Goal: Task Accomplishment & Management: Manage account settings

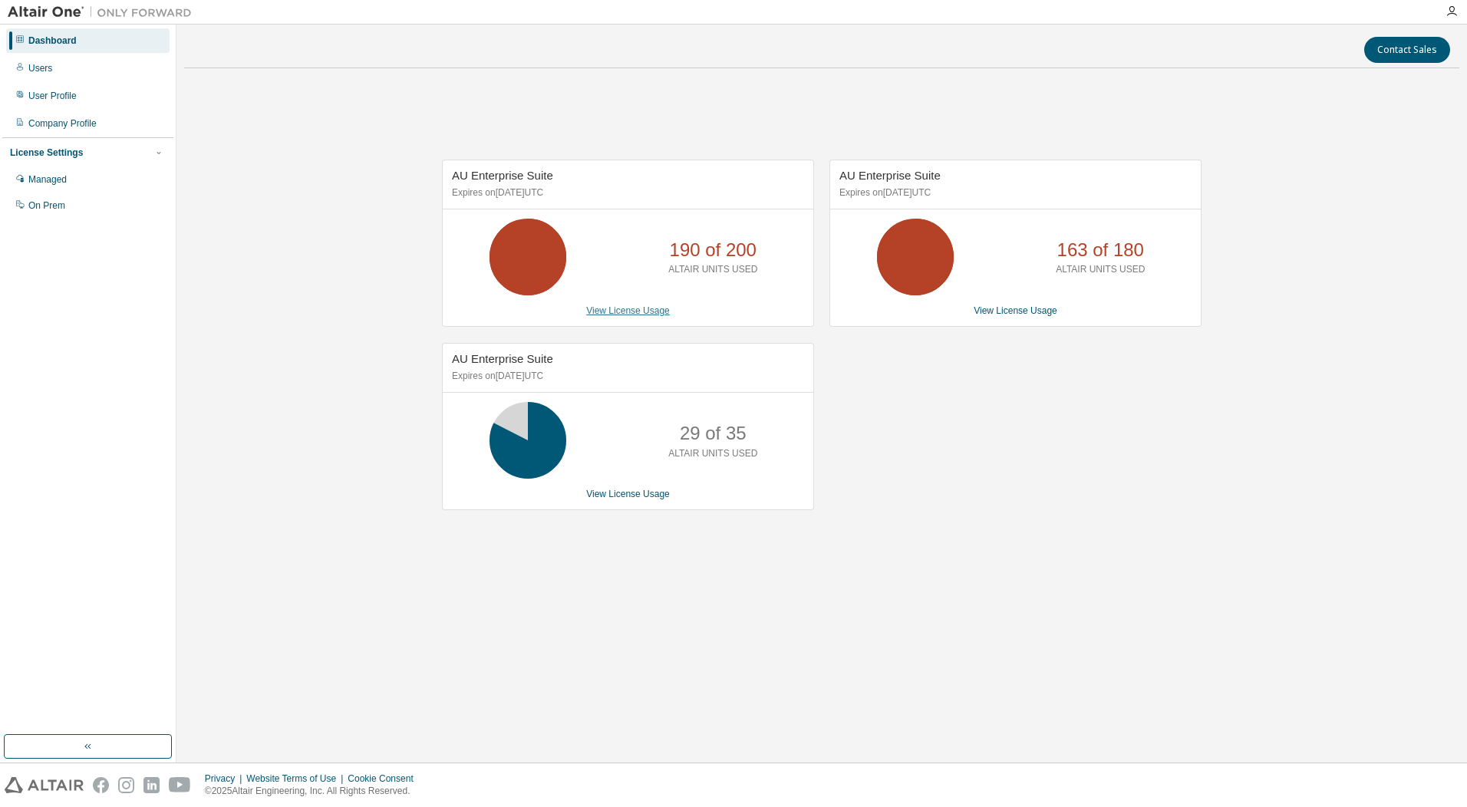
click at [626, 311] on link "View License Usage" at bounding box center [628, 310] width 84 height 11
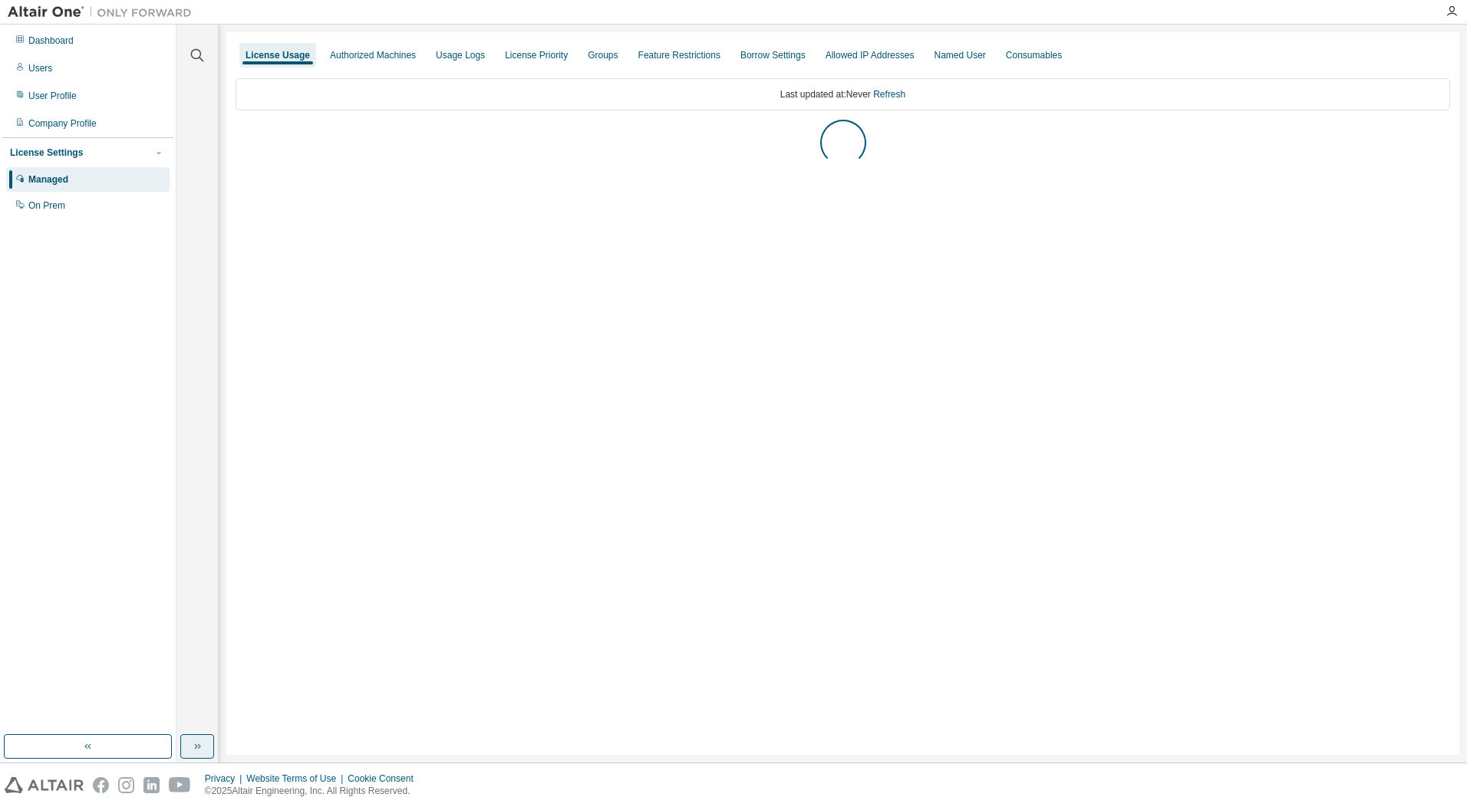
click at [204, 744] on button "button" at bounding box center [197, 746] width 34 height 25
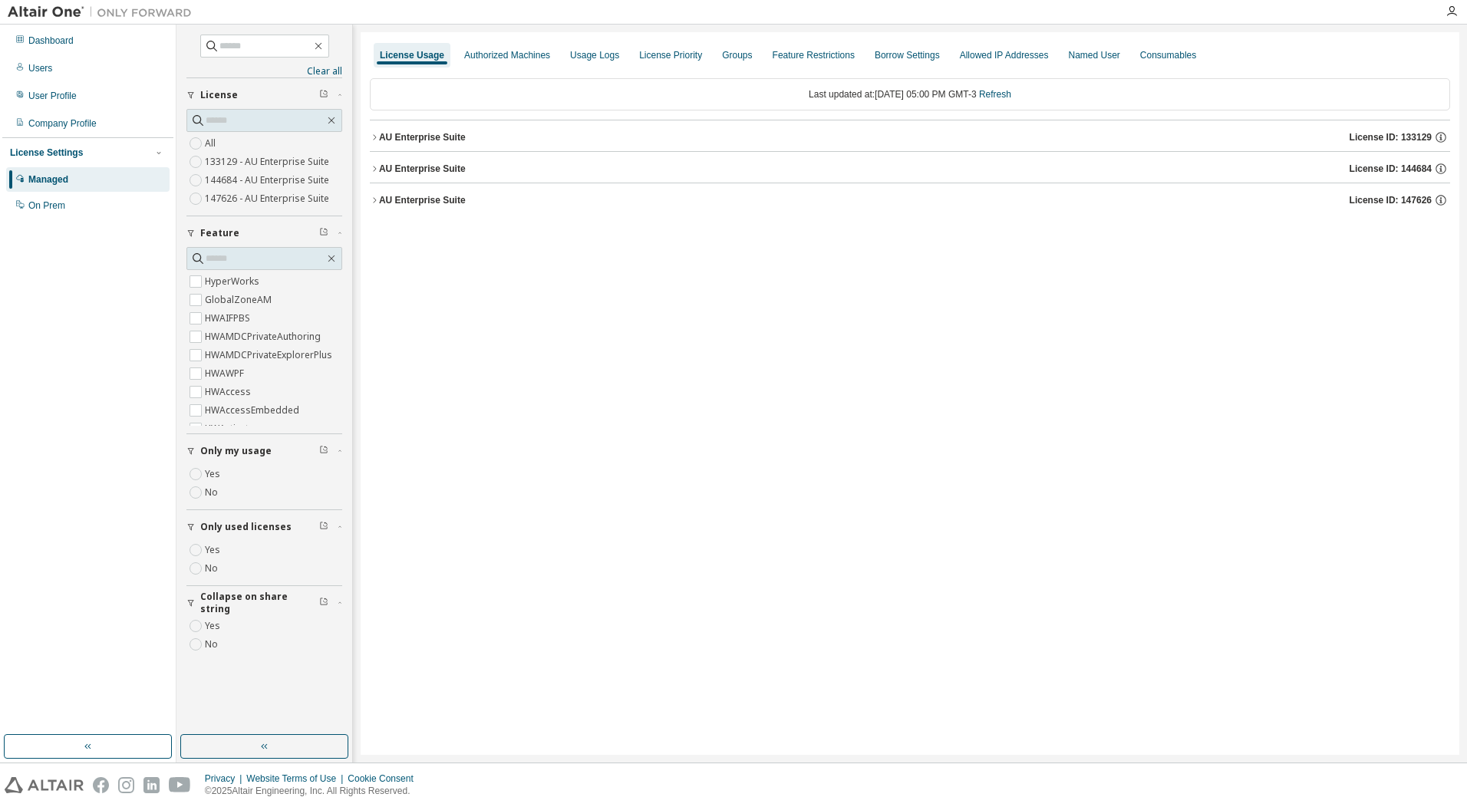
drag, startPoint x: 450, startPoint y: 199, endPoint x: 454, endPoint y: 271, distance: 72.2
click at [449, 199] on div "AU Enterprise Suite" at bounding box center [422, 200] width 87 height 12
click at [424, 204] on div "AU Enterprise Suite" at bounding box center [422, 200] width 87 height 12
click at [412, 206] on div "AU Enterprise Suite" at bounding box center [422, 200] width 87 height 12
click at [418, 196] on div "AU Enterprise Suite" at bounding box center [422, 200] width 87 height 12
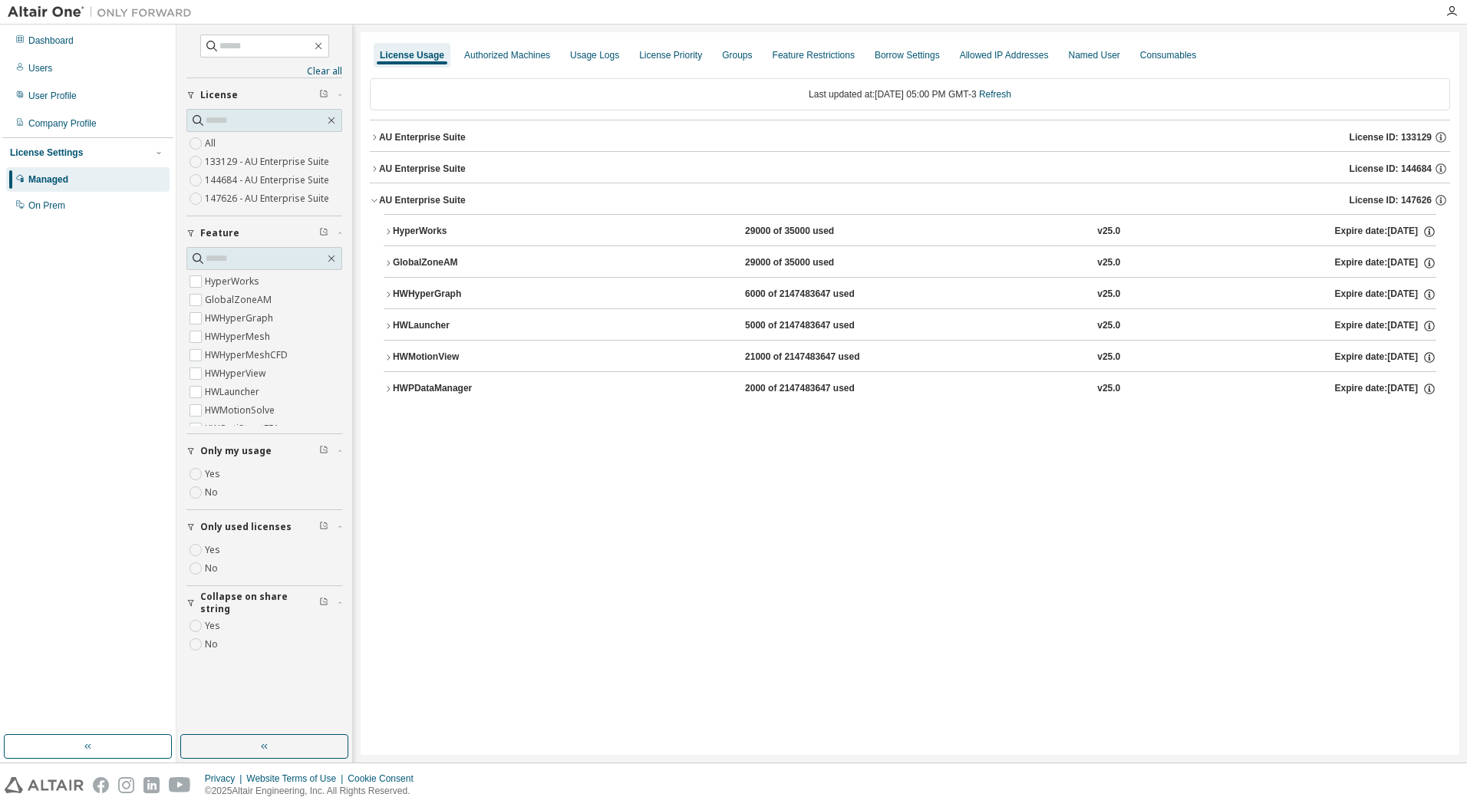
click at [440, 167] on div "AU Enterprise Suite" at bounding box center [422, 169] width 87 height 12
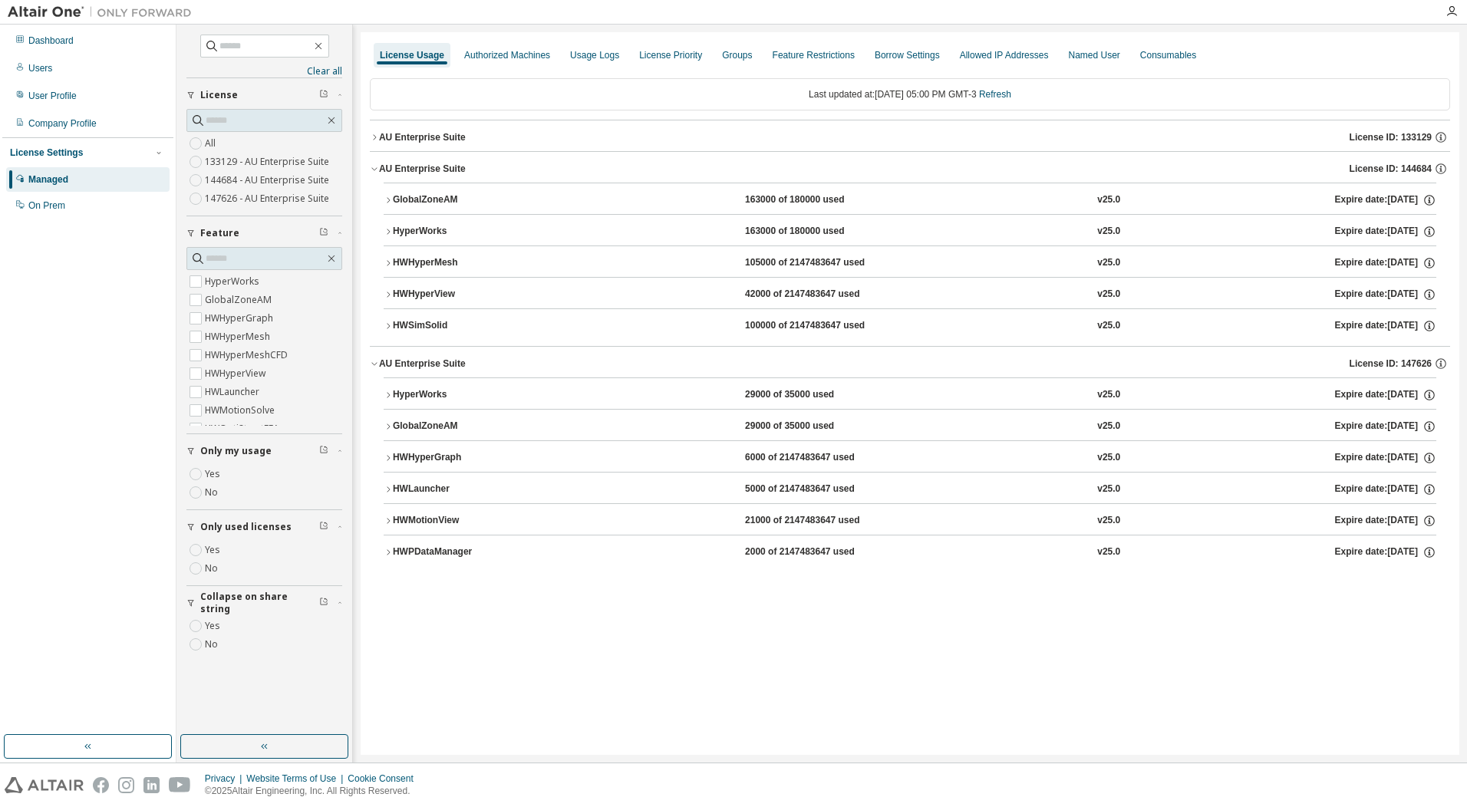
click at [421, 329] on div "HWSimSolid" at bounding box center [462, 326] width 138 height 14
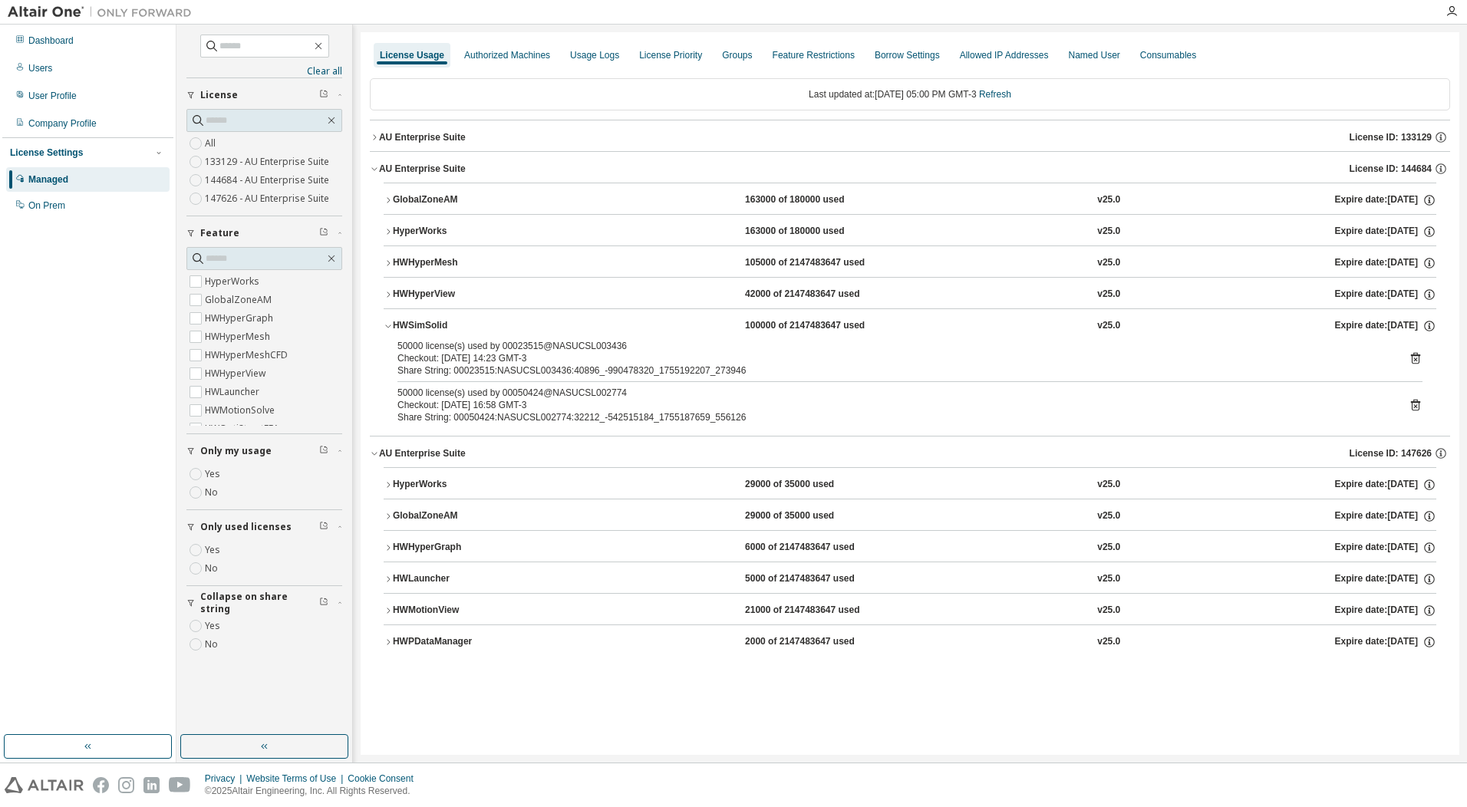
click at [1414, 355] on icon at bounding box center [1415, 359] width 9 height 12
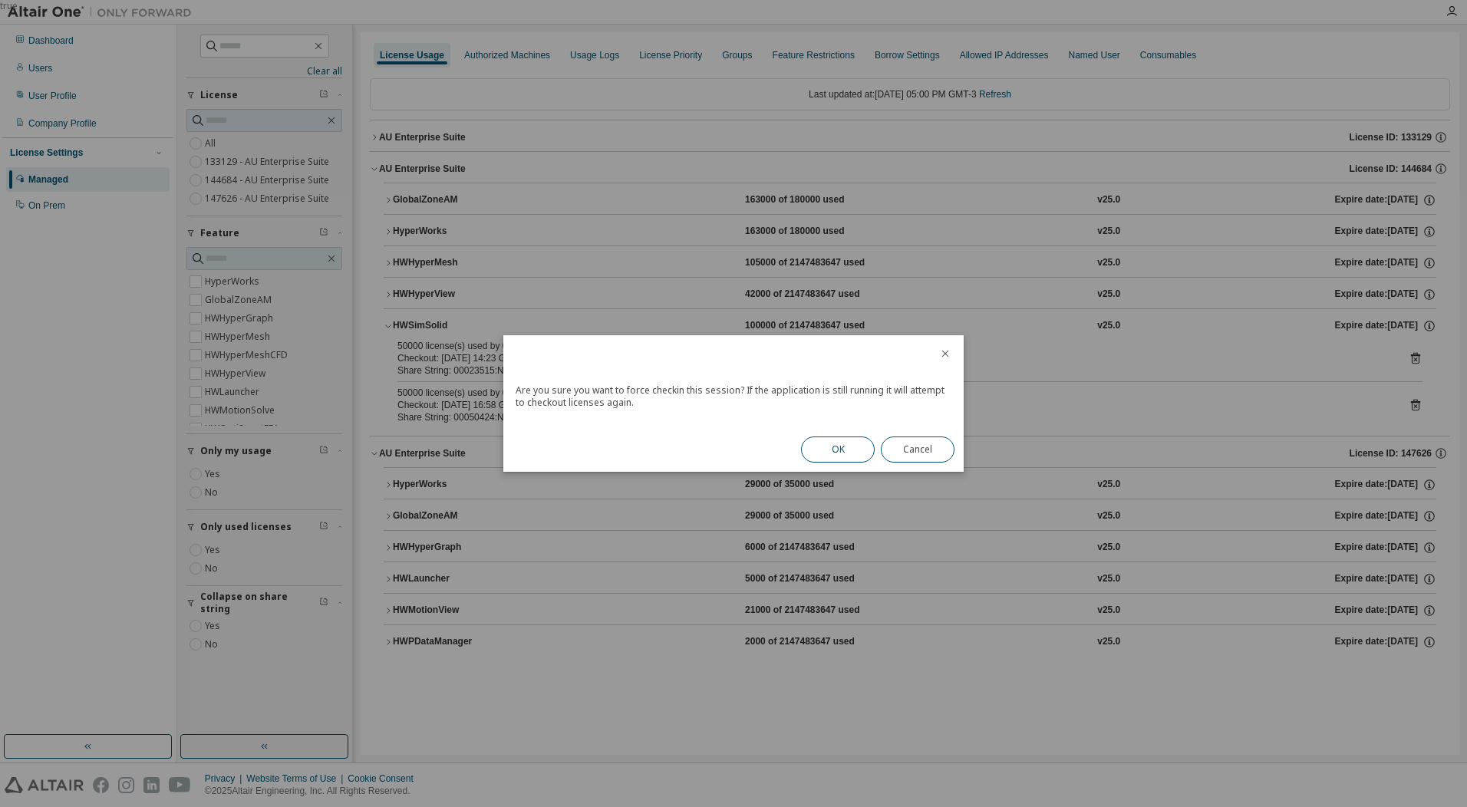
click at [837, 447] on button "OK" at bounding box center [838, 450] width 74 height 26
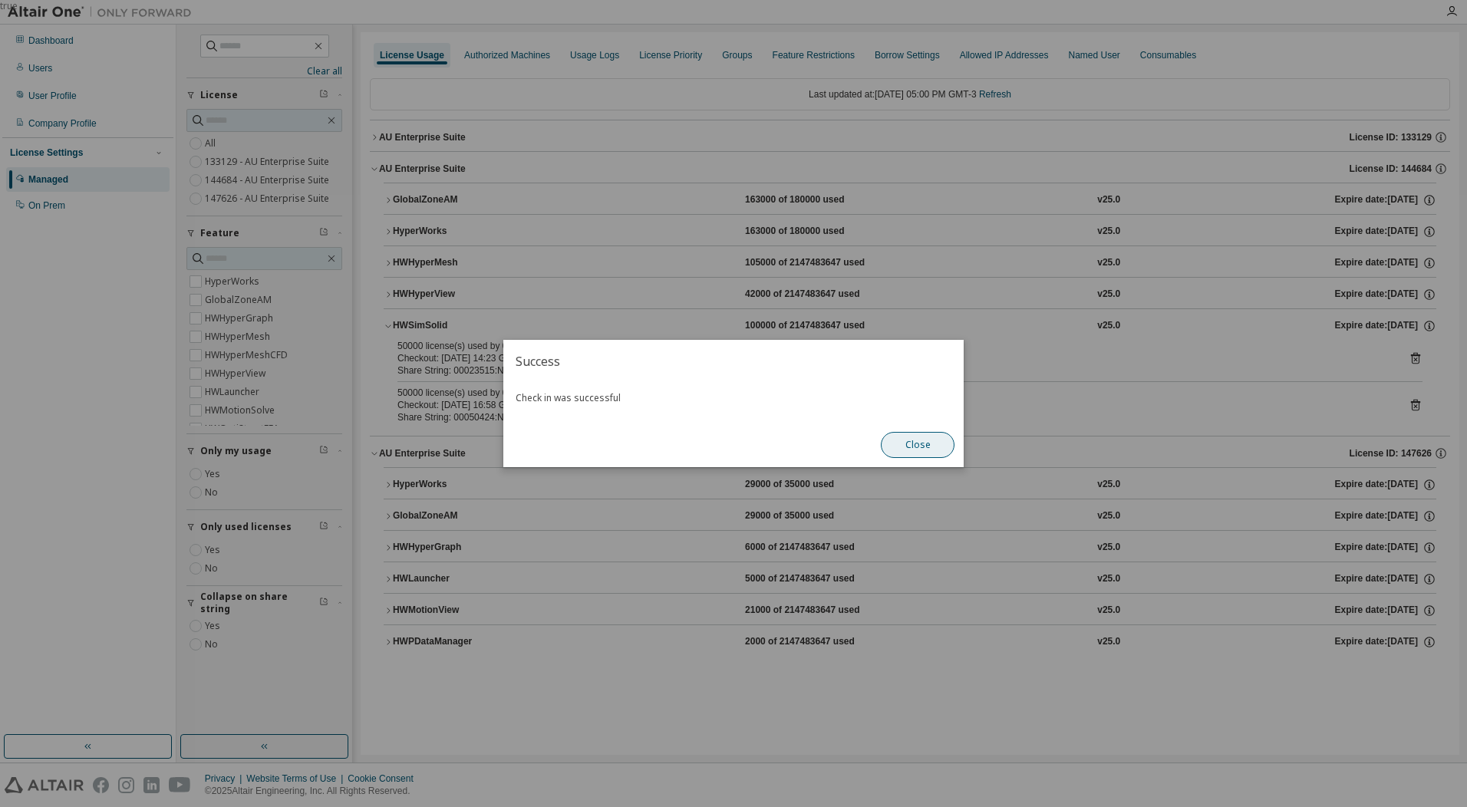
click at [931, 447] on button "Close" at bounding box center [918, 445] width 74 height 26
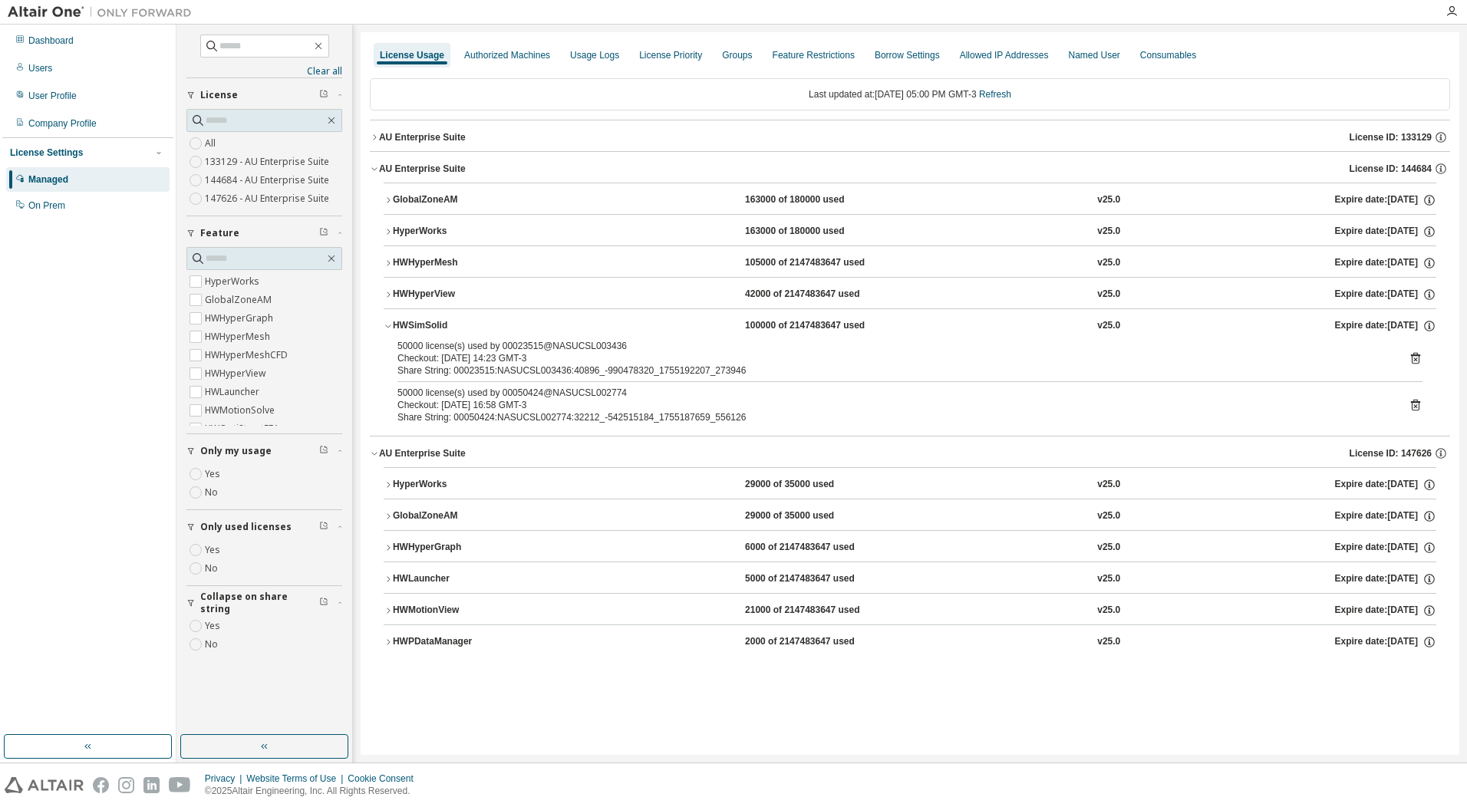
click at [1414, 405] on icon at bounding box center [1416, 405] width 14 height 14
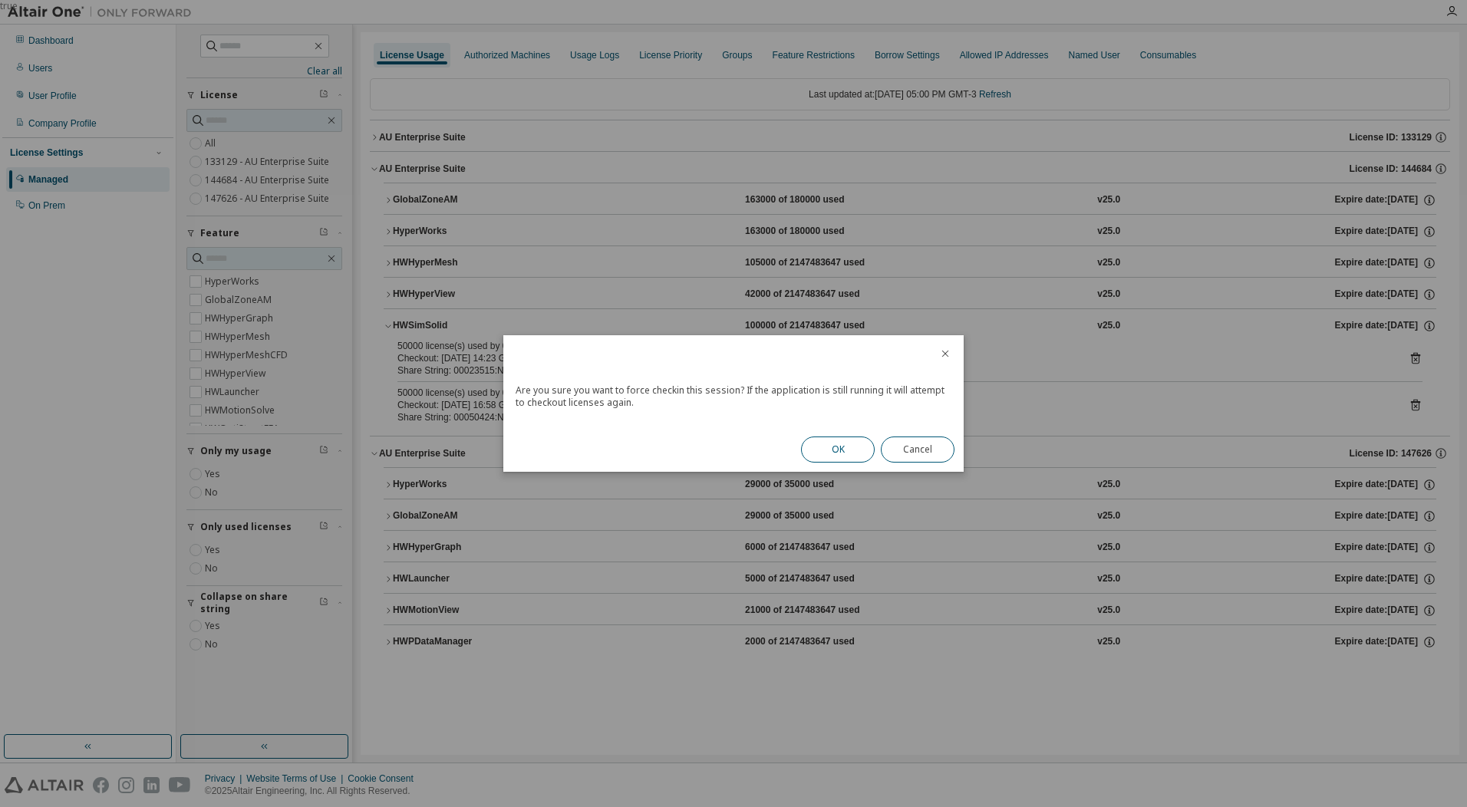
click at [833, 449] on button "OK" at bounding box center [838, 450] width 74 height 26
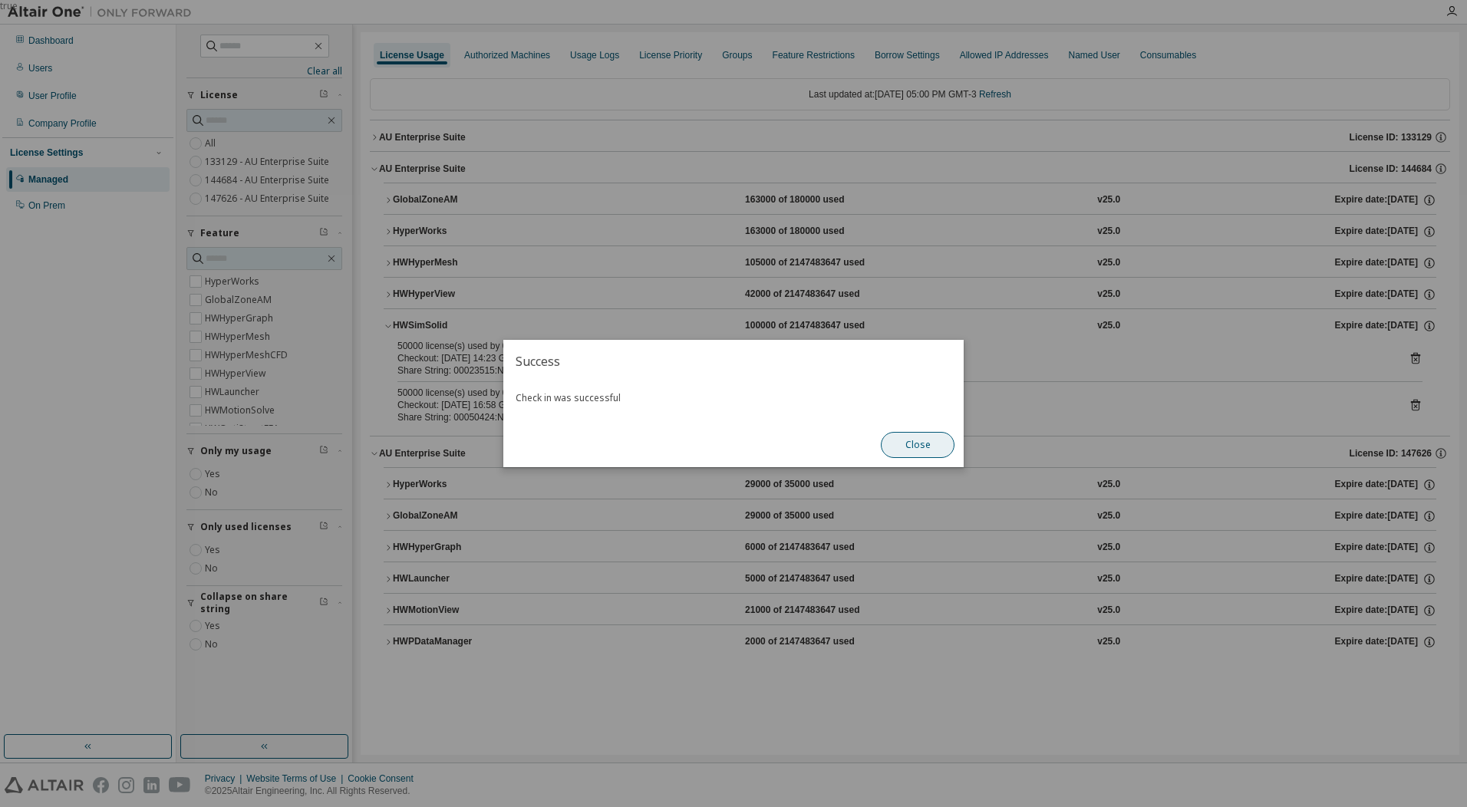
click at [906, 443] on button "Close" at bounding box center [918, 445] width 74 height 26
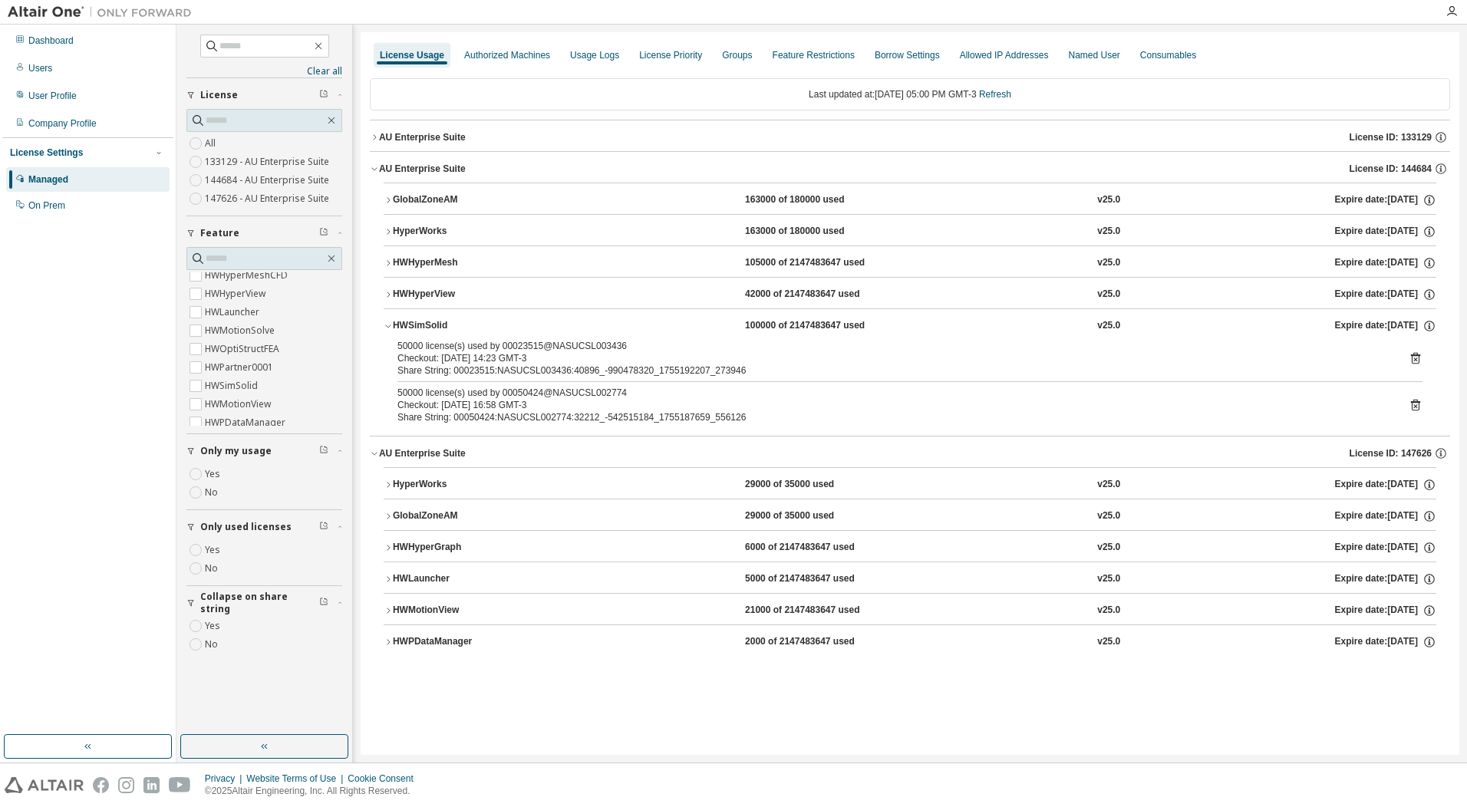
scroll to position [86, 0]
click at [217, 385] on label "HWSimSolid" at bounding box center [233, 380] width 56 height 18
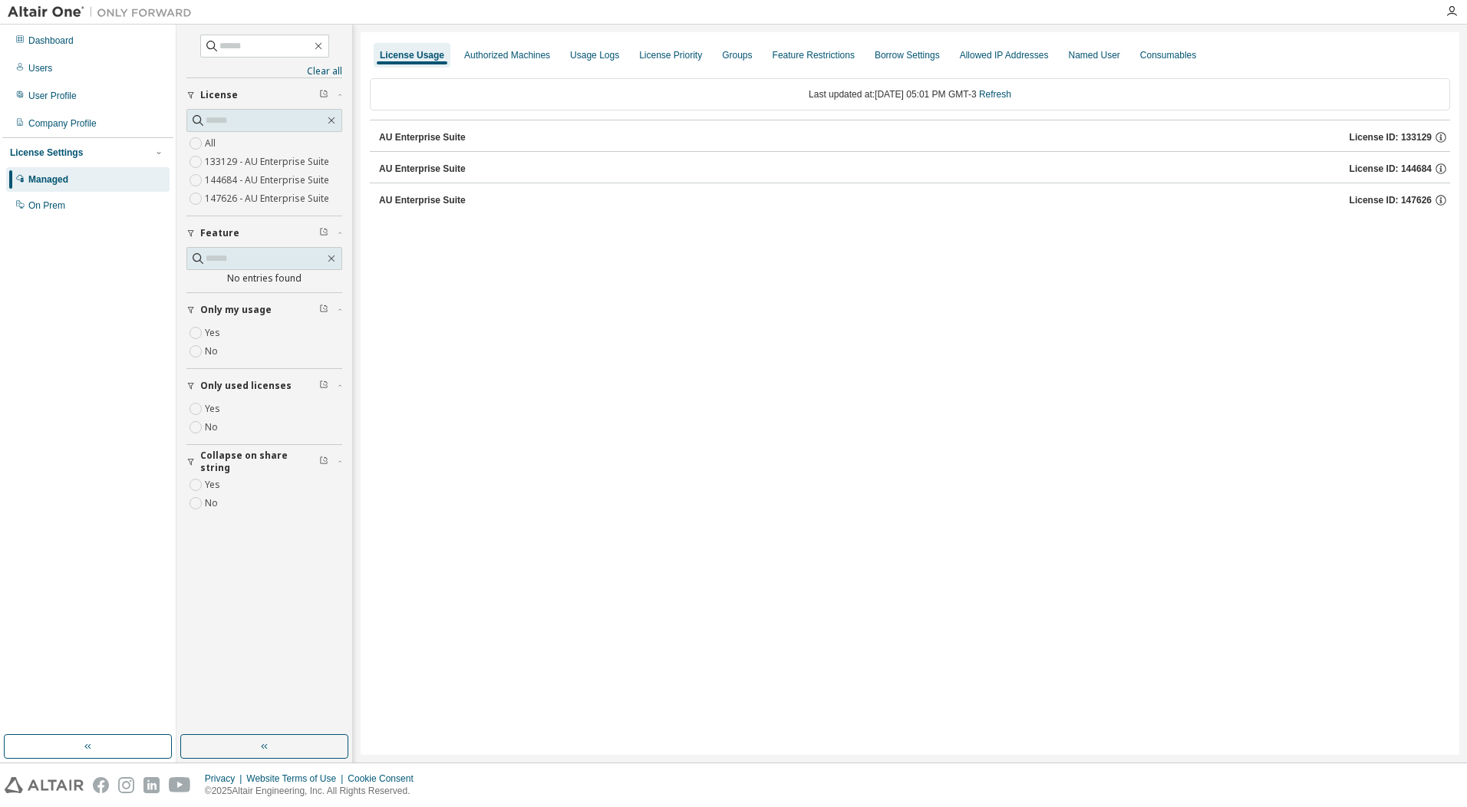
scroll to position [0, 0]
click at [422, 198] on div "AU Enterprise Suite" at bounding box center [422, 200] width 87 height 12
click at [422, 167] on div "AU Enterprise Suite" at bounding box center [422, 169] width 87 height 12
click at [421, 140] on div "AU Enterprise Suite" at bounding box center [422, 137] width 87 height 12
click at [1020, 85] on div "Last updated at: [DATE] 05:01 PM GMT-3 Refresh" at bounding box center [910, 94] width 1081 height 32
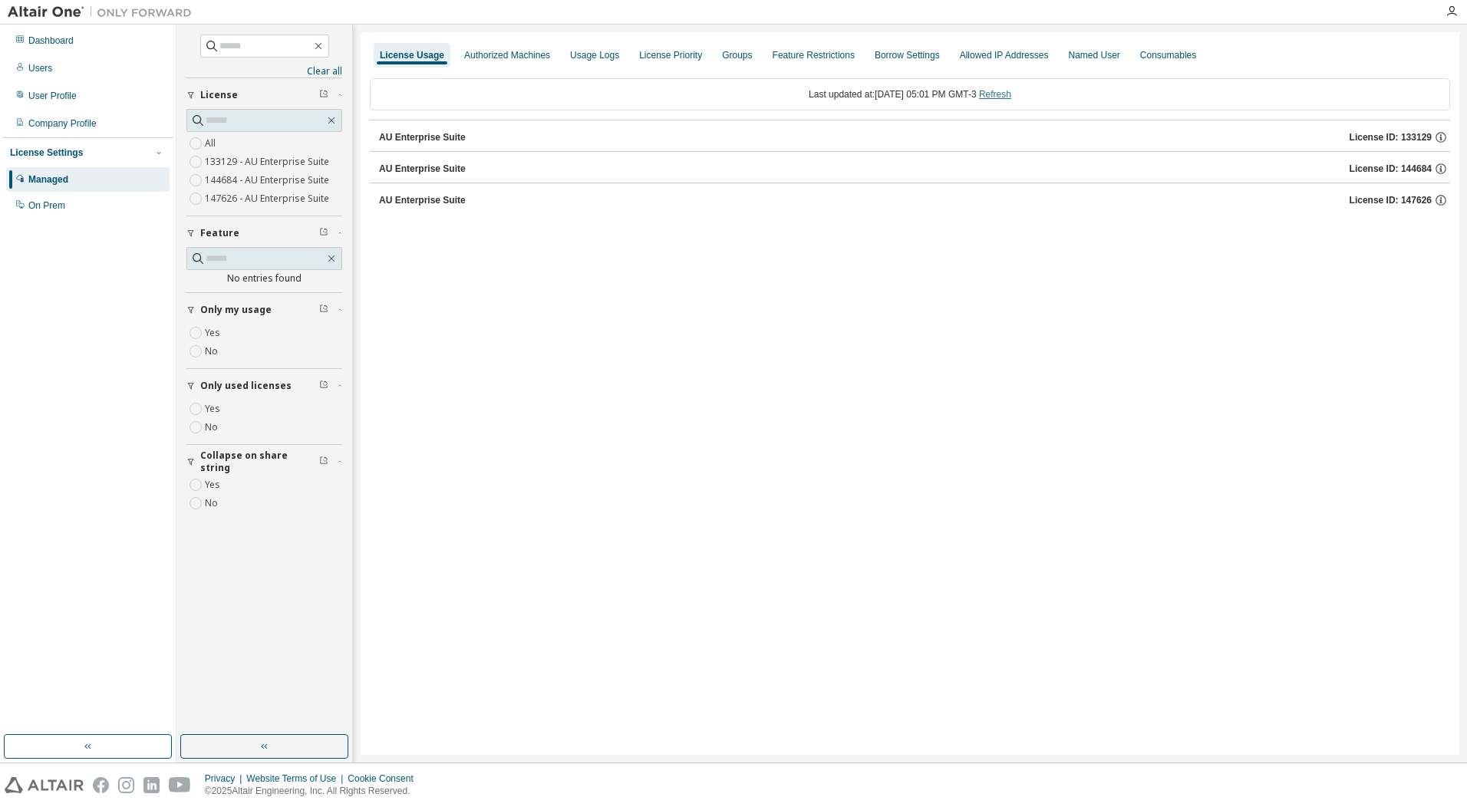
click at [1011, 93] on link "Refresh" at bounding box center [995, 94] width 32 height 11
click at [468, 163] on div "AU Enterprise Suite License ID: 144684" at bounding box center [914, 169] width 1071 height 14
click at [446, 135] on div "AU Enterprise Suite" at bounding box center [422, 137] width 87 height 12
click at [477, 292] on div "License Usage Authorized Machines Usage Logs License Priority Groups Feature Re…" at bounding box center [910, 393] width 1099 height 723
click at [470, 207] on button "AU Enterprise Suite License ID: 147626" at bounding box center [910, 200] width 1081 height 34
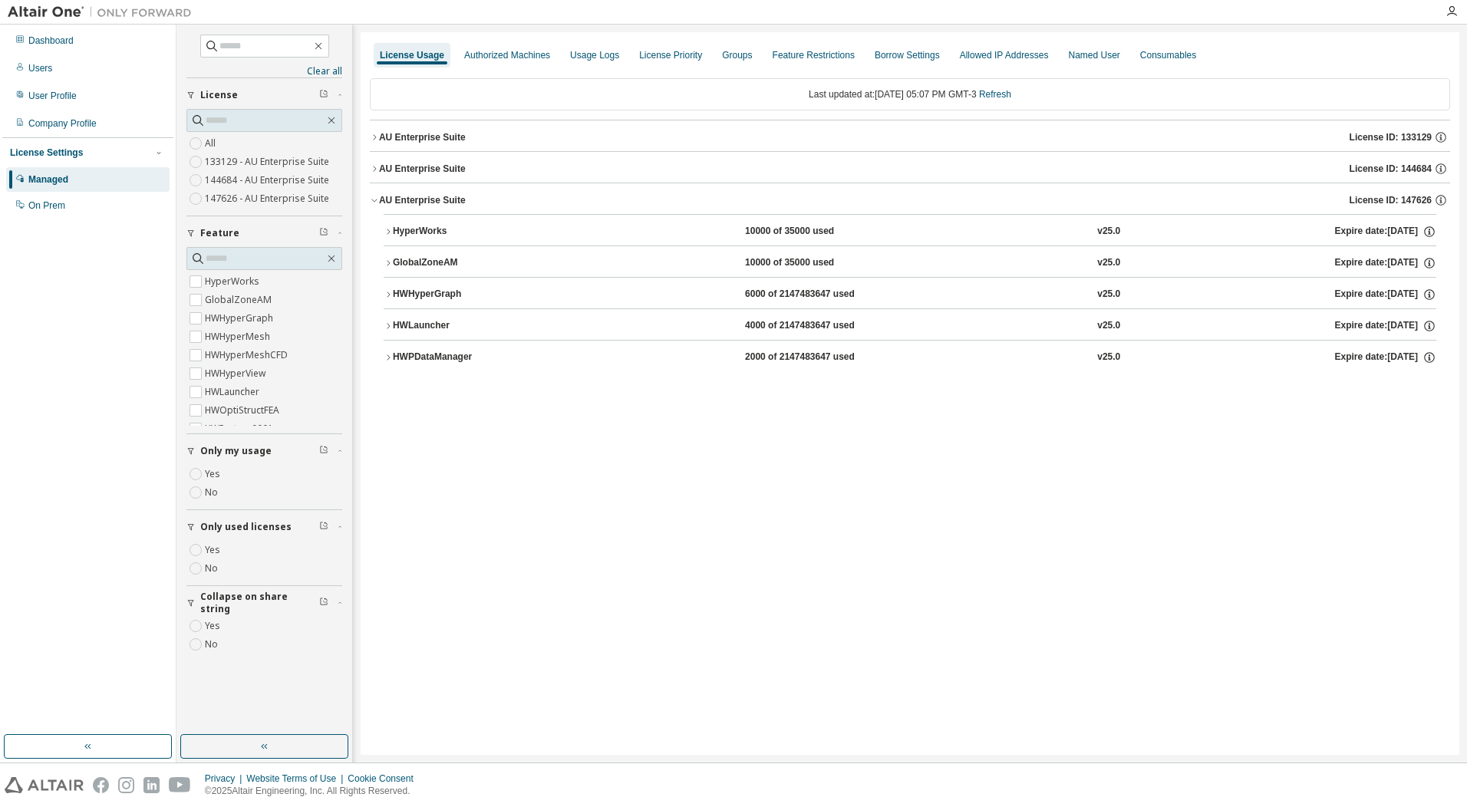
click at [470, 207] on button "AU Enterprise Suite License ID: 147626" at bounding box center [910, 200] width 1081 height 34
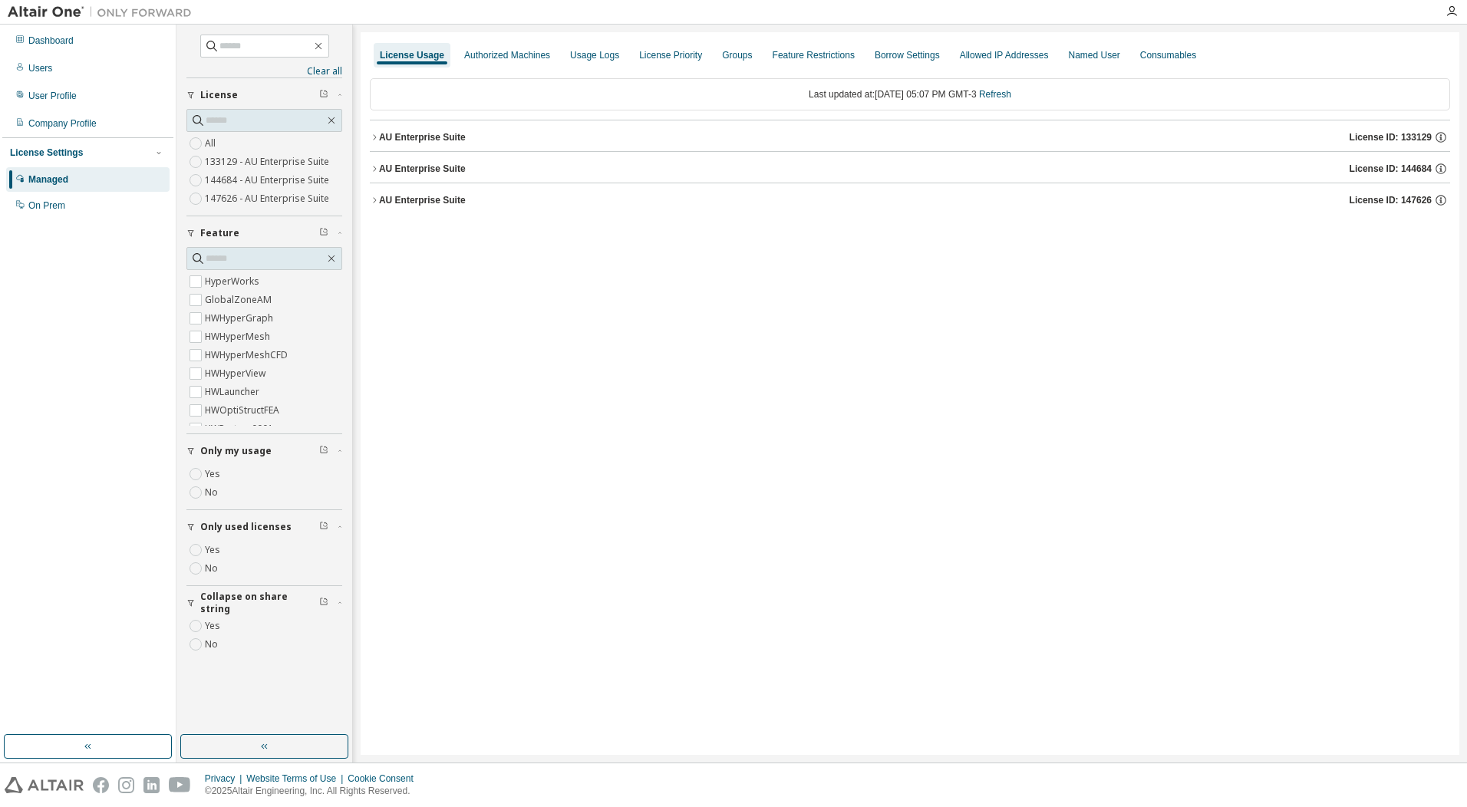
click at [465, 170] on div "AU Enterprise Suite License ID: 144684" at bounding box center [914, 169] width 1071 height 14
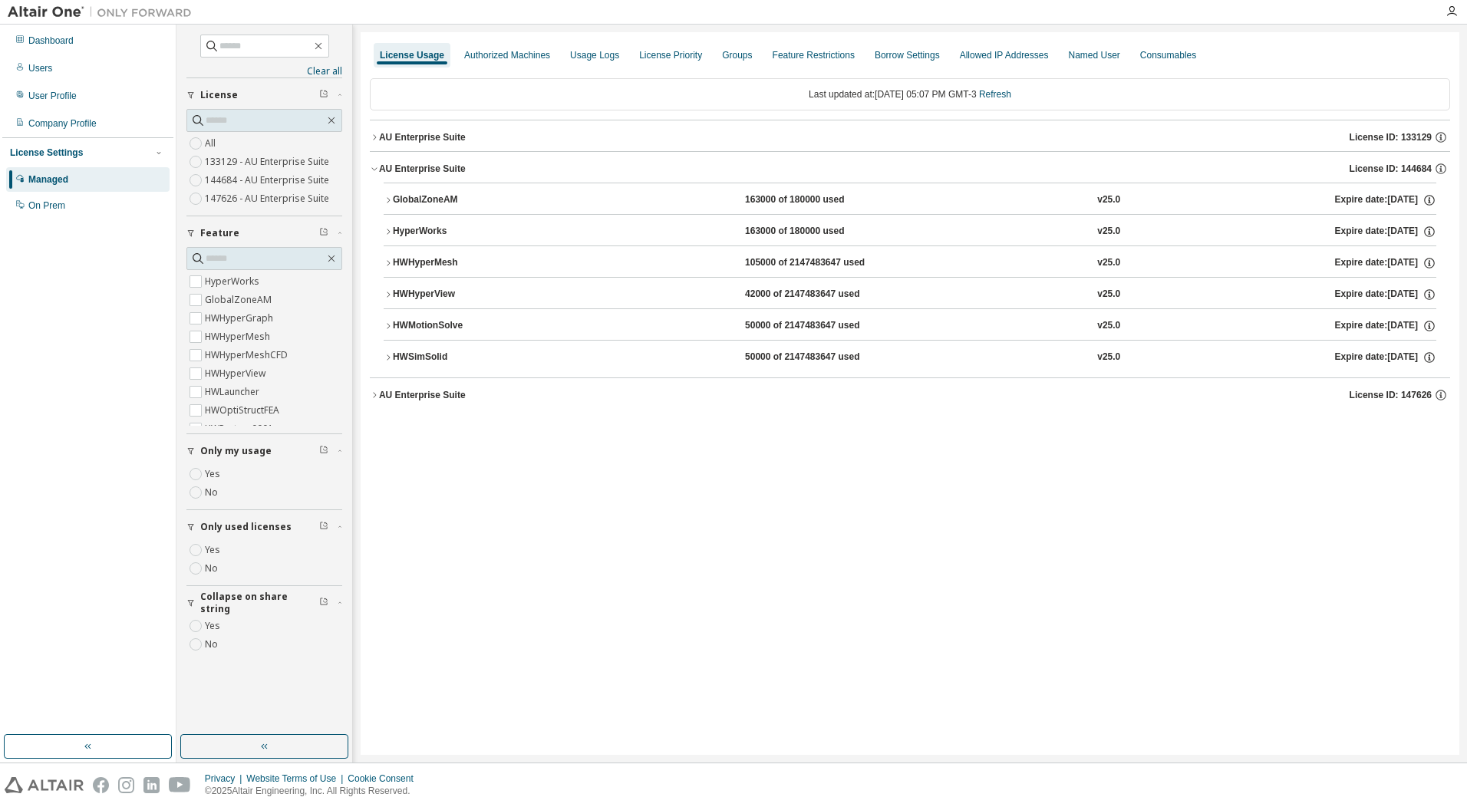
click at [465, 170] on div "AU Enterprise Suite License ID: 144684" at bounding box center [914, 169] width 1071 height 14
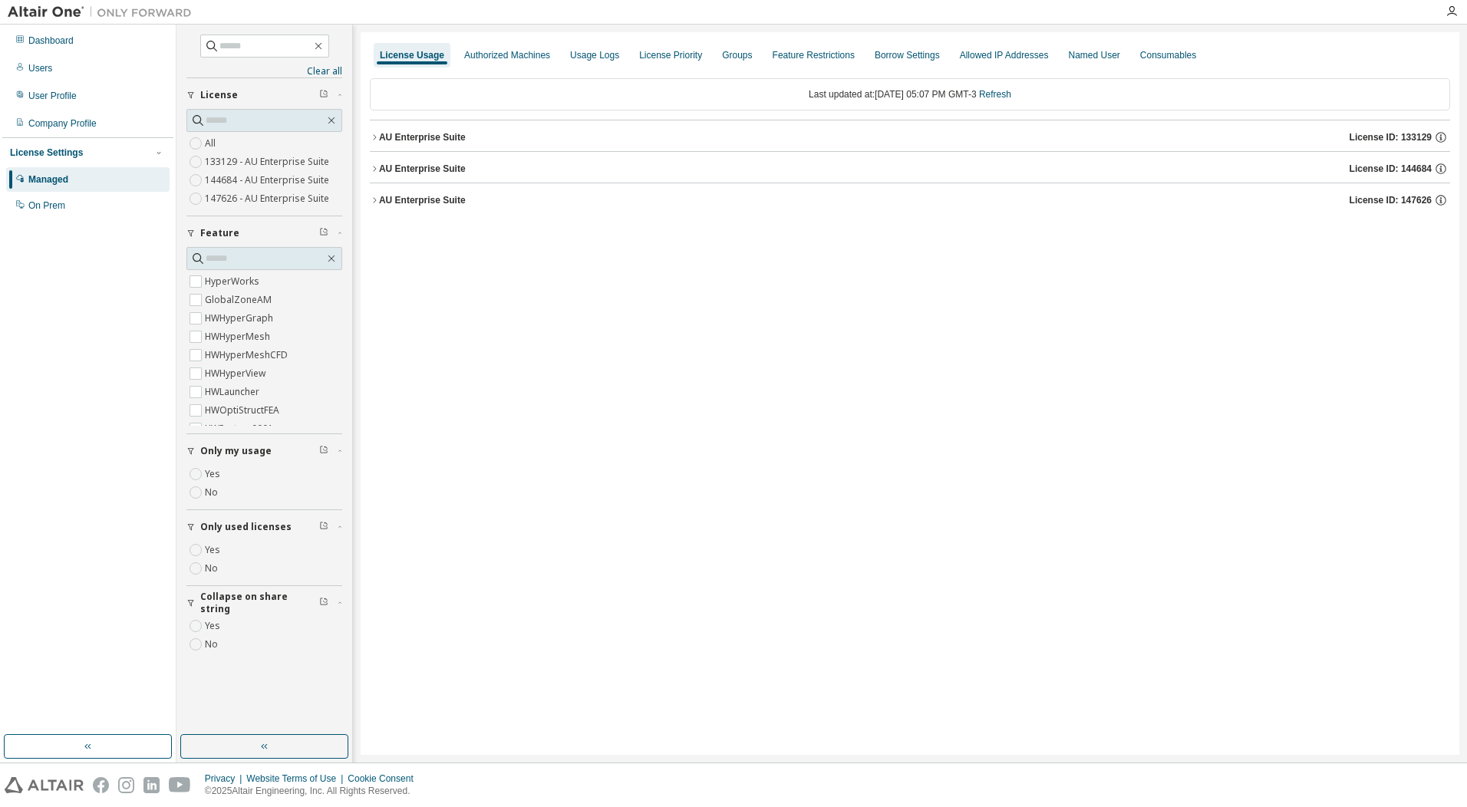
click at [464, 147] on button "AU Enterprise Suite License ID: 133129" at bounding box center [910, 137] width 1081 height 34
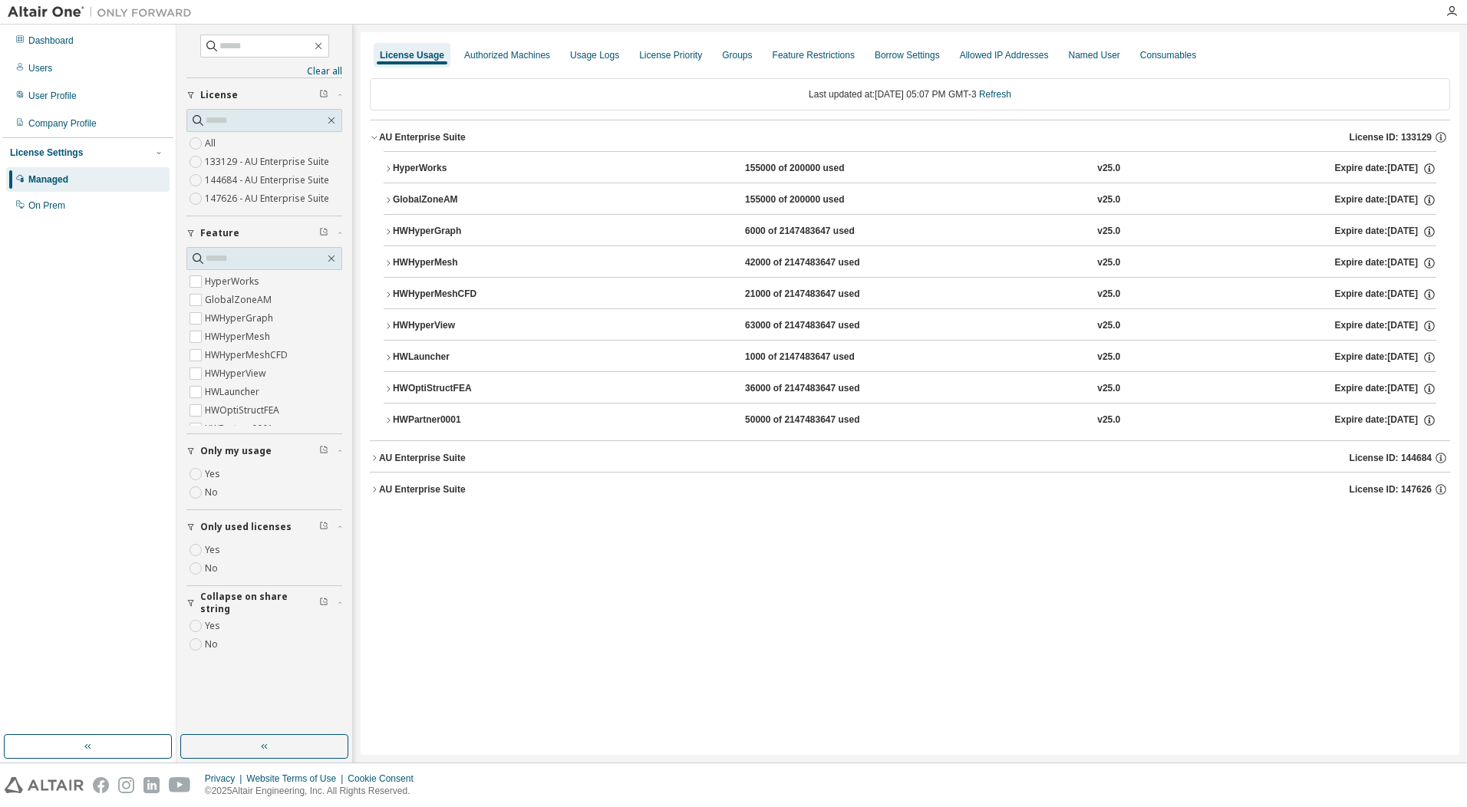
click at [464, 137] on div "AU Enterprise Suite License ID: 133129" at bounding box center [914, 137] width 1071 height 14
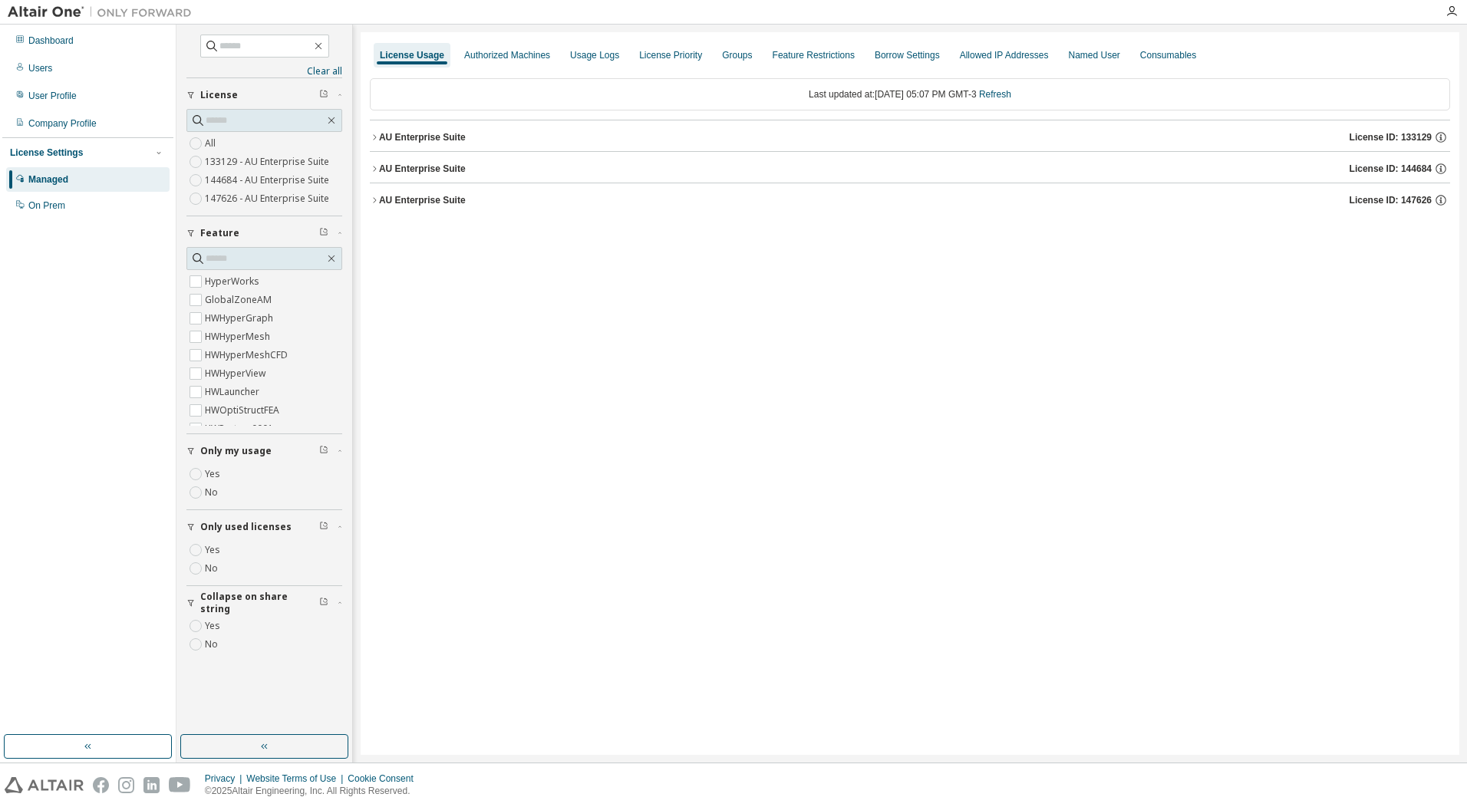
click at [454, 193] on button "AU Enterprise Suite License ID: 147626" at bounding box center [910, 200] width 1081 height 34
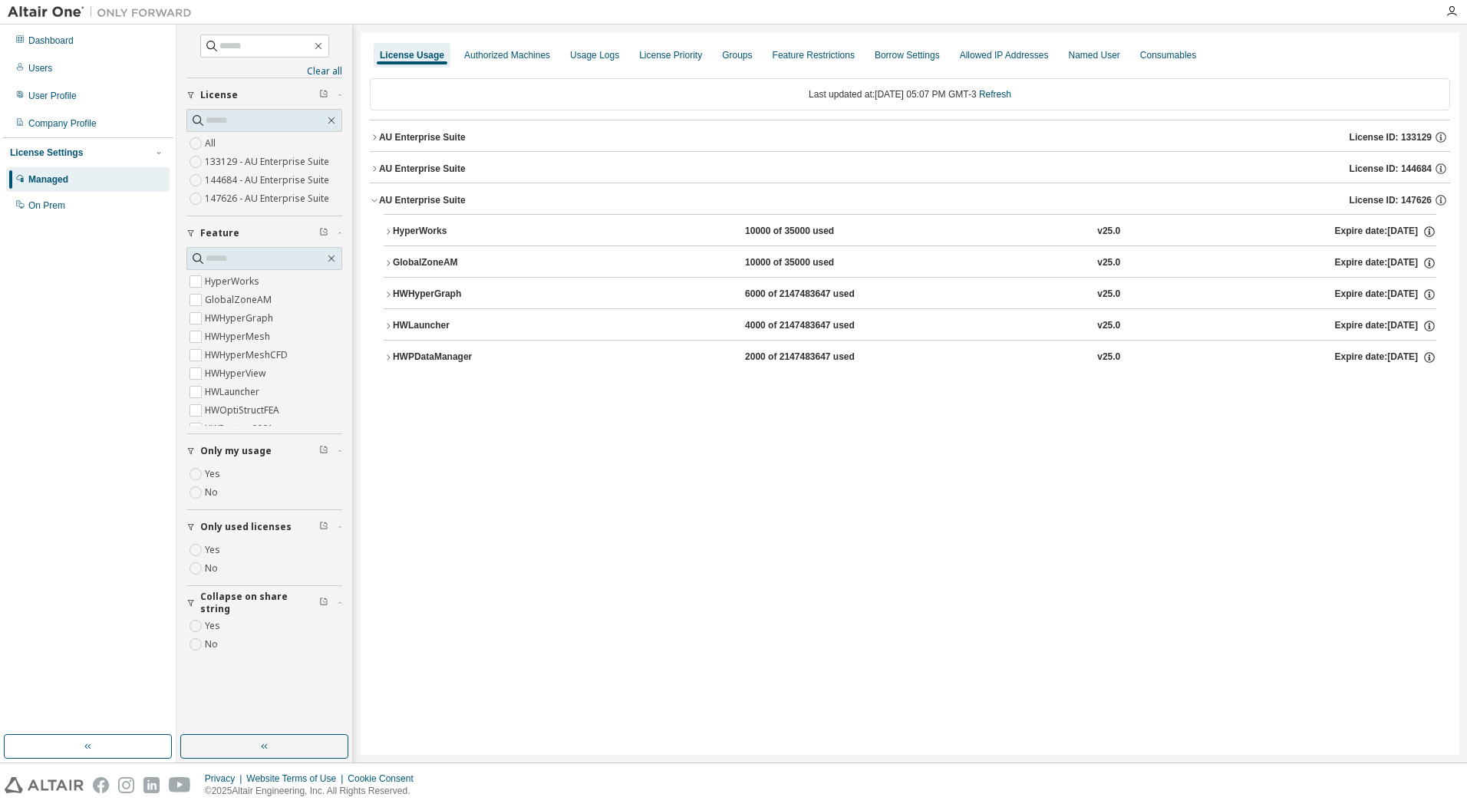
click at [454, 193] on button "AU Enterprise Suite License ID: 147626" at bounding box center [910, 200] width 1081 height 34
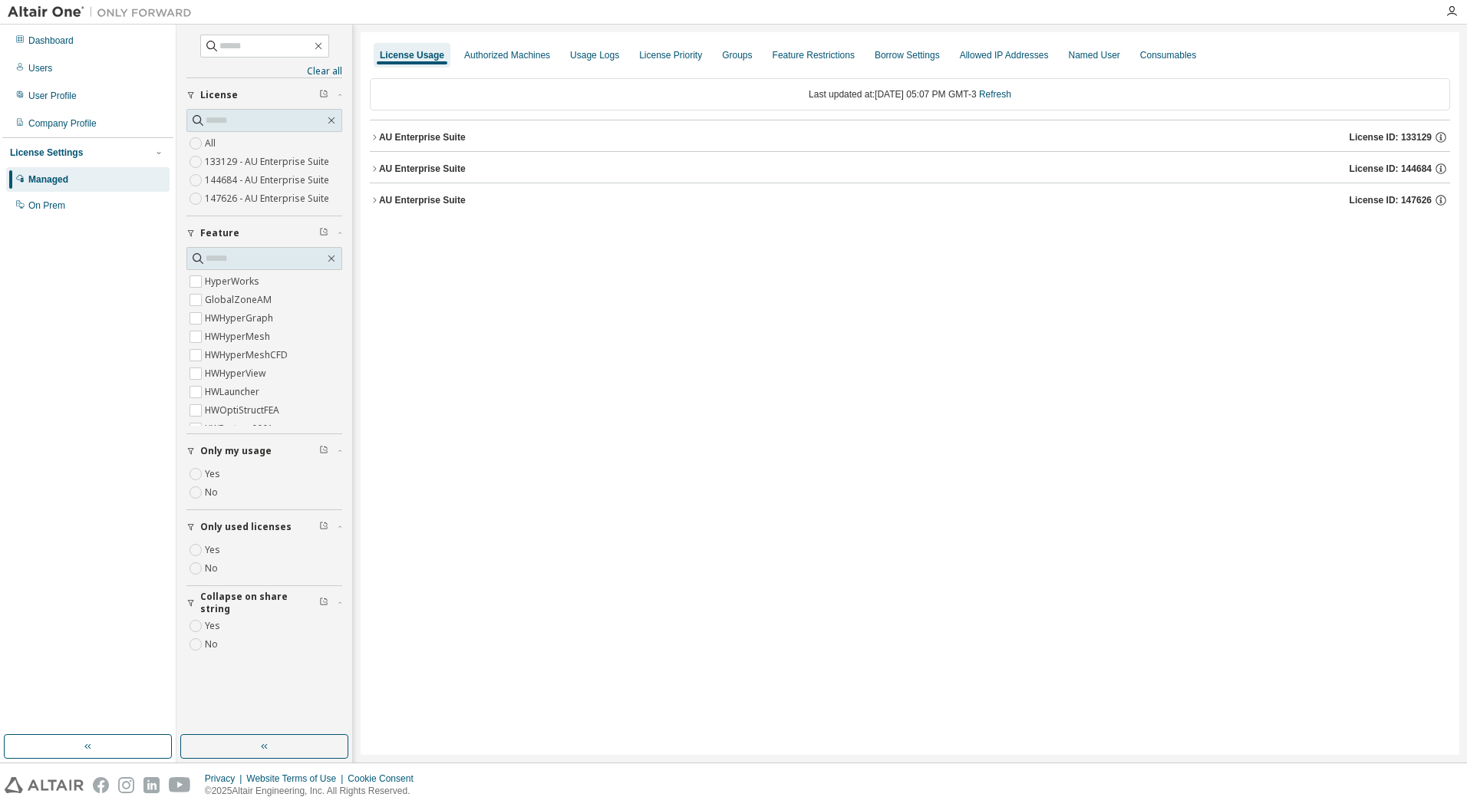
click at [452, 165] on div "AU Enterprise Suite" at bounding box center [422, 169] width 87 height 12
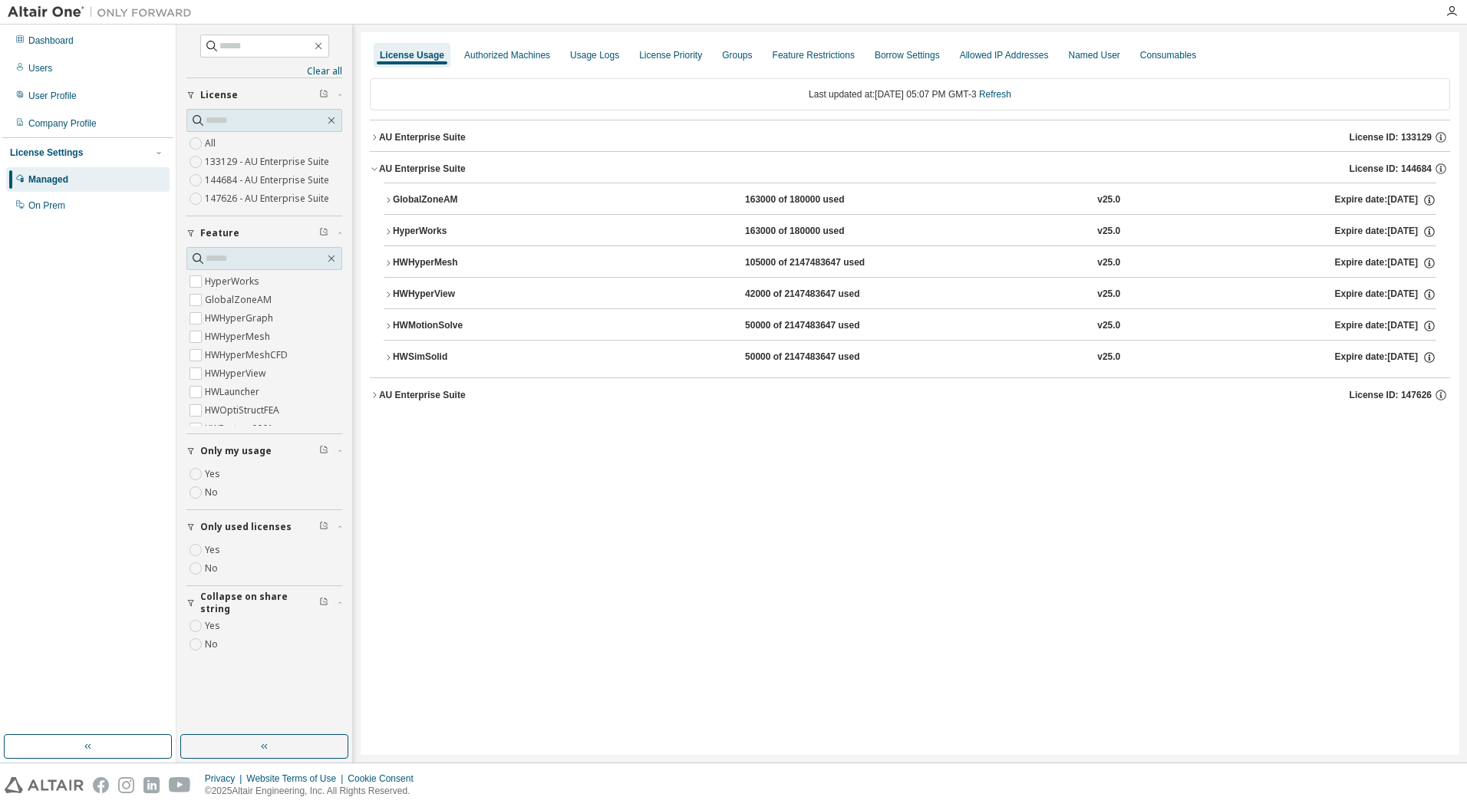
click at [462, 135] on div "AU Enterprise Suite" at bounding box center [422, 137] width 87 height 12
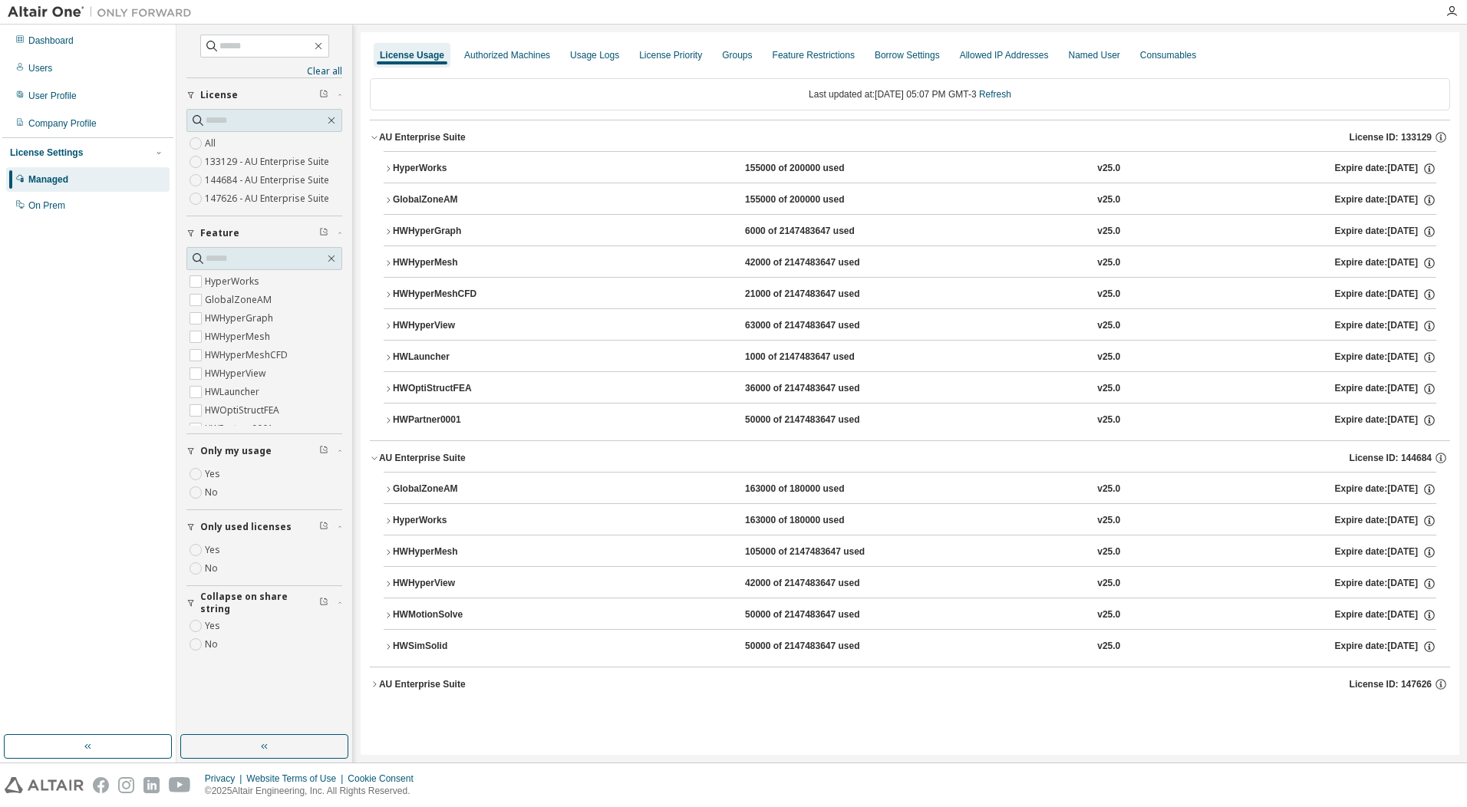
click at [462, 135] on div "AU Enterprise Suite" at bounding box center [422, 137] width 87 height 12
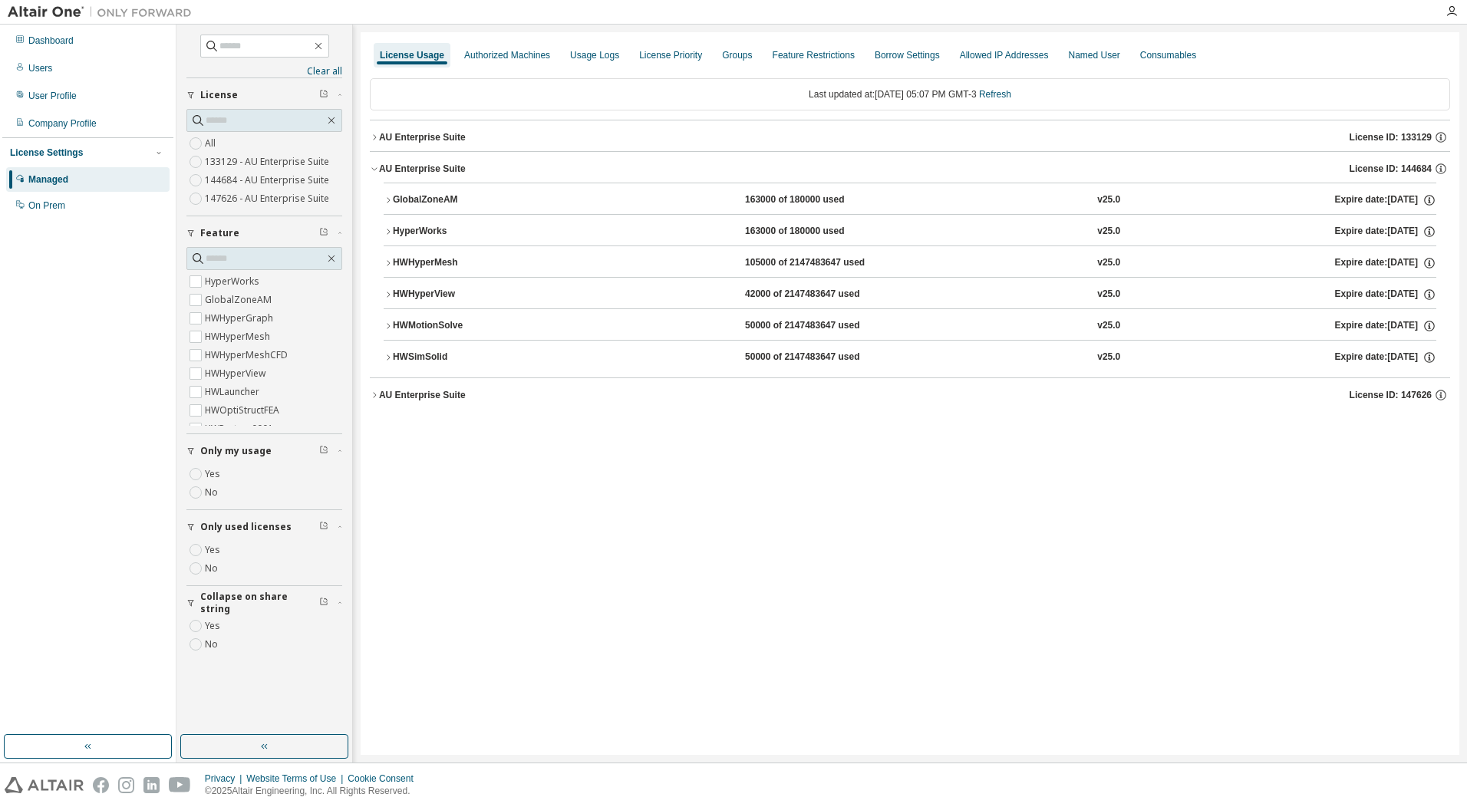
click at [413, 360] on div "HWSimSolid" at bounding box center [462, 358] width 138 height 14
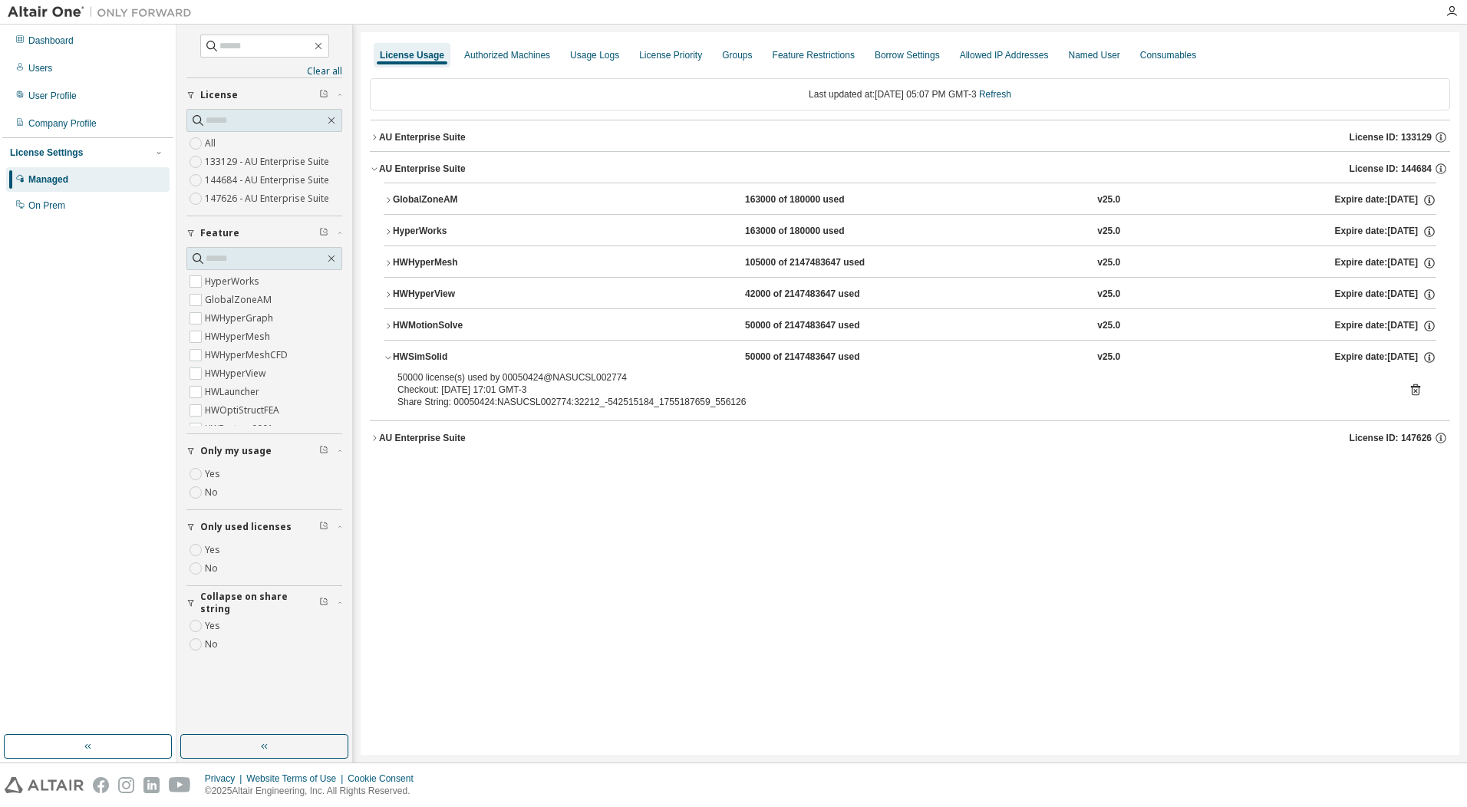
click at [1416, 393] on icon at bounding box center [1416, 390] width 14 height 14
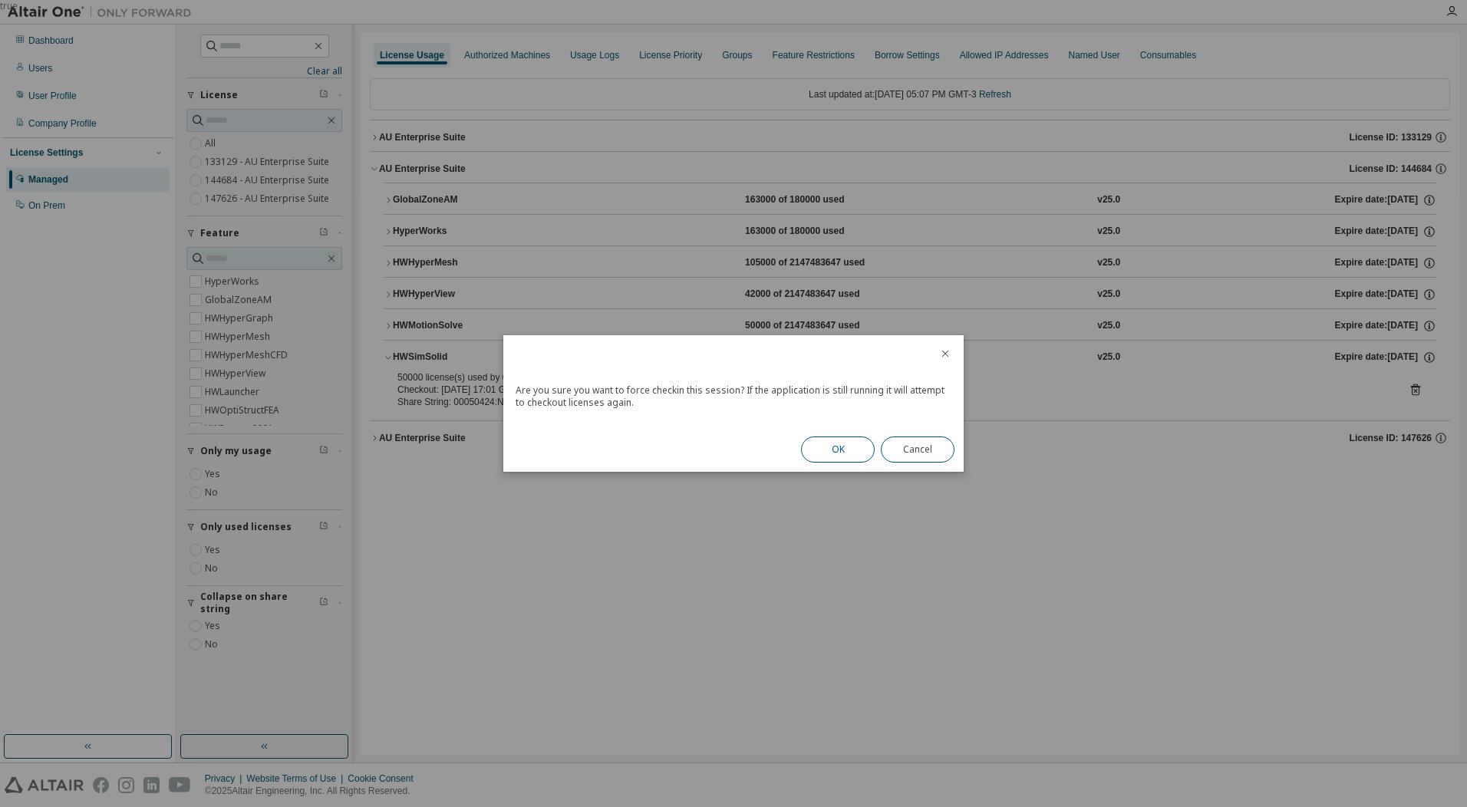
click at [822, 453] on button "OK" at bounding box center [838, 450] width 74 height 26
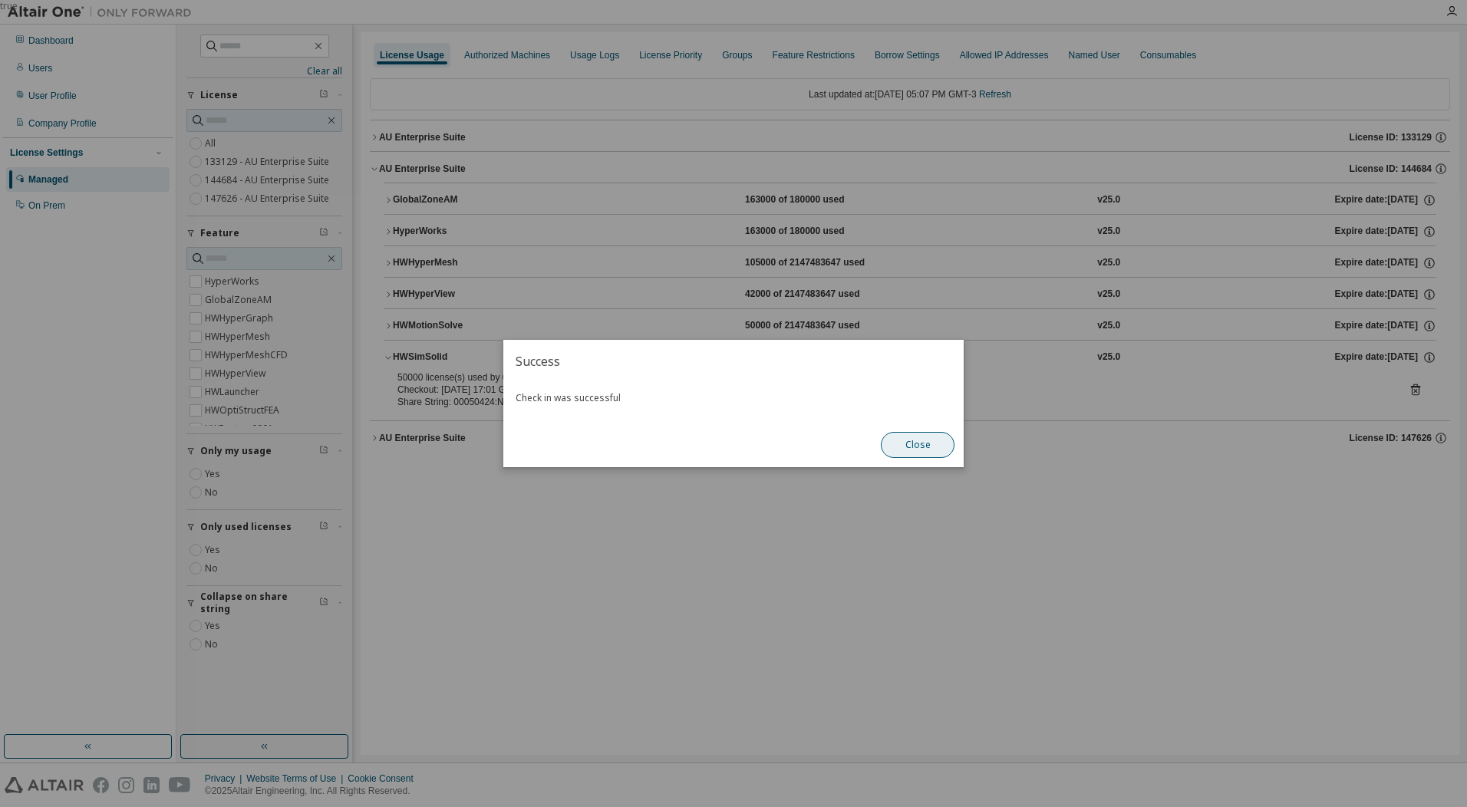
click at [948, 447] on button "Close" at bounding box center [918, 445] width 74 height 26
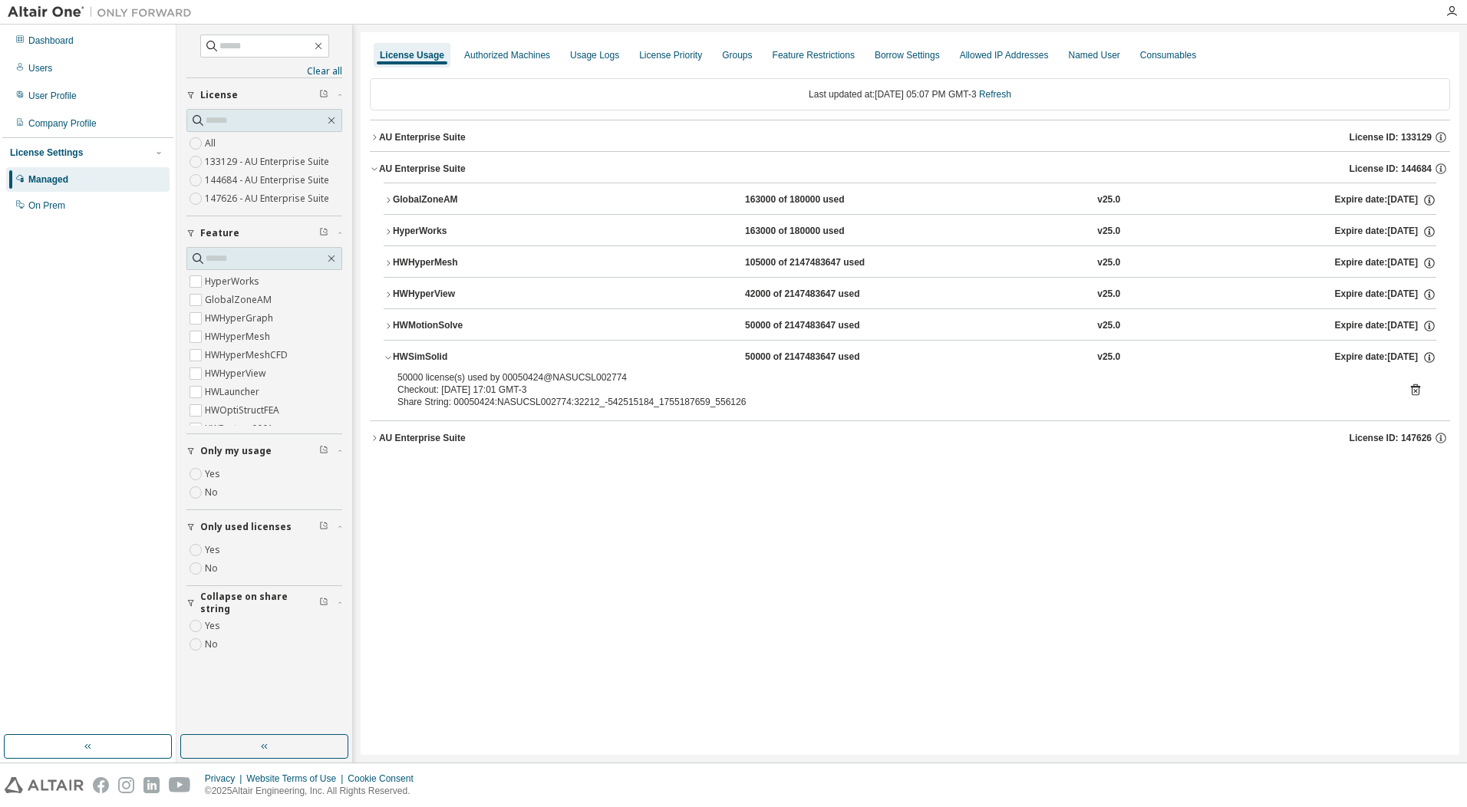
click at [1416, 390] on icon at bounding box center [1416, 390] width 14 height 14
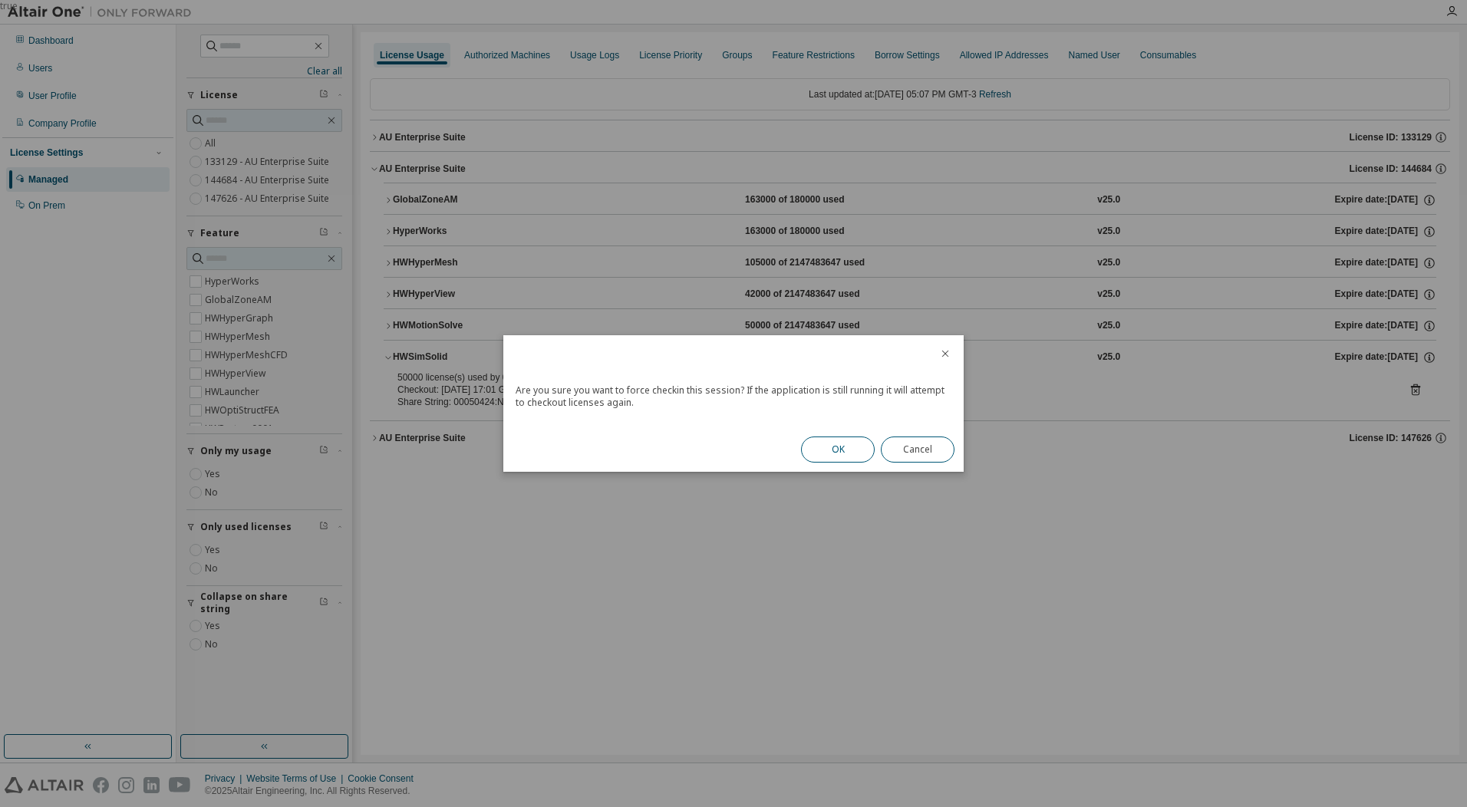
click at [838, 454] on button "OK" at bounding box center [838, 450] width 74 height 26
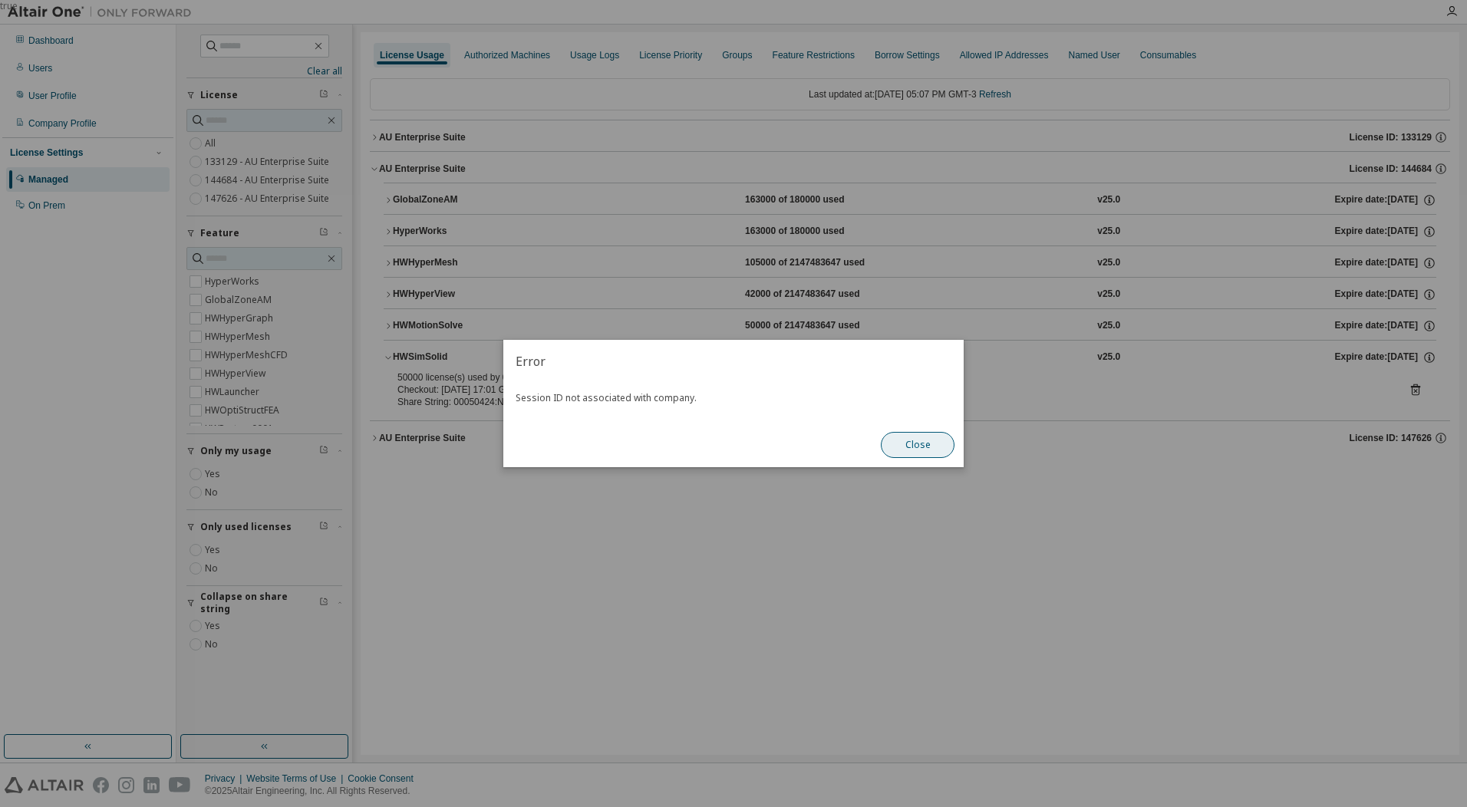
click at [921, 445] on button "Close" at bounding box center [918, 445] width 74 height 26
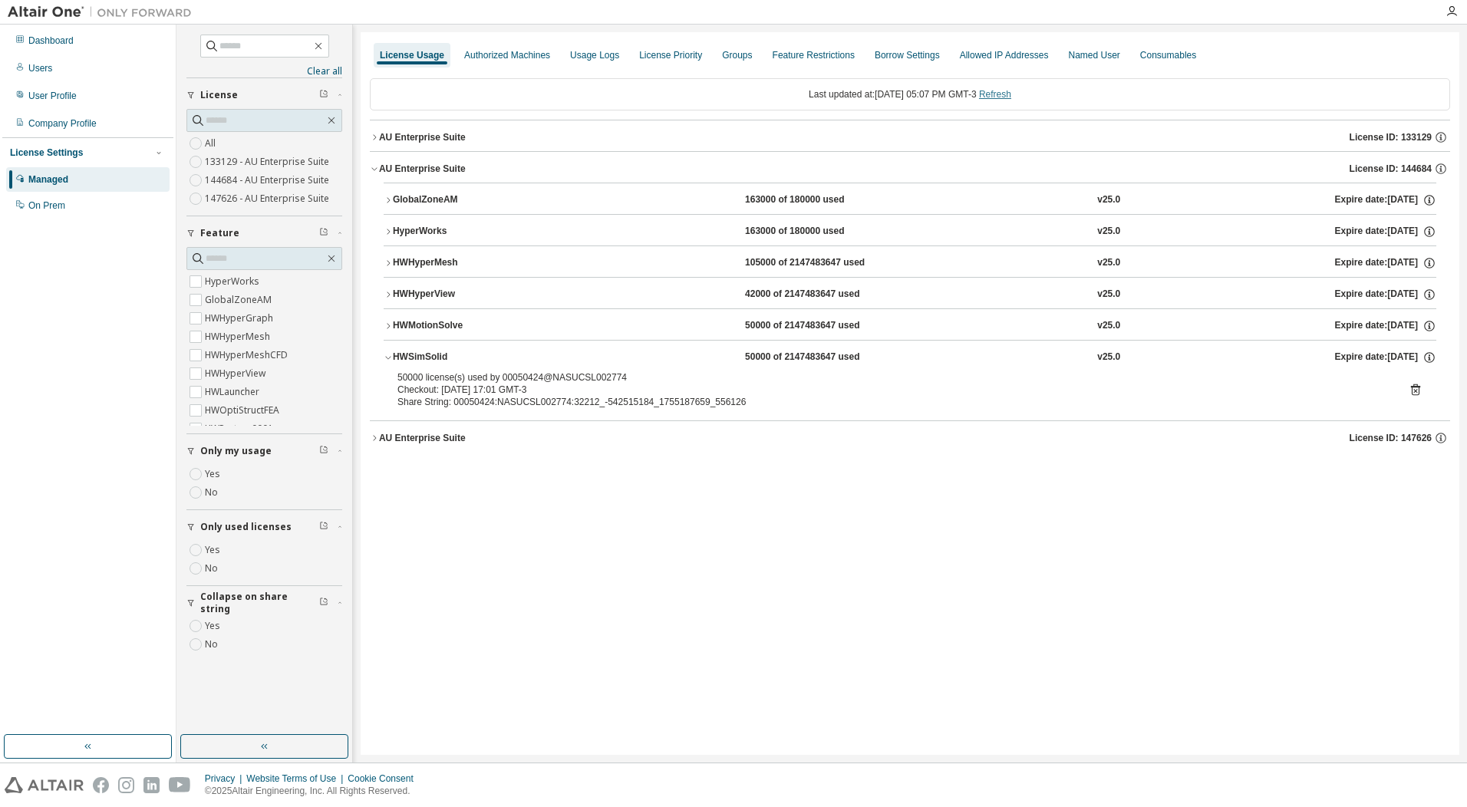
click at [1008, 91] on link "Refresh" at bounding box center [995, 94] width 32 height 11
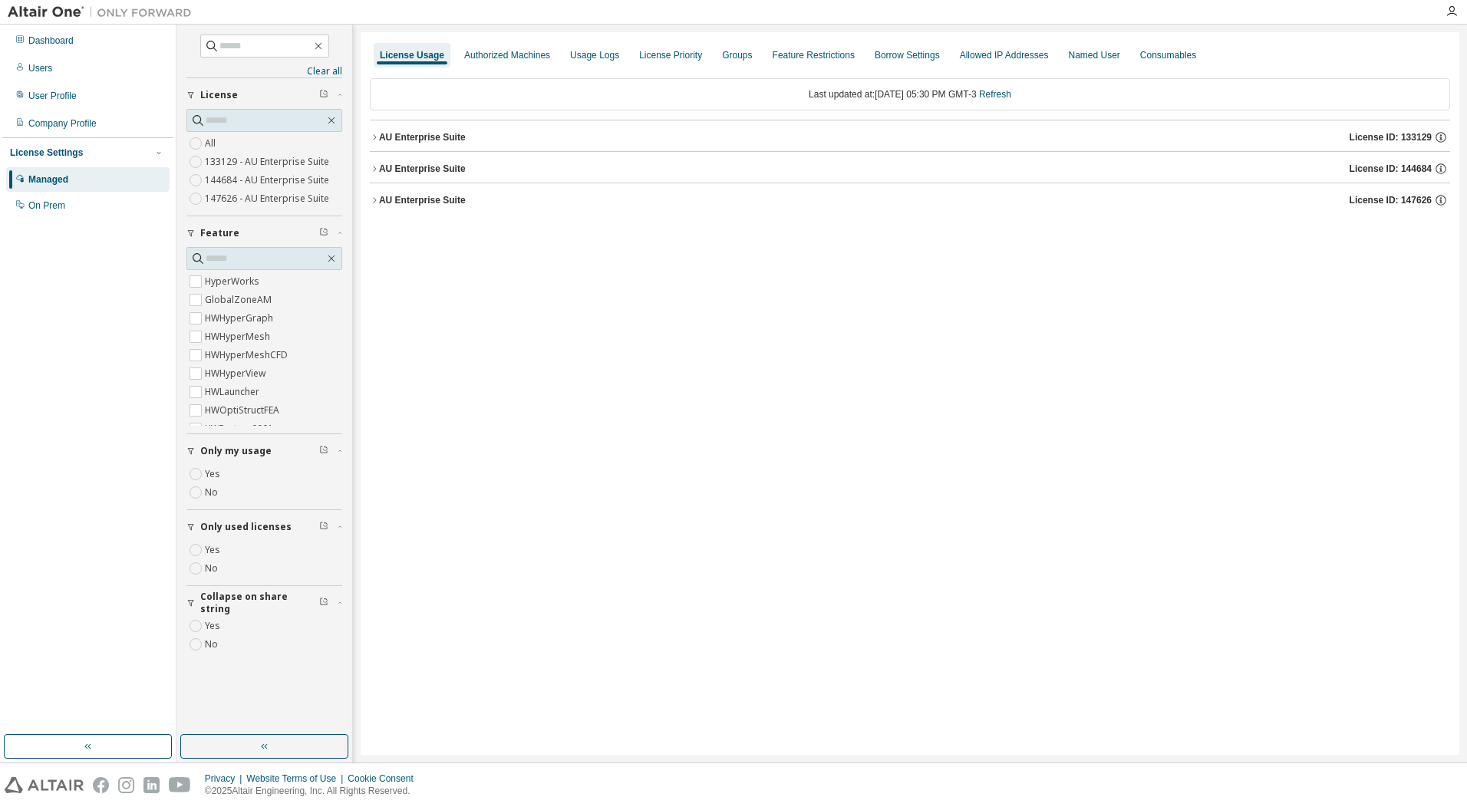
click at [413, 196] on div "AU Enterprise Suite" at bounding box center [422, 200] width 87 height 12
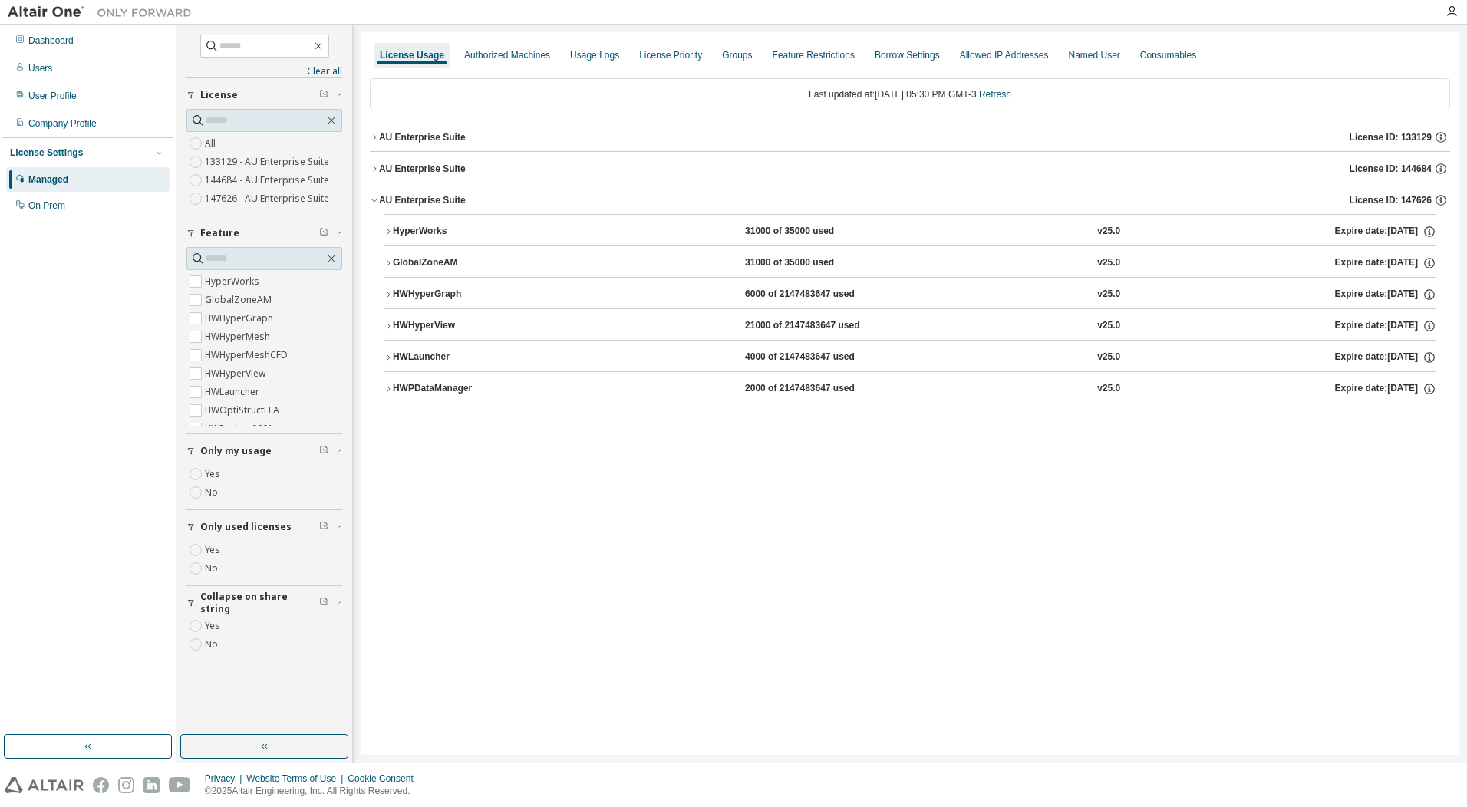
click at [427, 193] on div "AU Enterprise Suite License ID: 147626" at bounding box center [914, 200] width 1071 height 14
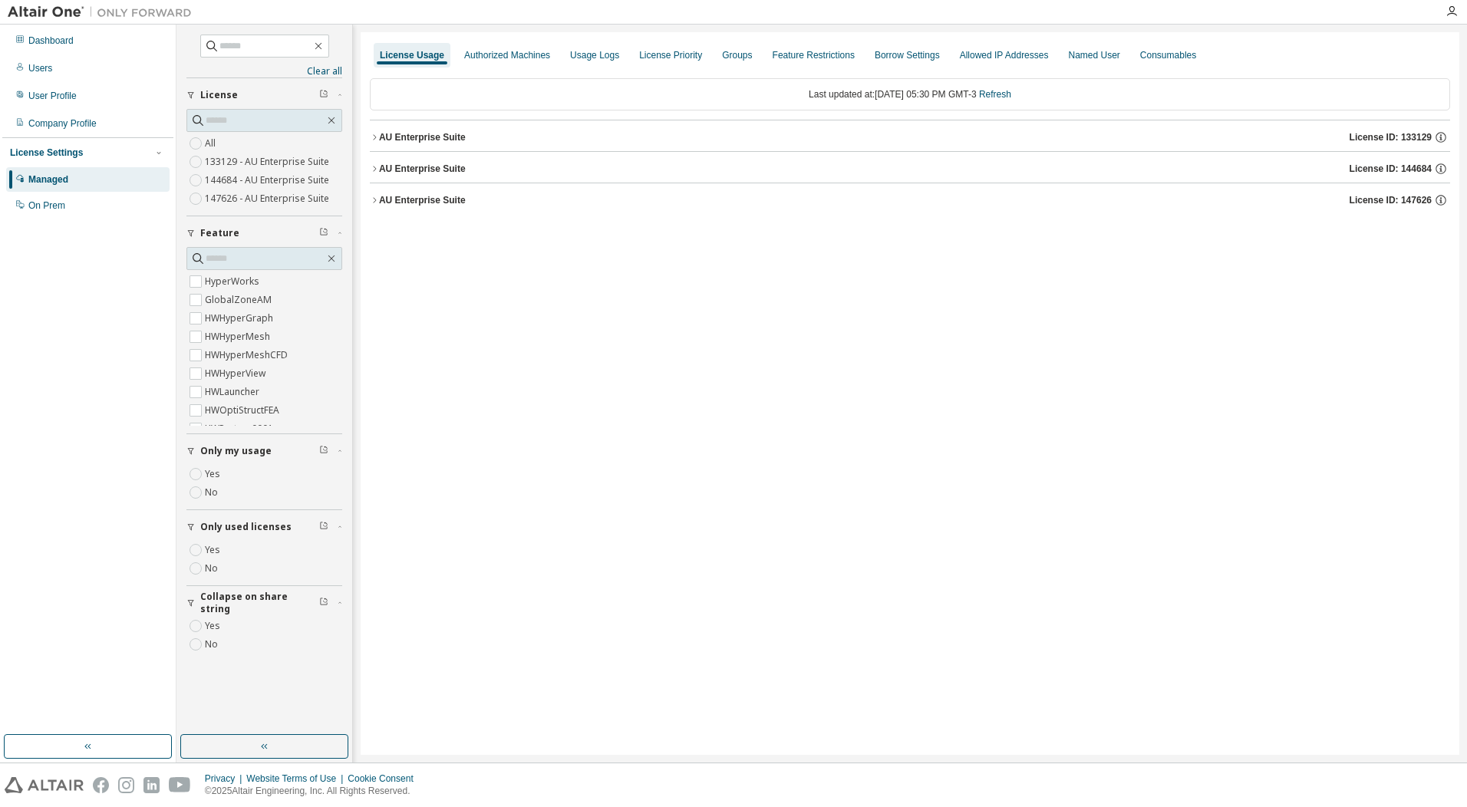
click at [435, 170] on div "AU Enterprise Suite" at bounding box center [422, 169] width 87 height 12
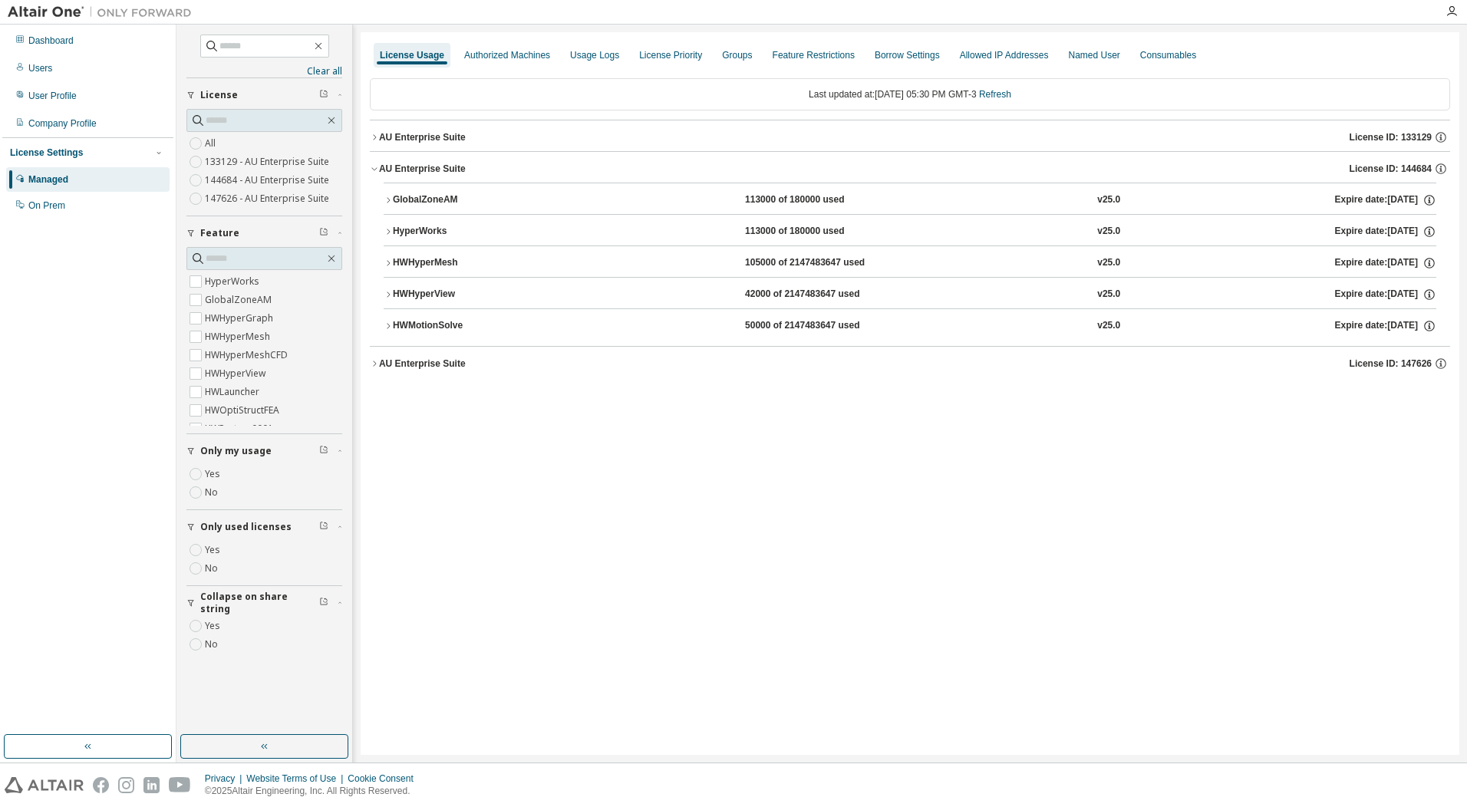
click at [435, 170] on div "AU Enterprise Suite" at bounding box center [422, 169] width 87 height 12
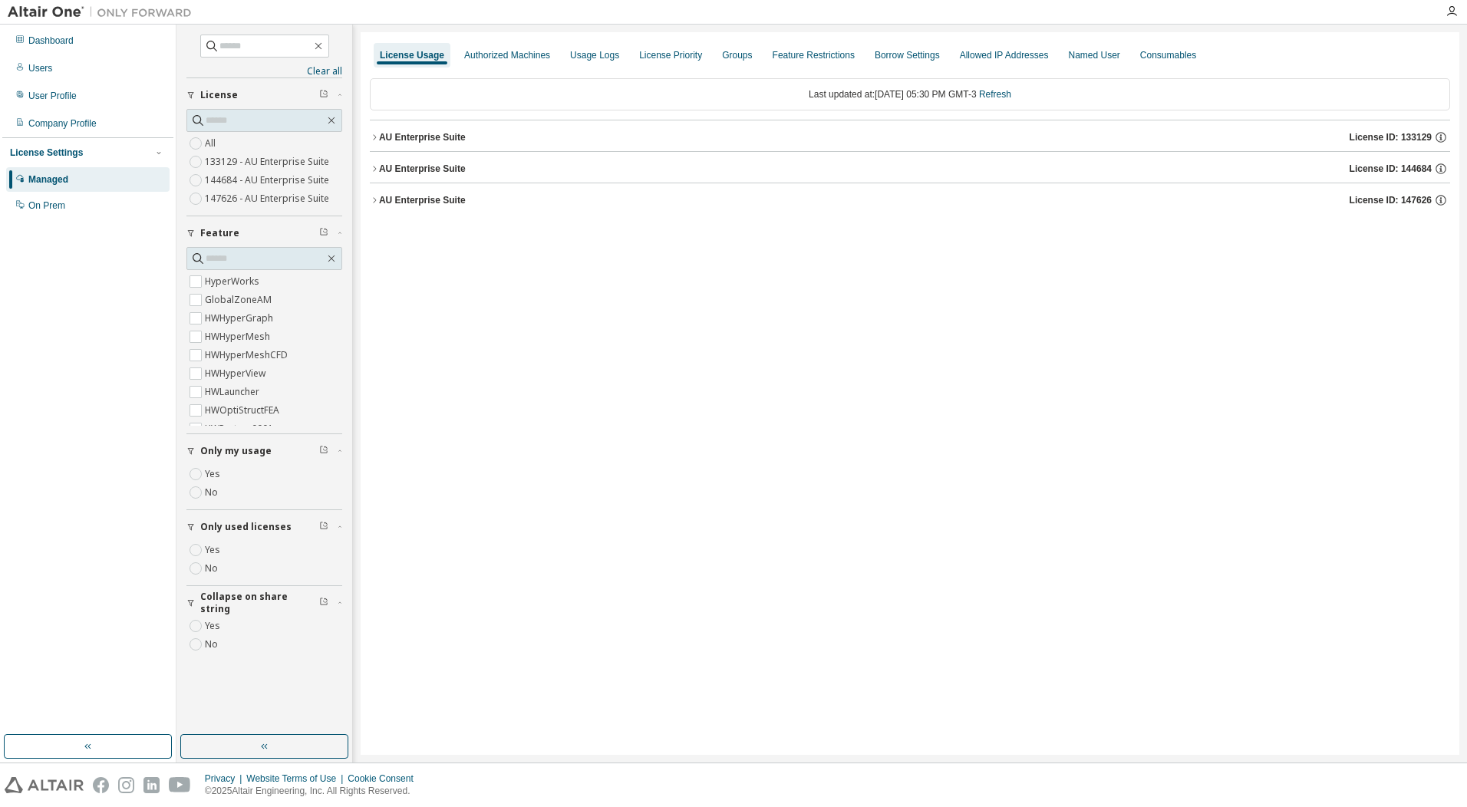
click at [435, 145] on button "AU Enterprise Suite License ID: 133129" at bounding box center [910, 137] width 1081 height 34
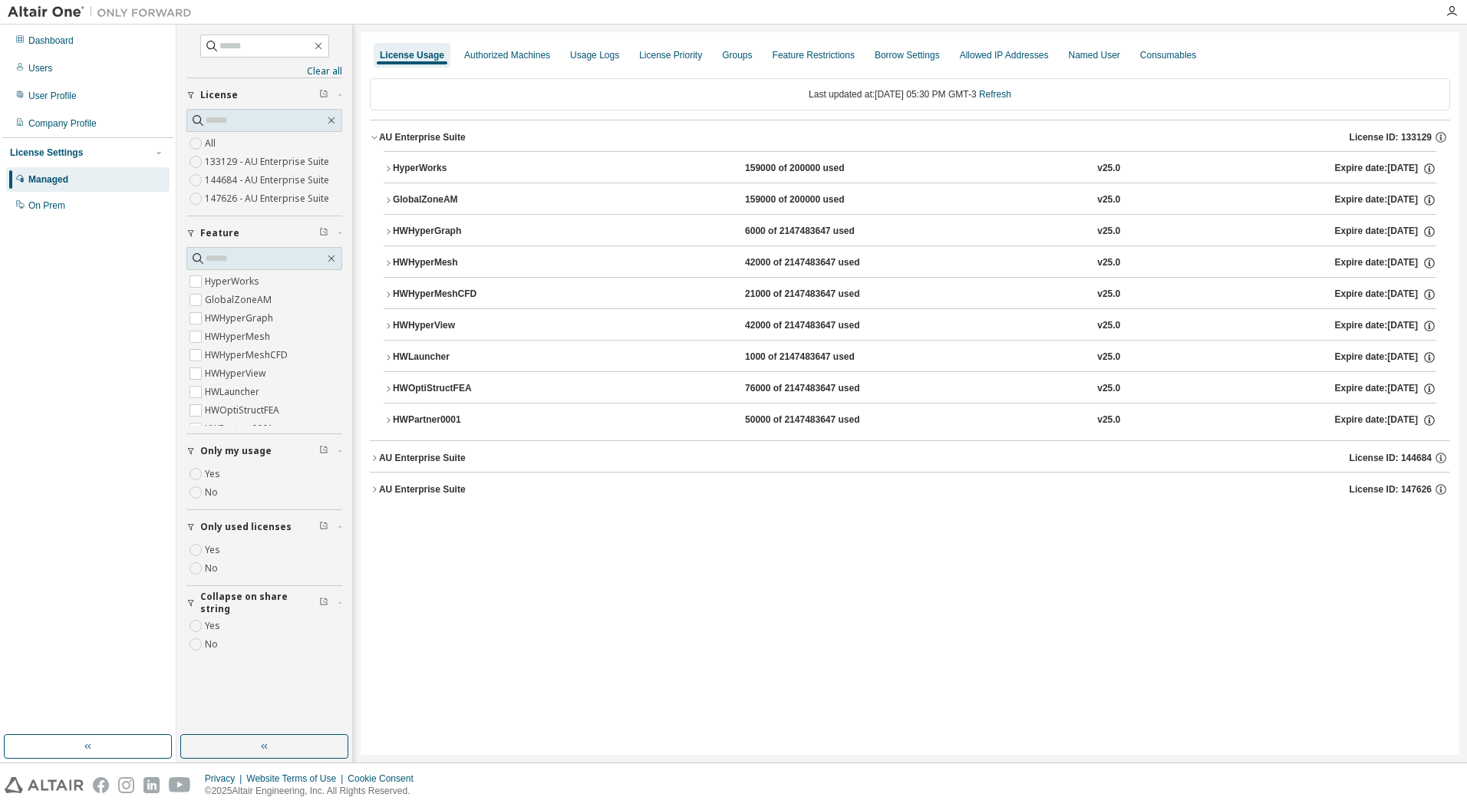
click at [435, 145] on button "AU Enterprise Suite License ID: 133129" at bounding box center [910, 137] width 1081 height 34
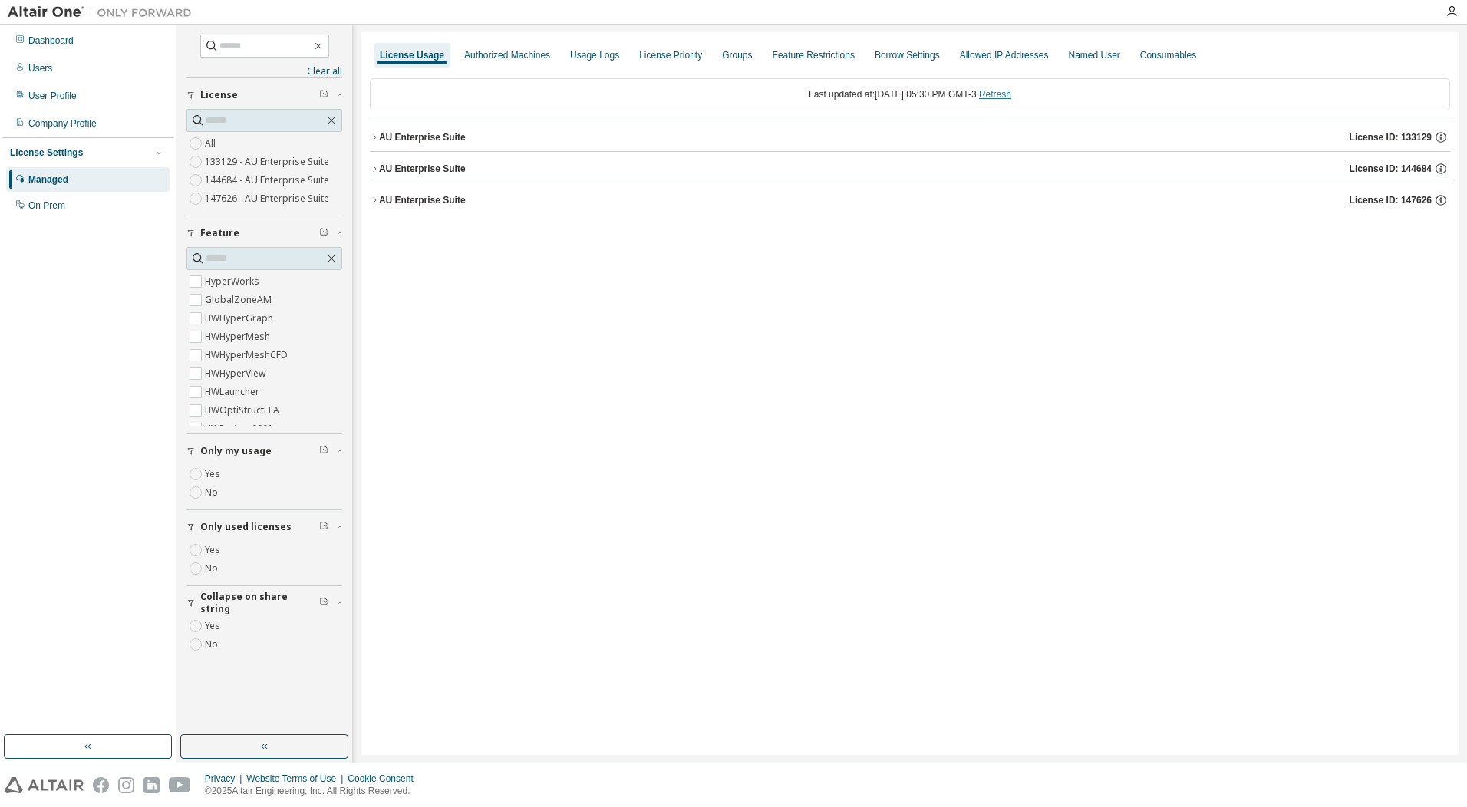
click at [1011, 94] on link "Refresh" at bounding box center [995, 94] width 32 height 11
click at [399, 203] on div "AU Enterprise Suite" at bounding box center [422, 200] width 87 height 12
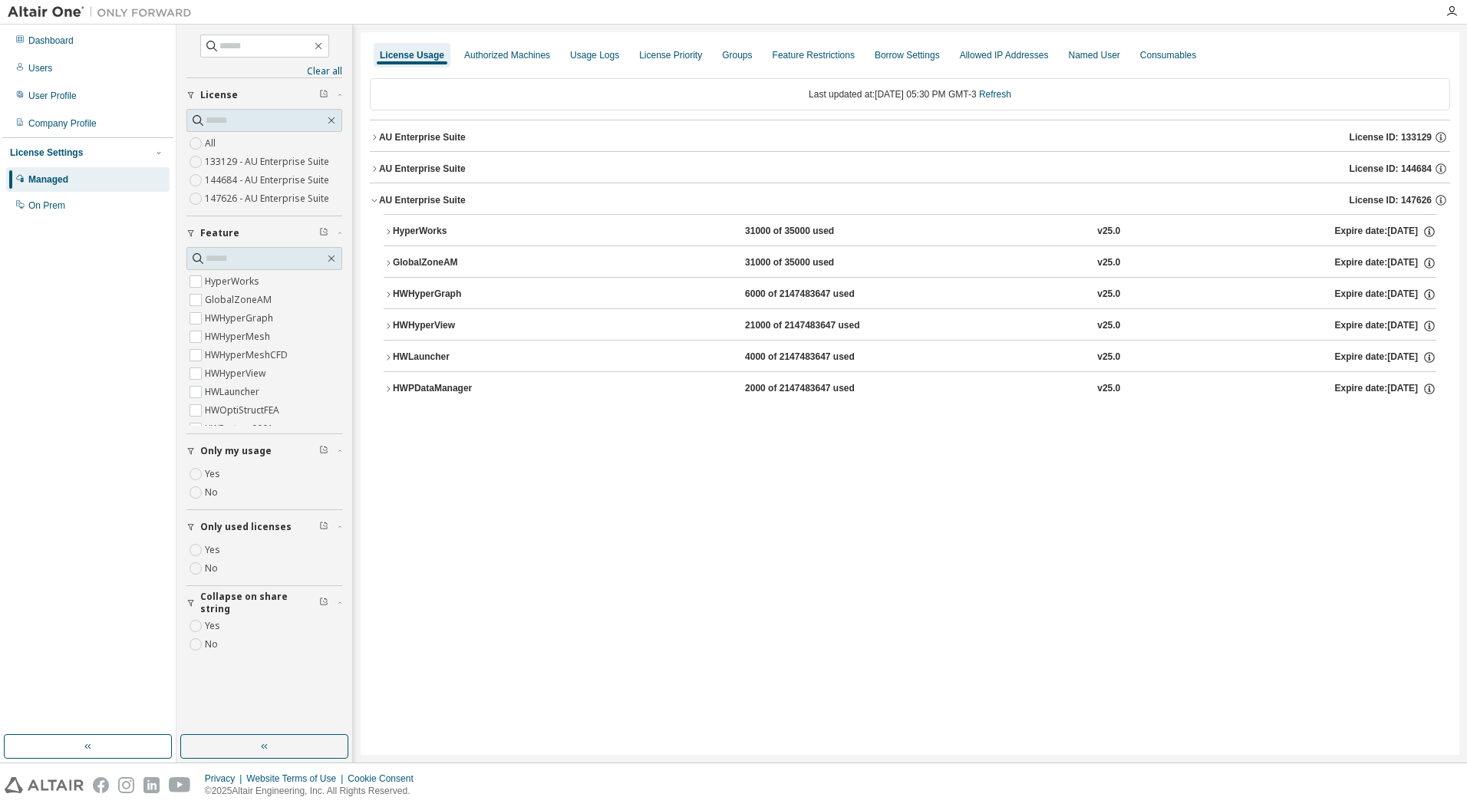
click at [406, 171] on div "AU Enterprise Suite" at bounding box center [422, 169] width 87 height 12
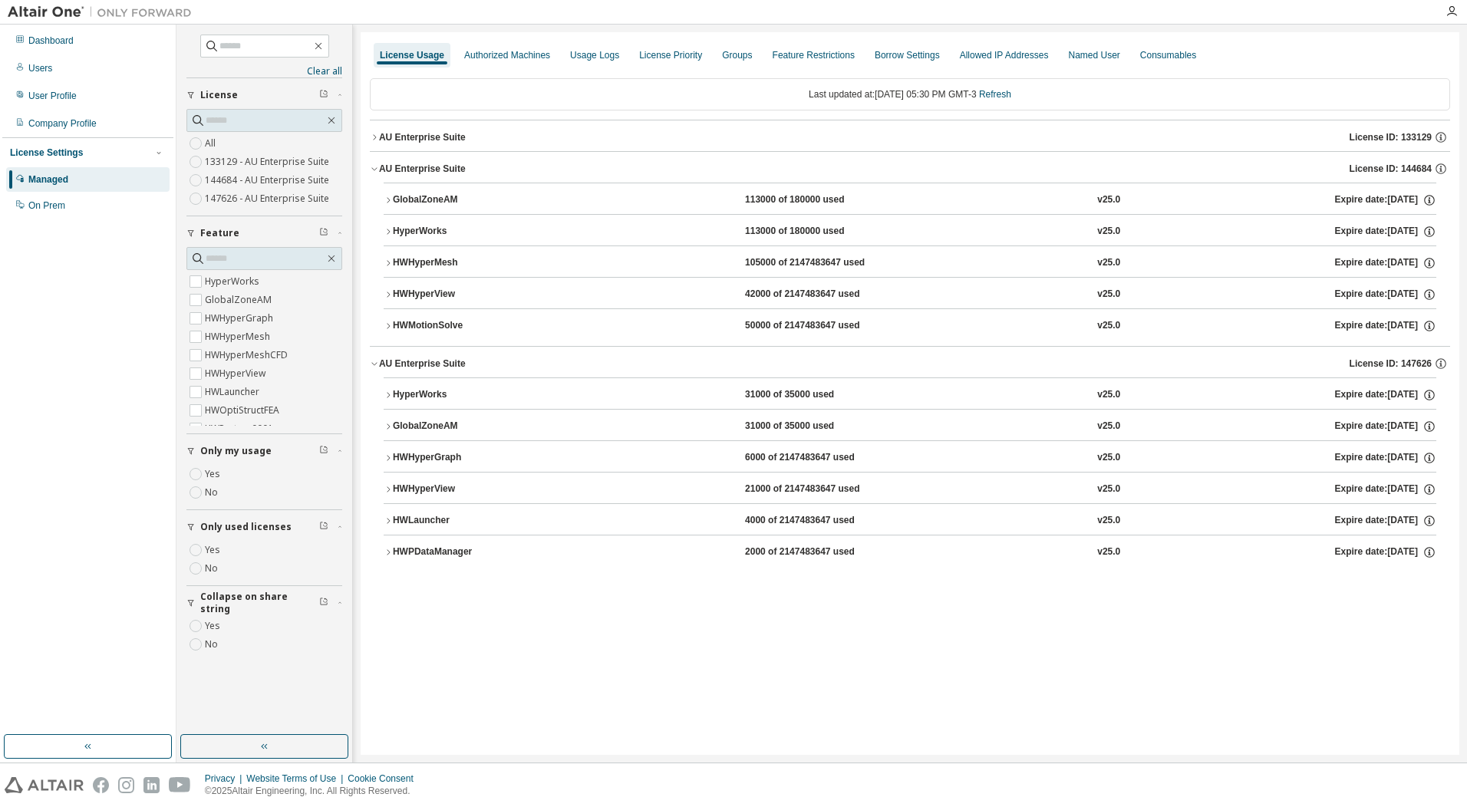
click at [417, 141] on div "AU Enterprise Suite" at bounding box center [422, 137] width 87 height 12
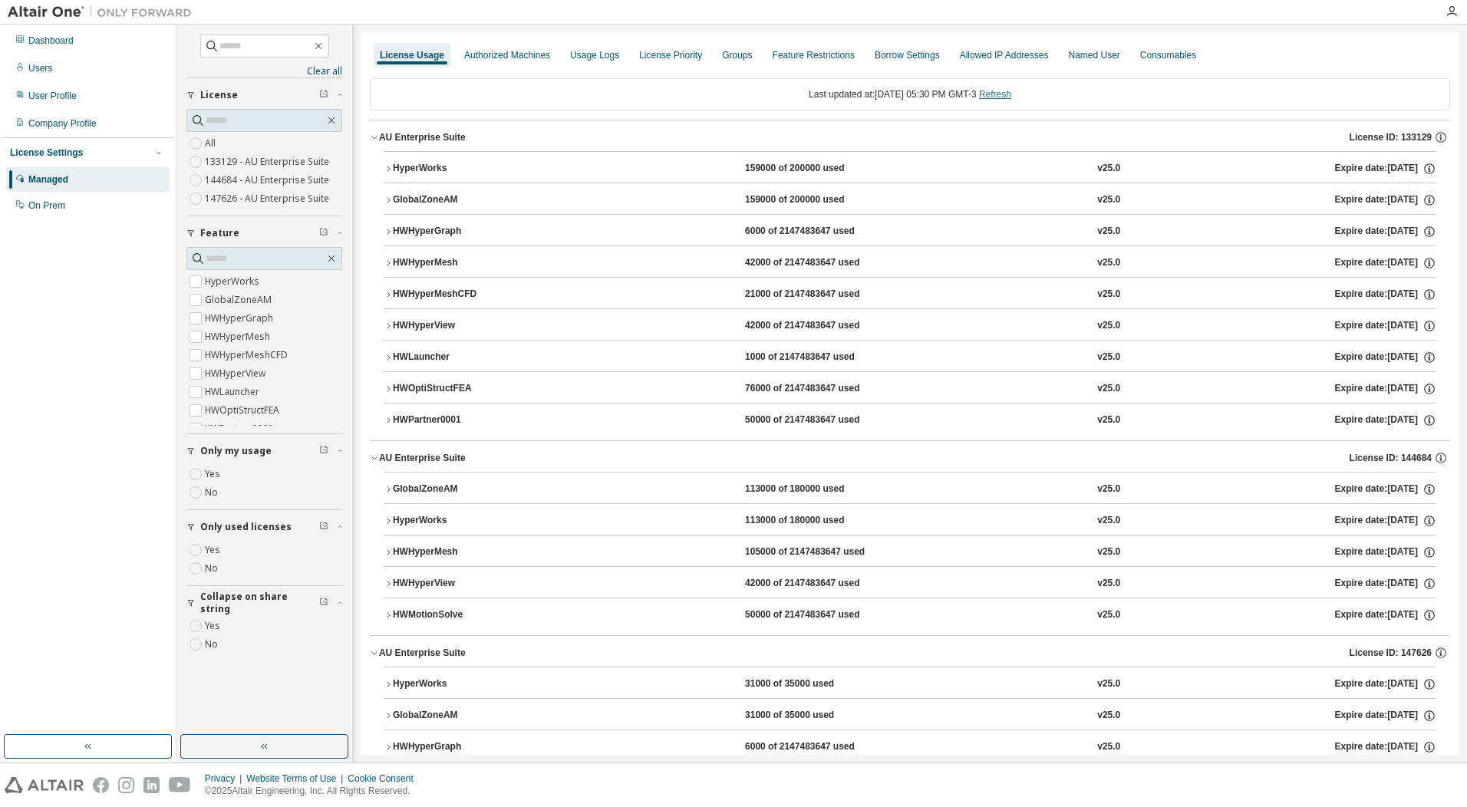
click at [1011, 89] on link "Refresh" at bounding box center [995, 94] width 32 height 11
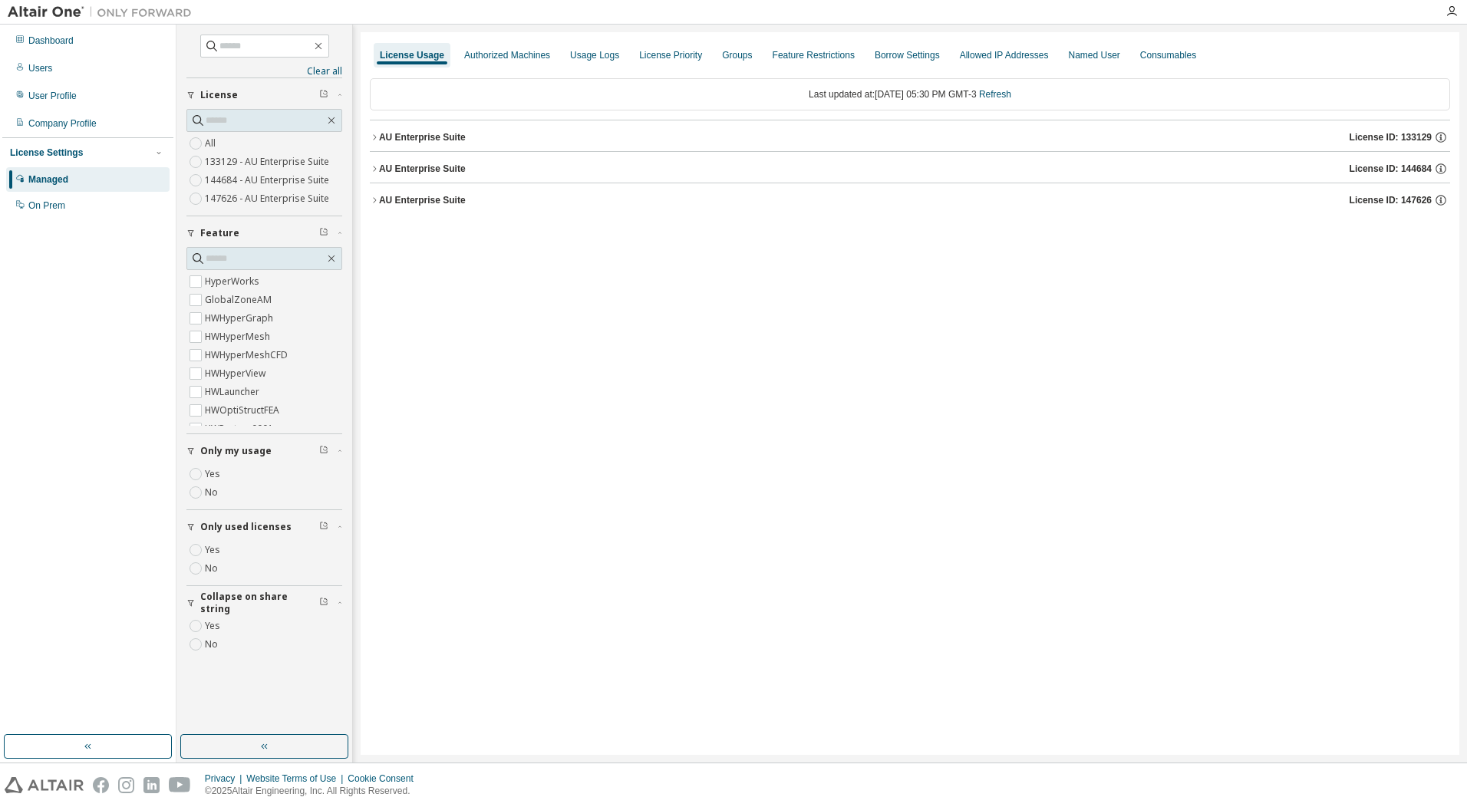
click at [480, 202] on div "AU Enterprise Suite License ID: 147626" at bounding box center [914, 200] width 1071 height 14
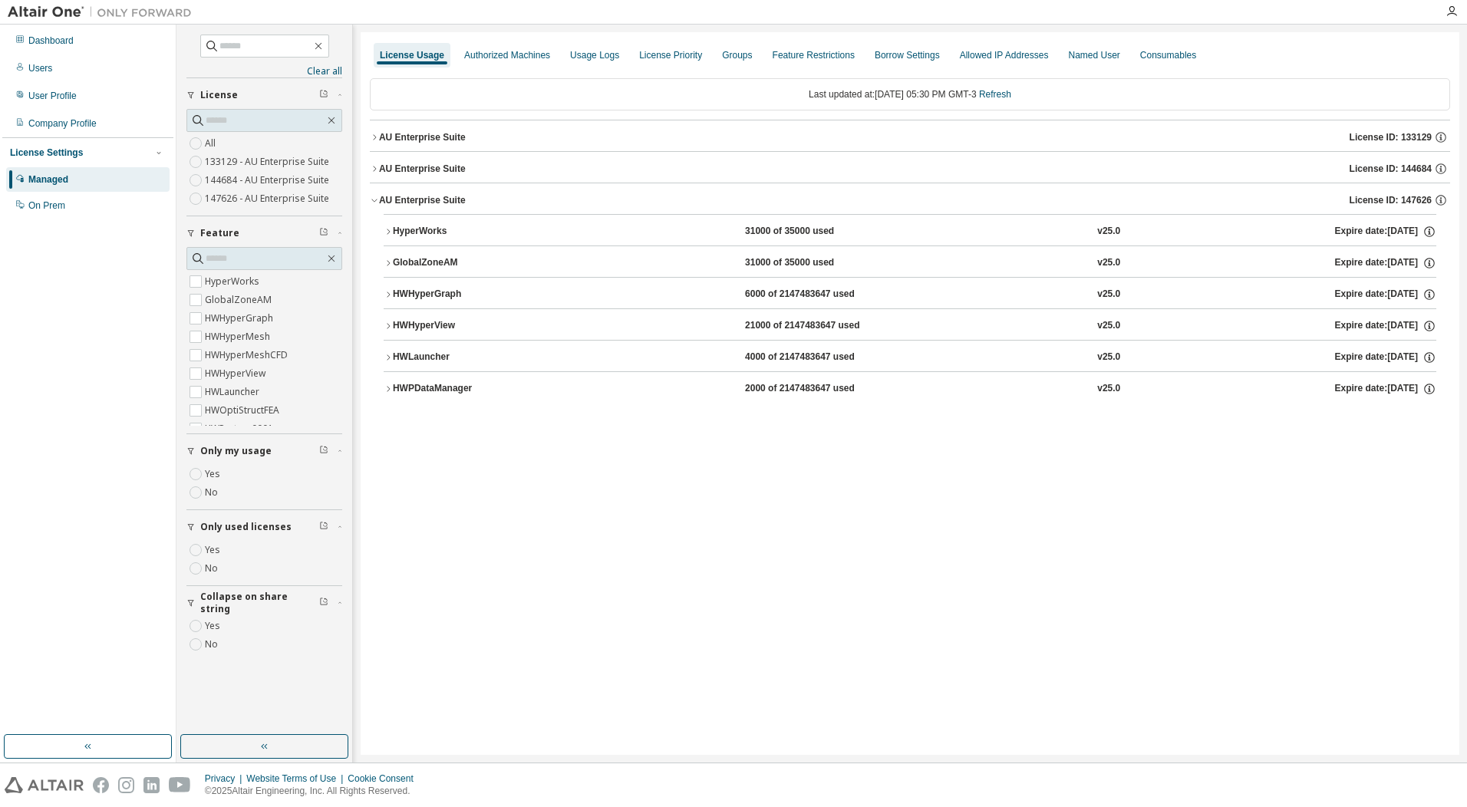
click at [466, 179] on button "AU Enterprise Suite License ID: 144684" at bounding box center [910, 169] width 1081 height 34
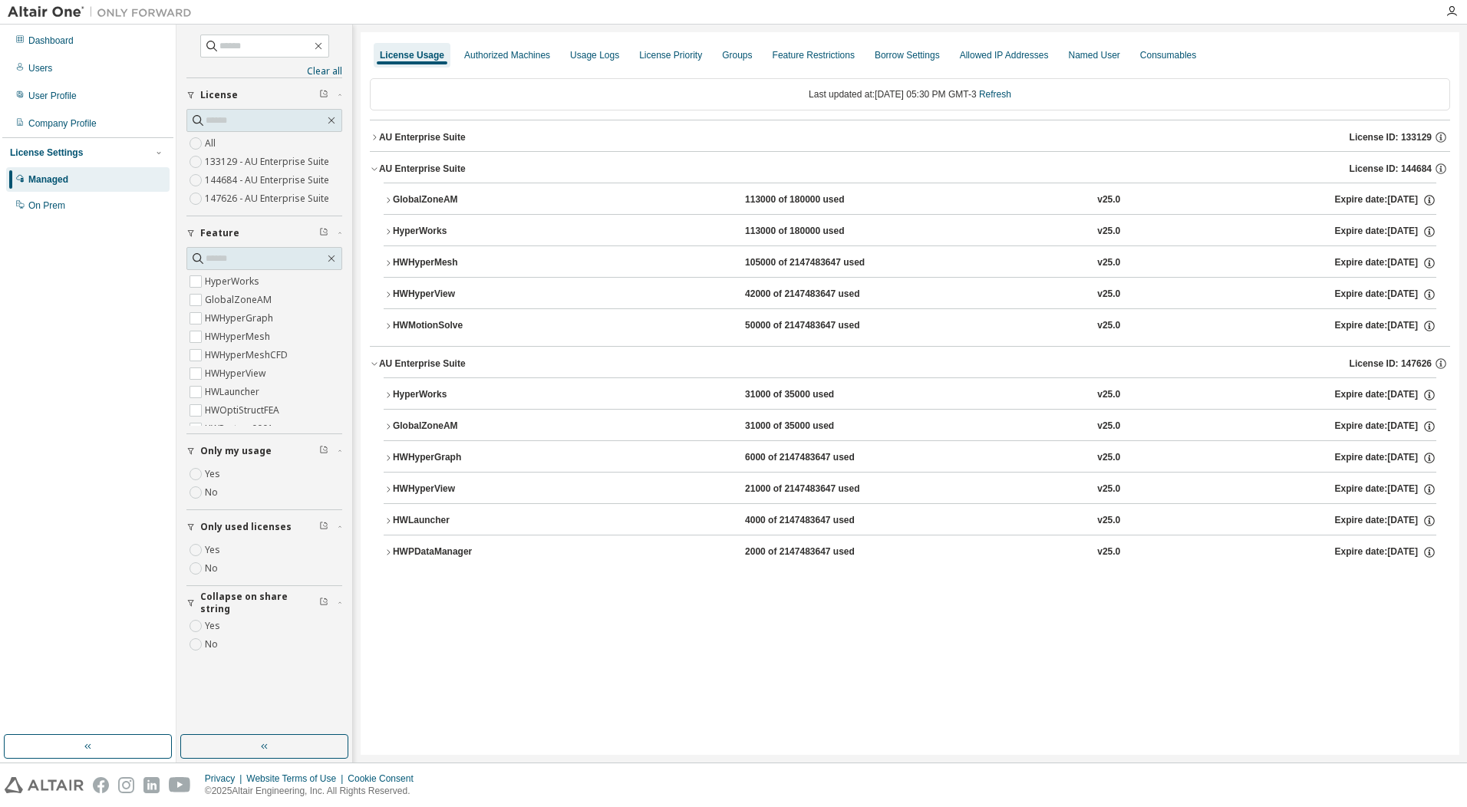
click at [464, 141] on div "AU Enterprise Suite License ID: 133129" at bounding box center [914, 137] width 1071 height 14
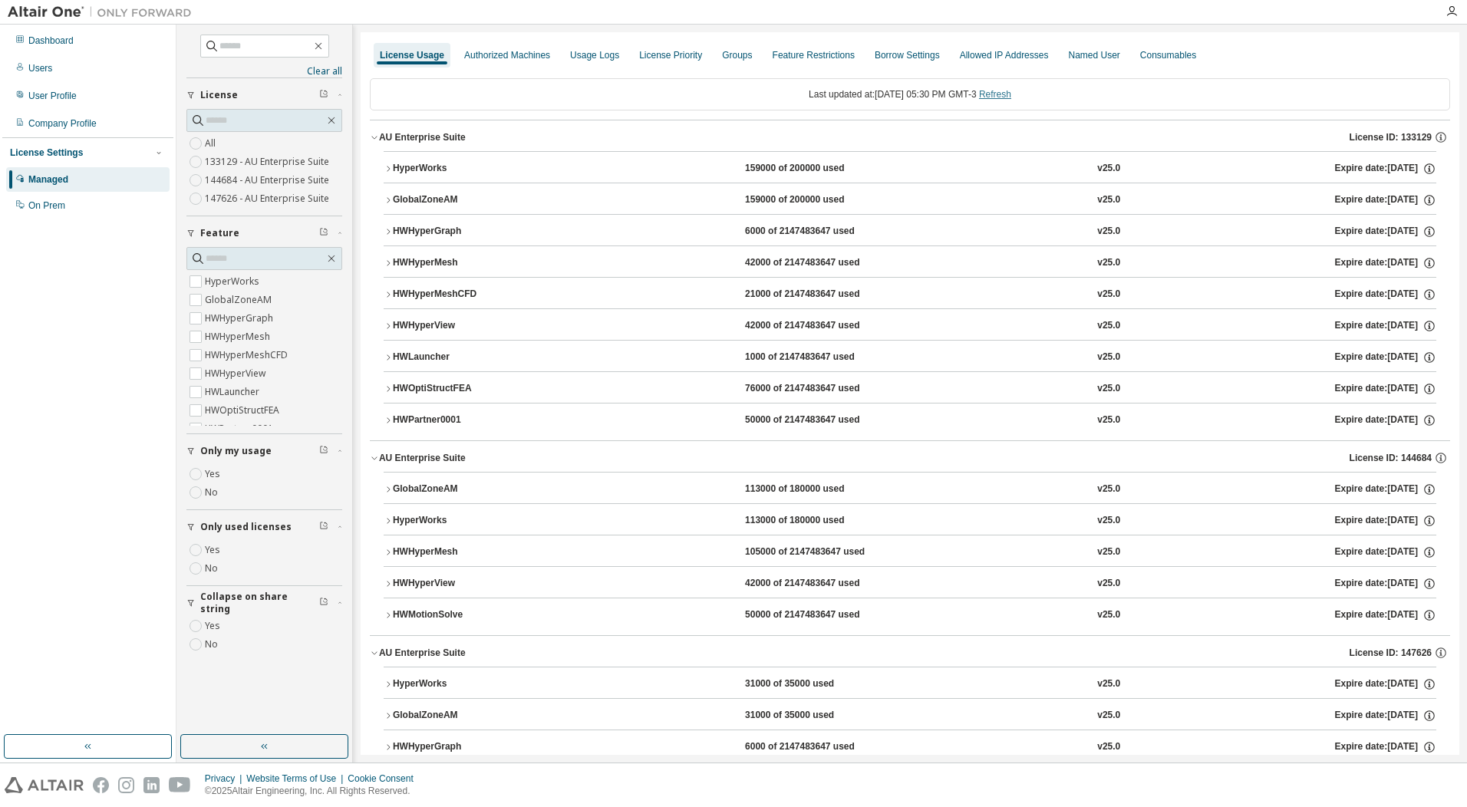
click at [1011, 91] on link "Refresh" at bounding box center [995, 94] width 32 height 11
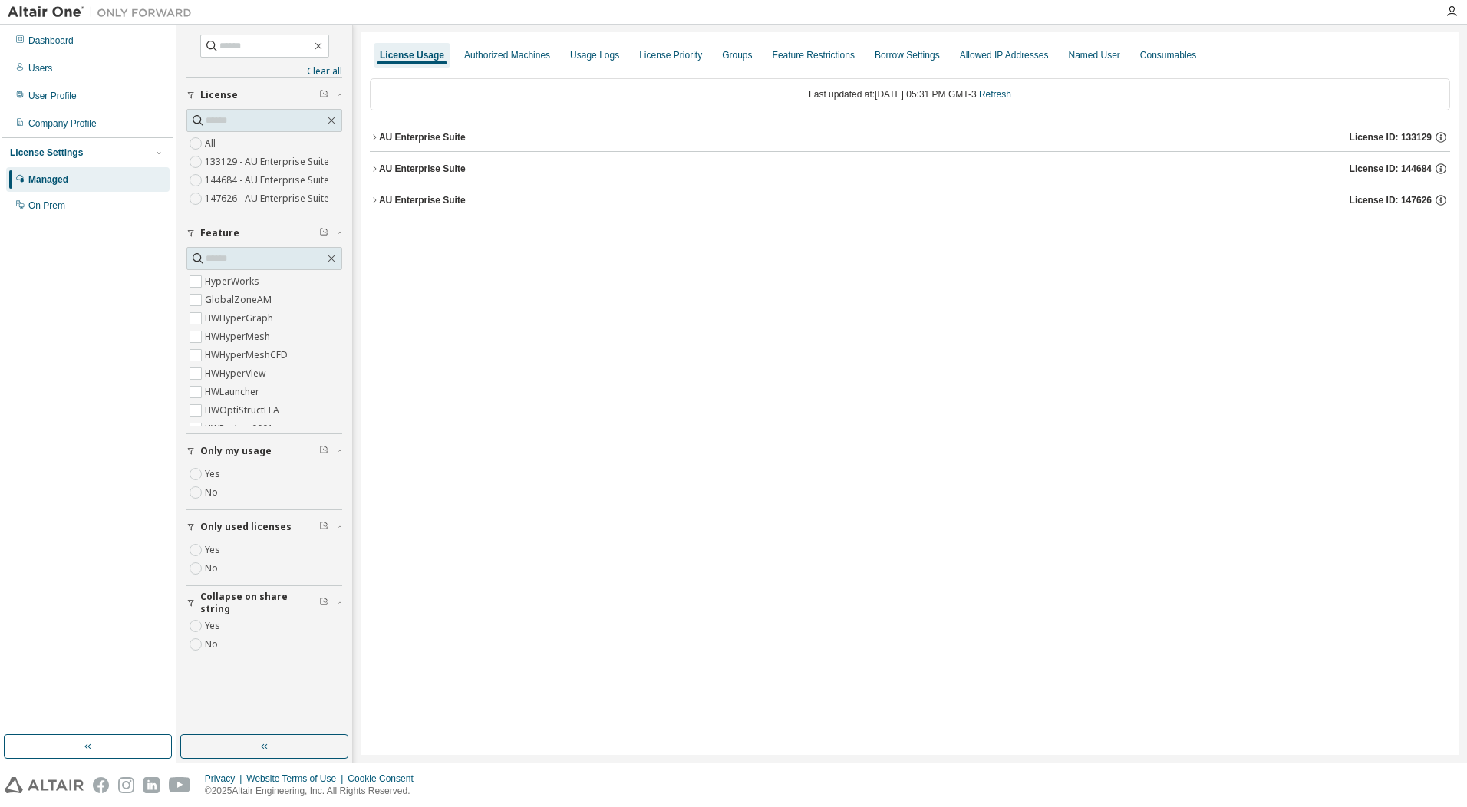
click at [432, 212] on button "AU Enterprise Suite License ID: 147626" at bounding box center [910, 200] width 1081 height 34
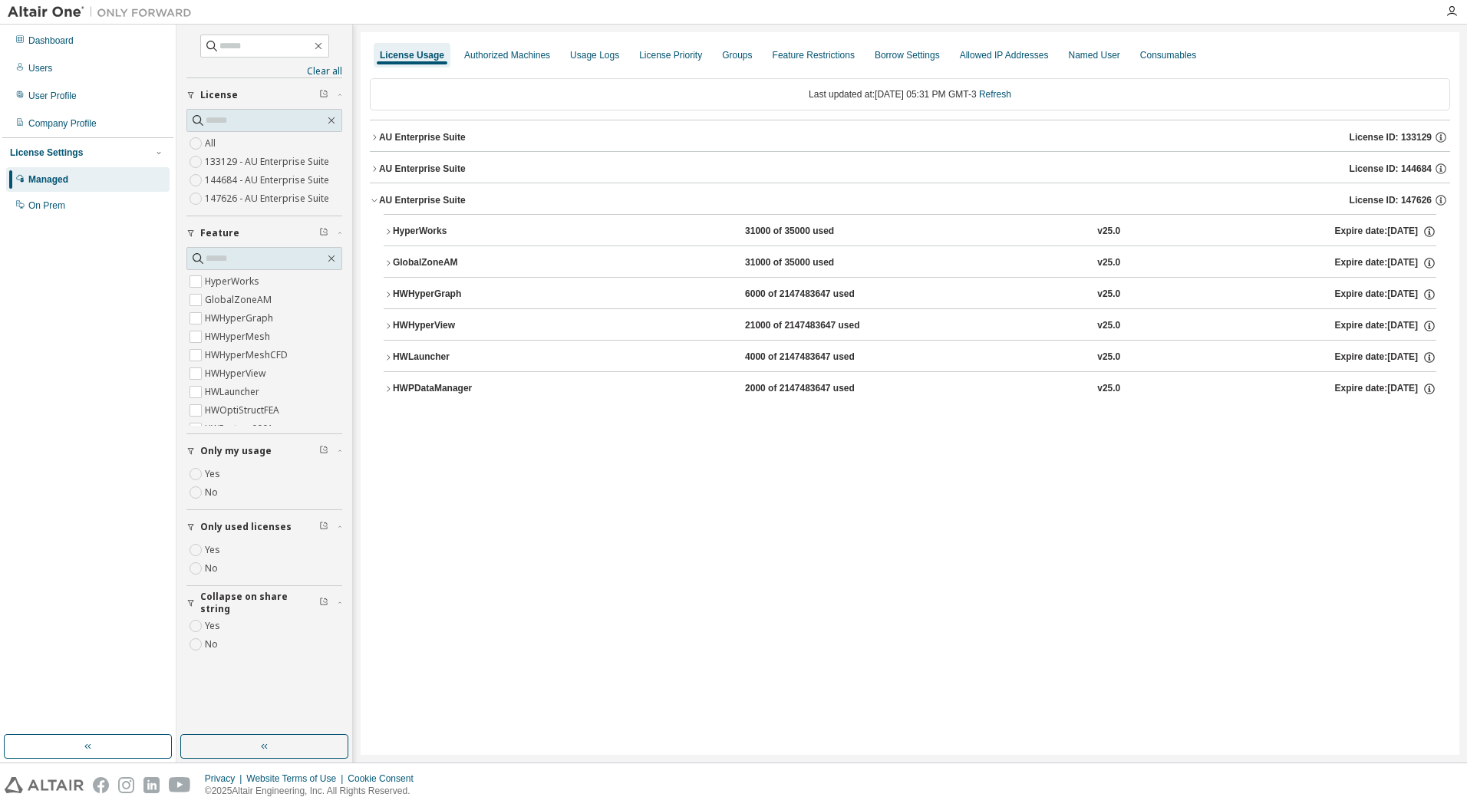
click at [439, 179] on button "AU Enterprise Suite License ID: 144684" at bounding box center [910, 169] width 1081 height 34
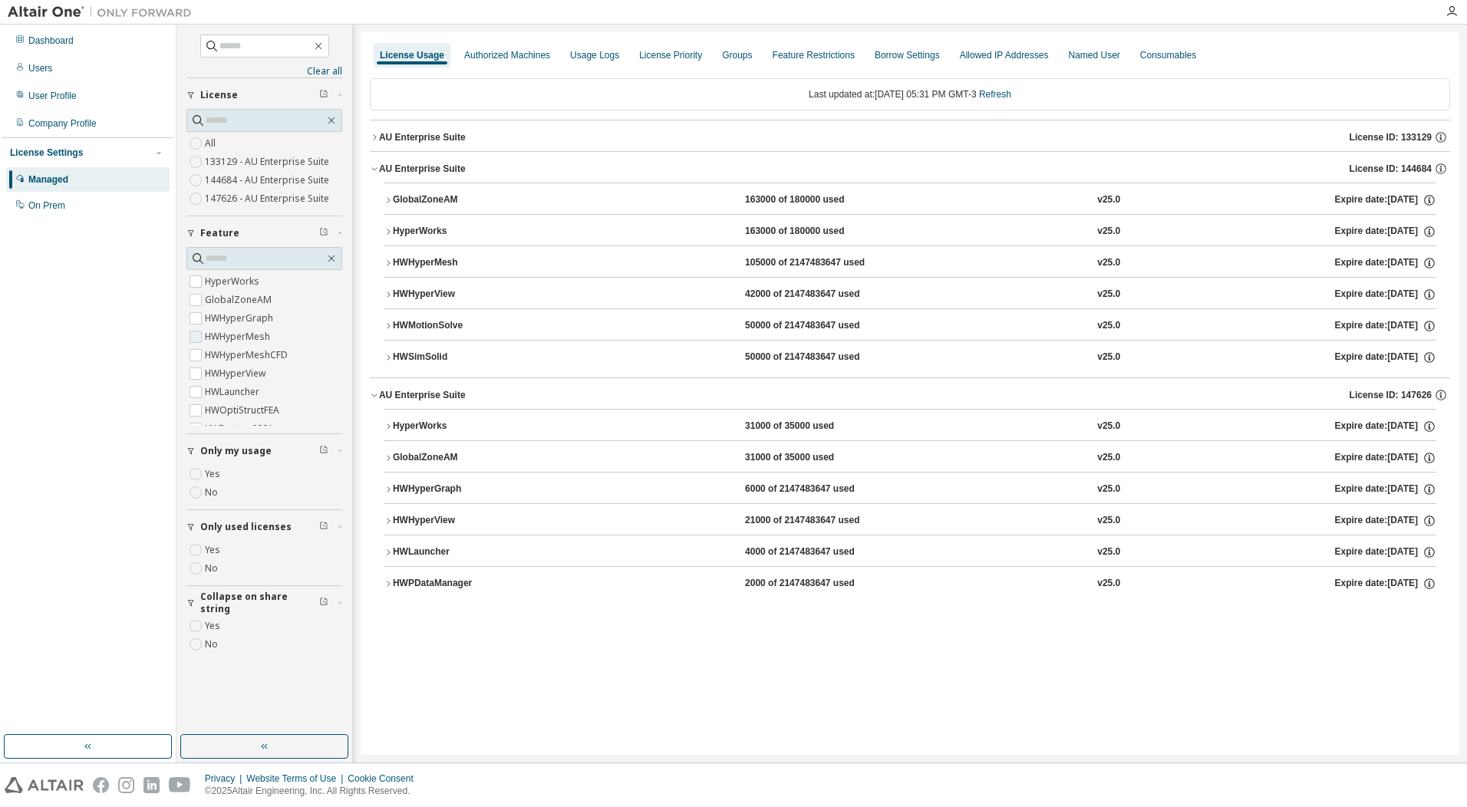
drag, startPoint x: 334, startPoint y: 334, endPoint x: 334, endPoint y: 342, distance: 8.4
click at [334, 342] on span "HWHyperMesh" at bounding box center [264, 337] width 156 height 18
drag, startPoint x: 343, startPoint y: 325, endPoint x: 338, endPoint y: 361, distance: 36.4
click at [338, 361] on div "Clear all Collapse on share string Yes No Only used licenses Yes No Only my usa…" at bounding box center [264, 380] width 171 height 706
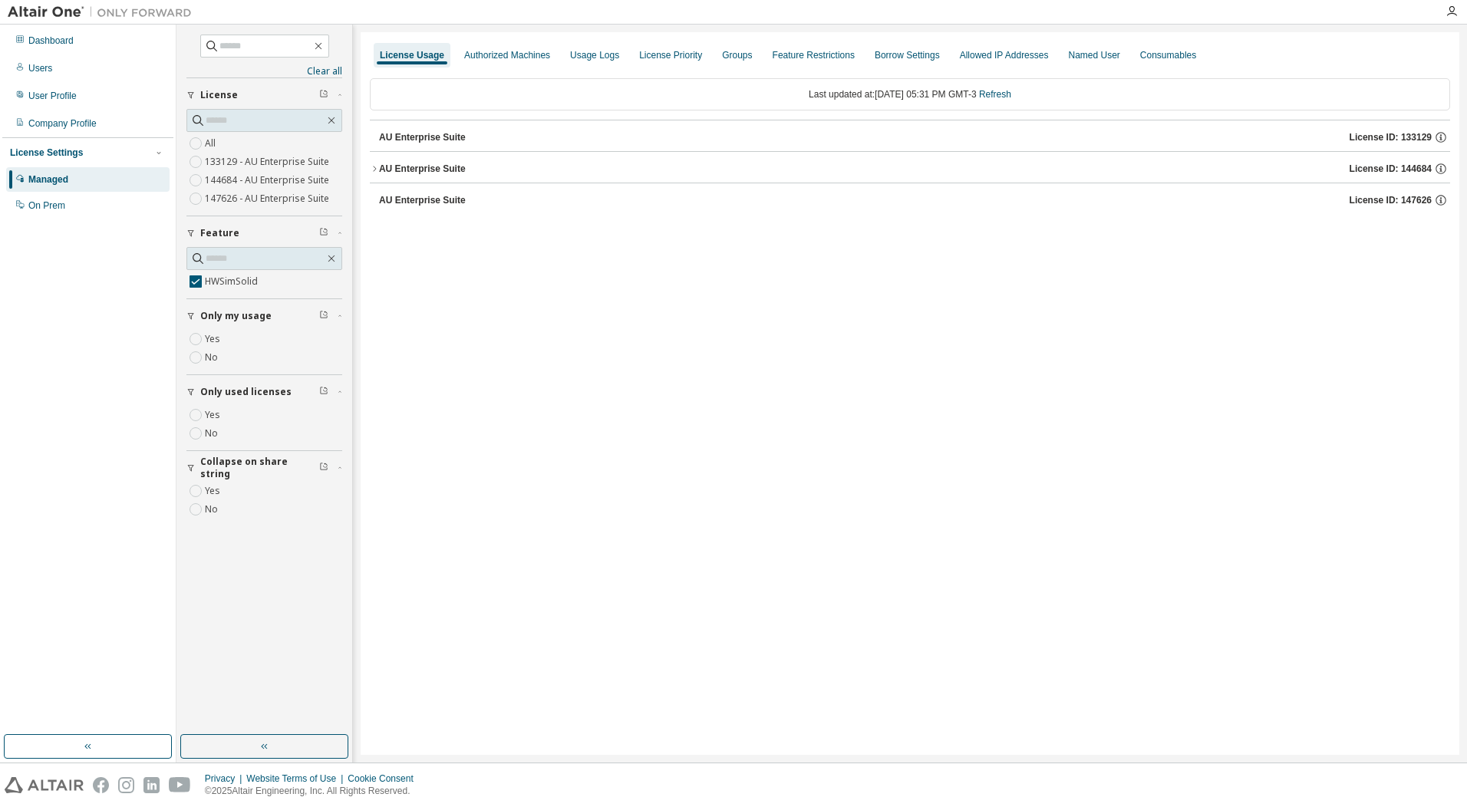
click at [432, 173] on div "AU Enterprise Suite" at bounding box center [422, 169] width 87 height 12
click at [443, 213] on button "HWSimSolid 50000 of 2147483647 used v25.0 Expire date: [DATE]" at bounding box center [910, 200] width 1053 height 34
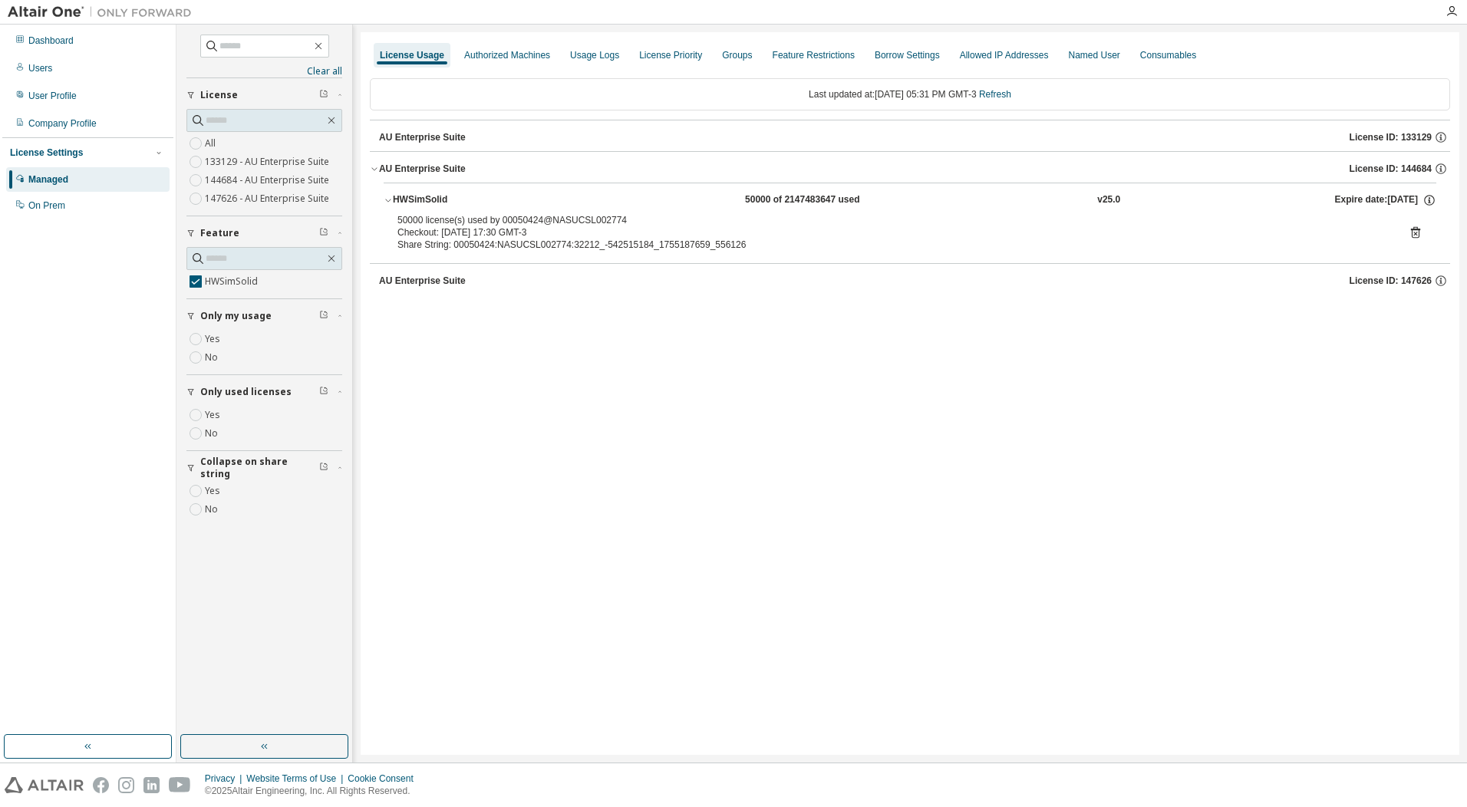
click at [1411, 236] on icon at bounding box center [1416, 233] width 14 height 14
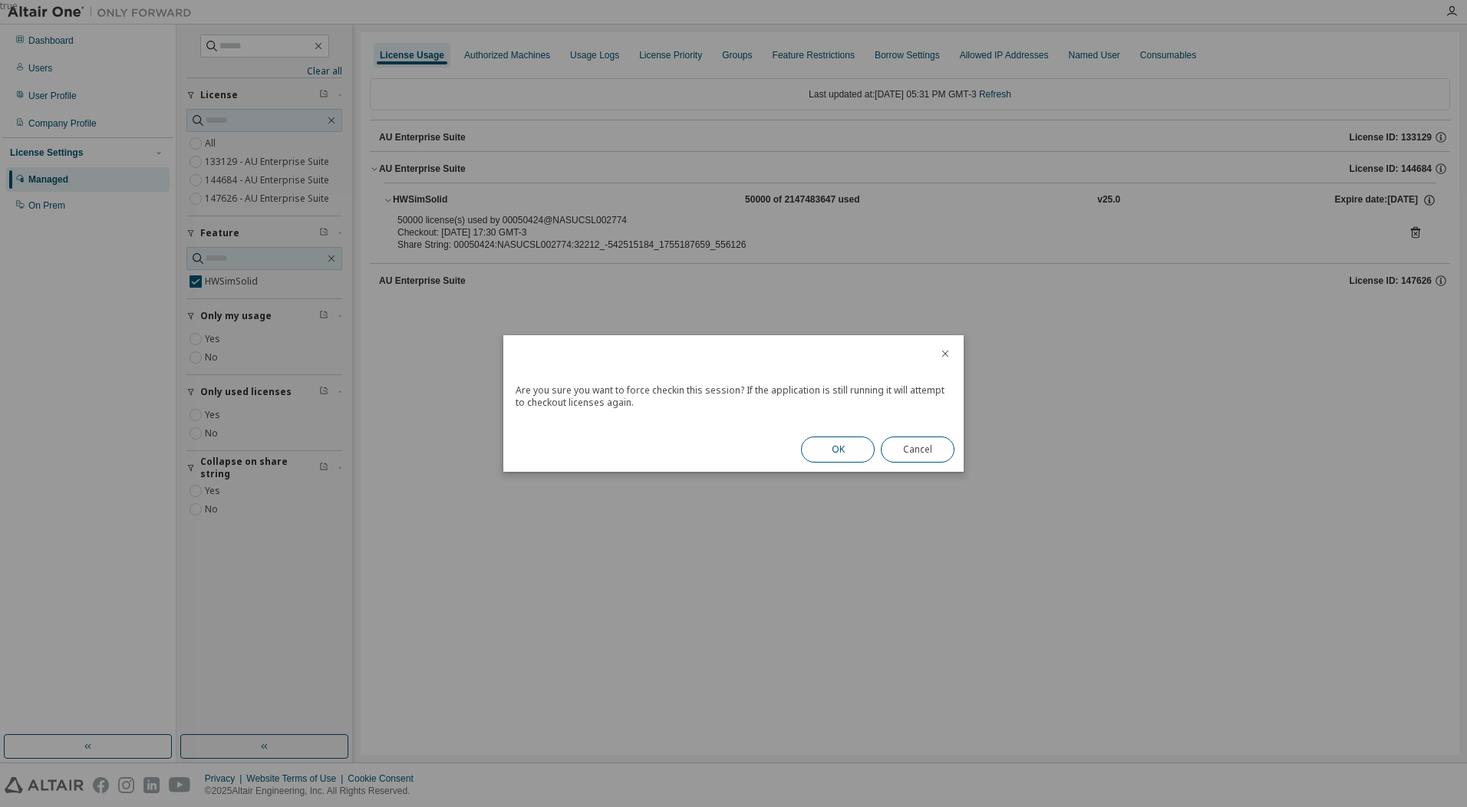
click at [820, 451] on button "OK" at bounding box center [838, 450] width 74 height 26
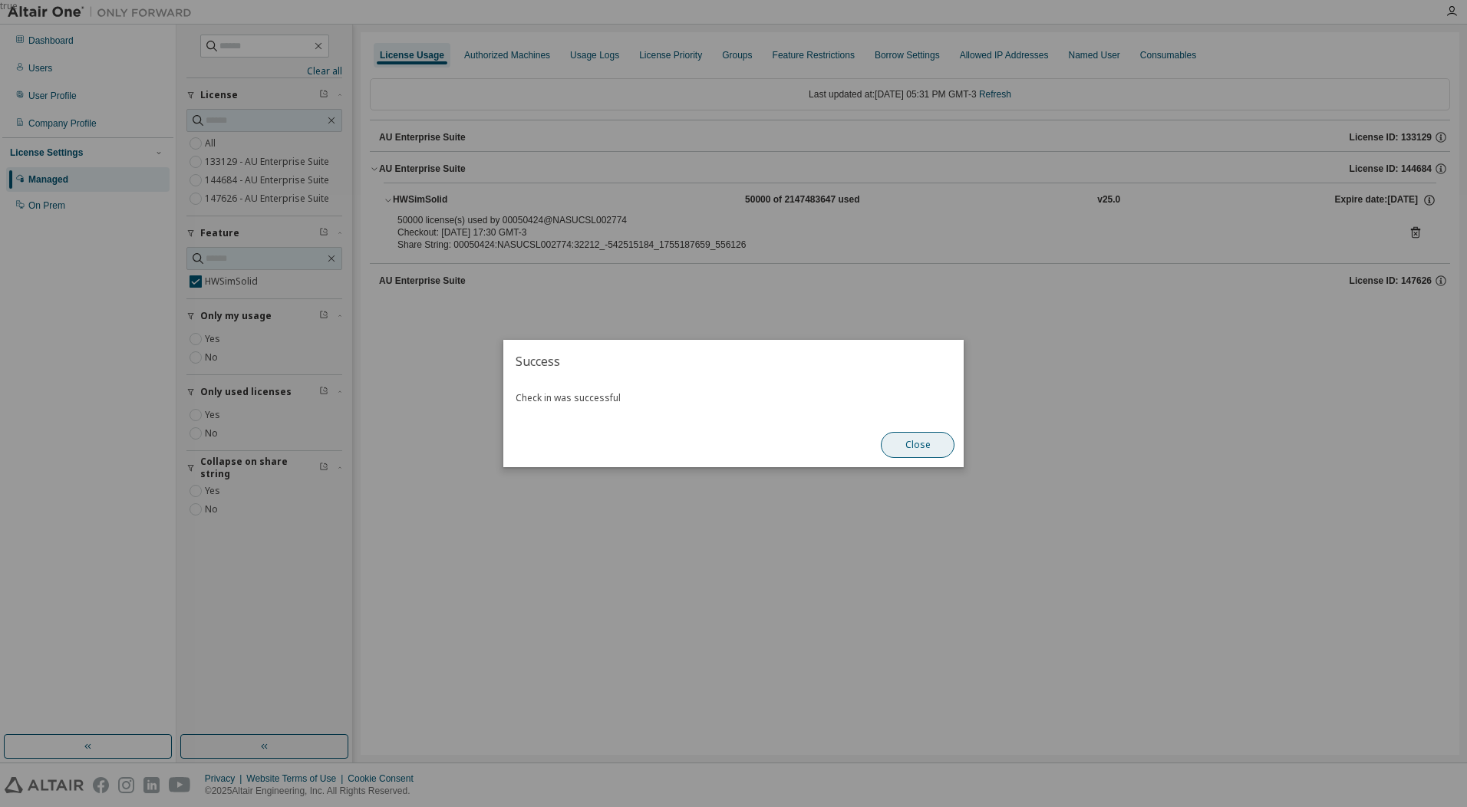
click at [915, 440] on button "Close" at bounding box center [918, 445] width 74 height 26
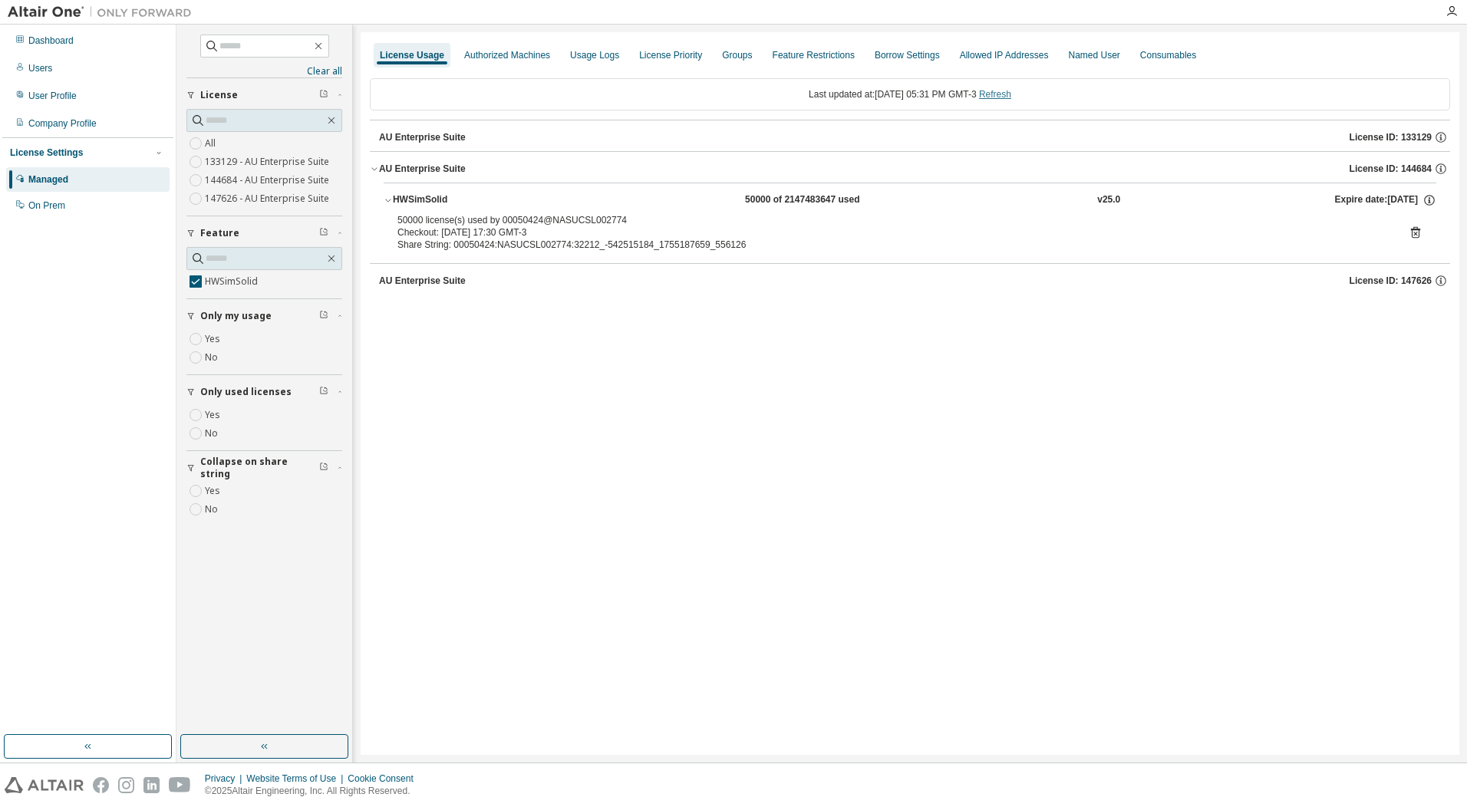
click at [1010, 96] on link "Refresh" at bounding box center [995, 94] width 32 height 11
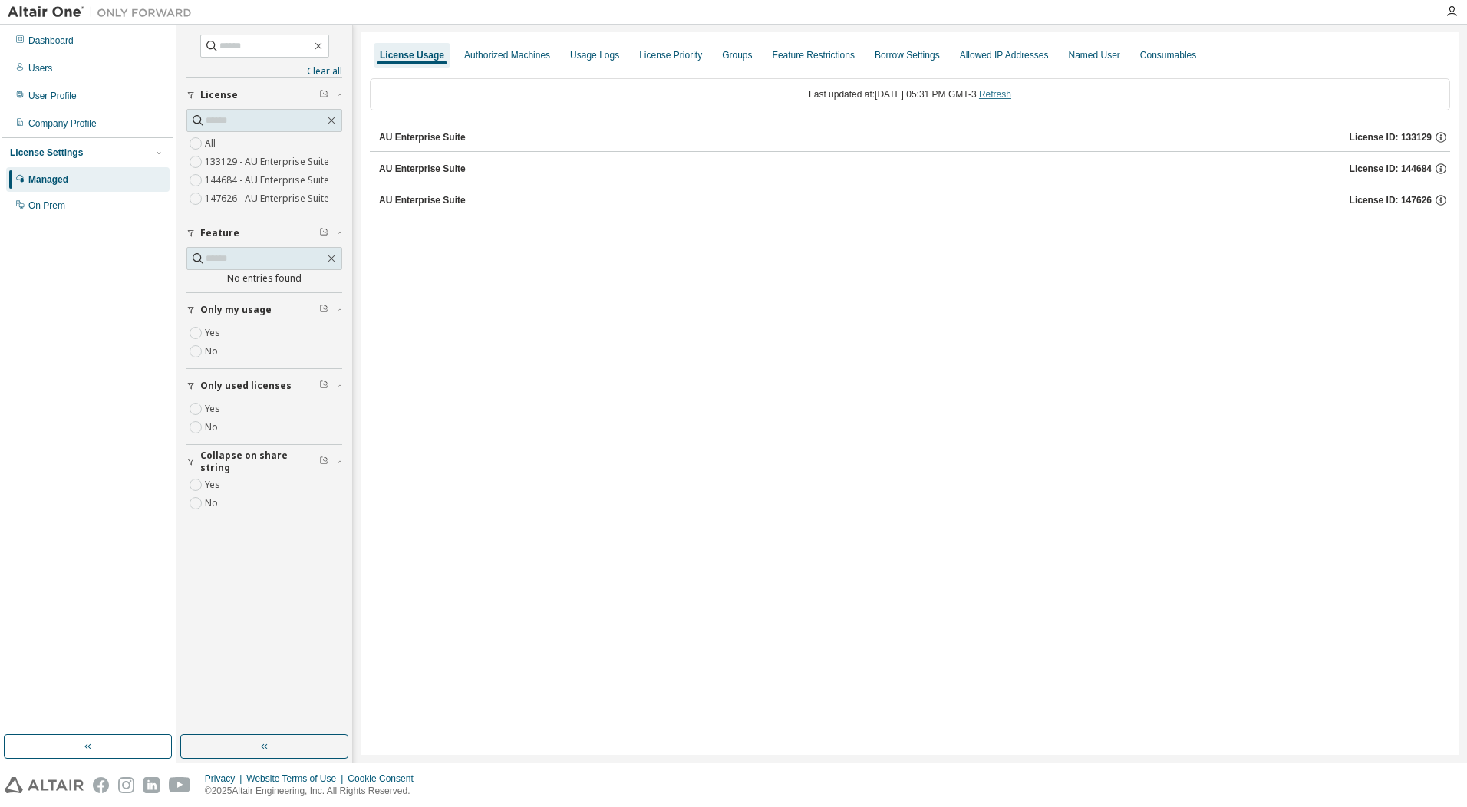
click at [1011, 97] on link "Refresh" at bounding box center [995, 94] width 32 height 11
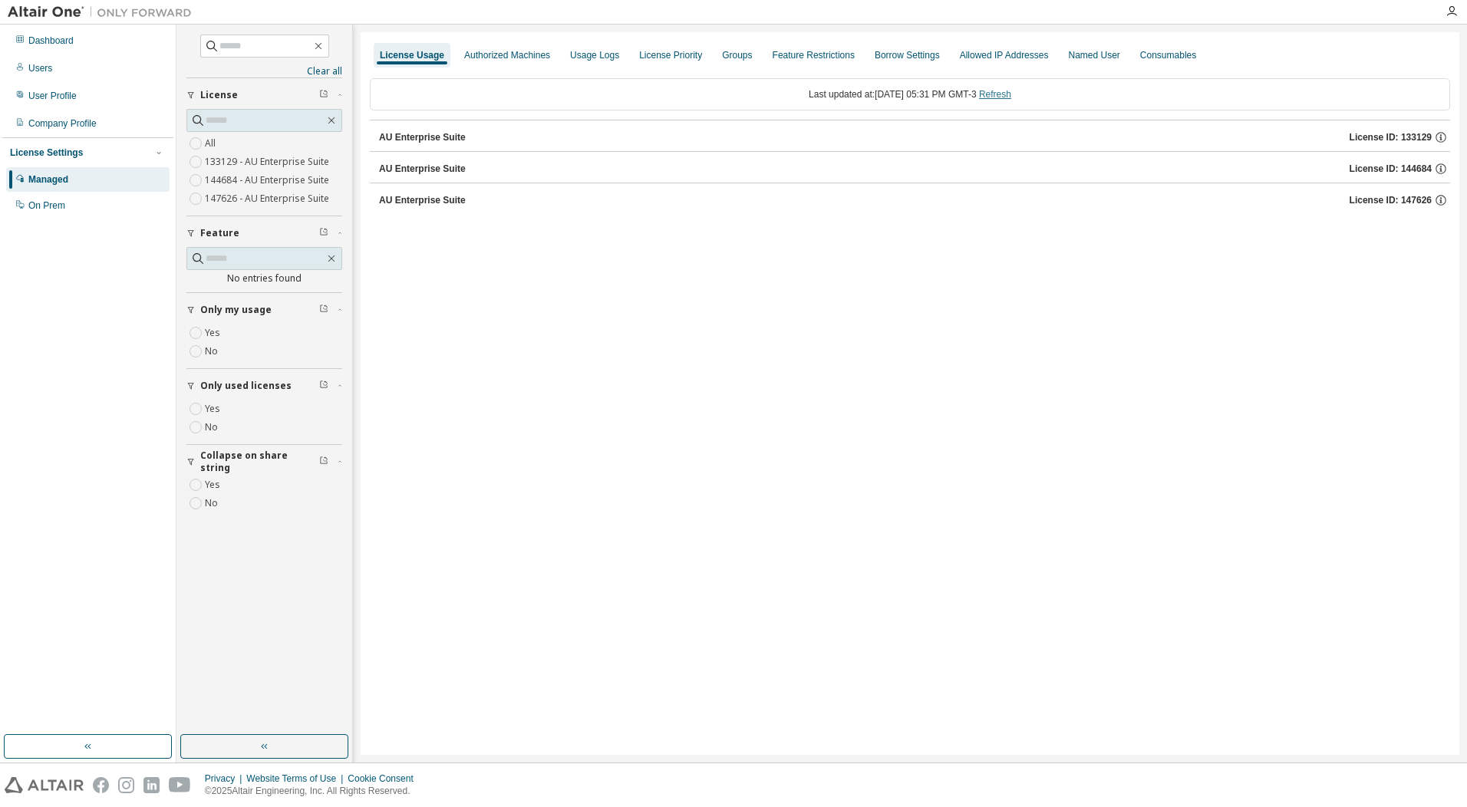
click at [1011, 97] on link "Refresh" at bounding box center [995, 94] width 32 height 11
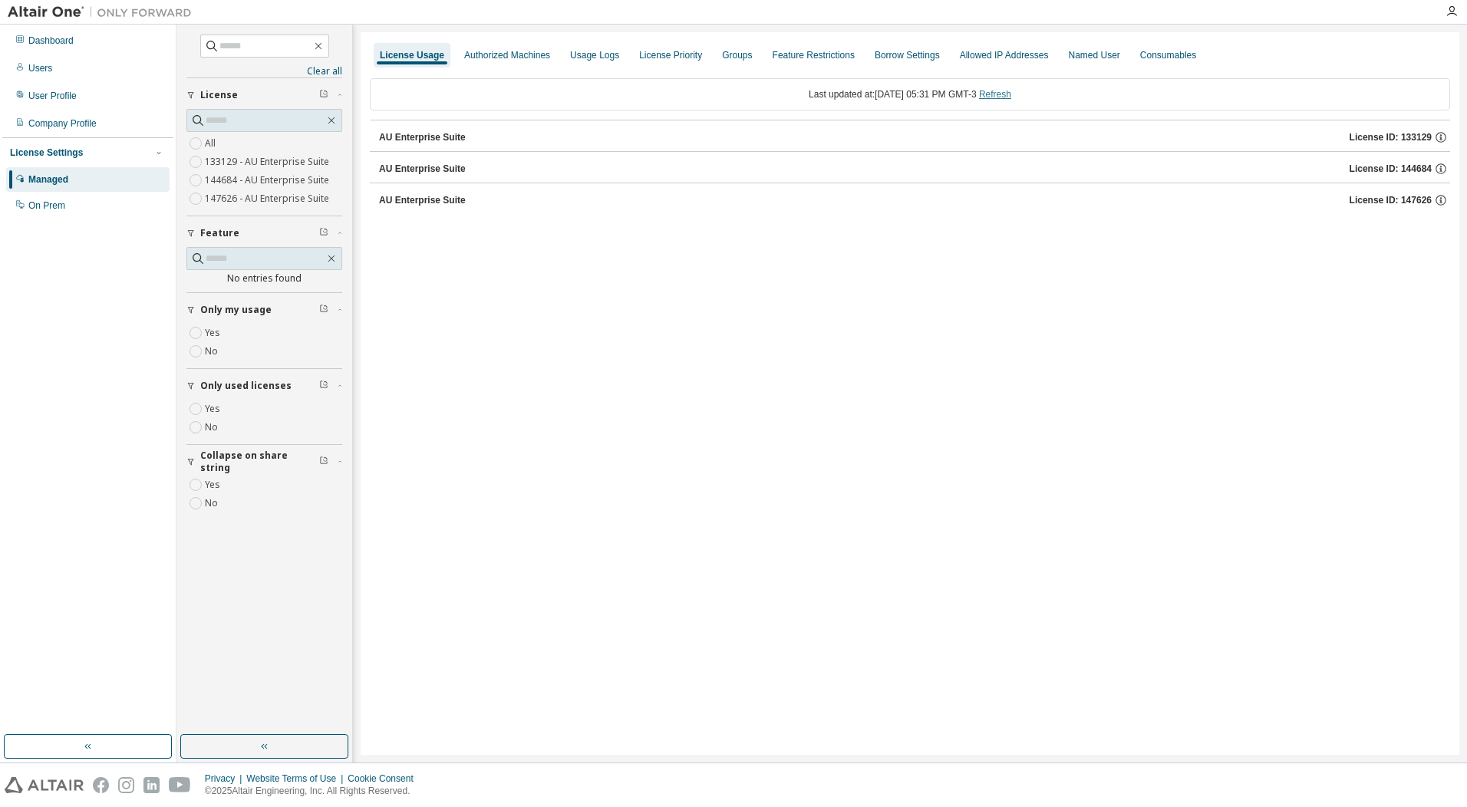
click at [1011, 97] on link "Refresh" at bounding box center [995, 94] width 32 height 11
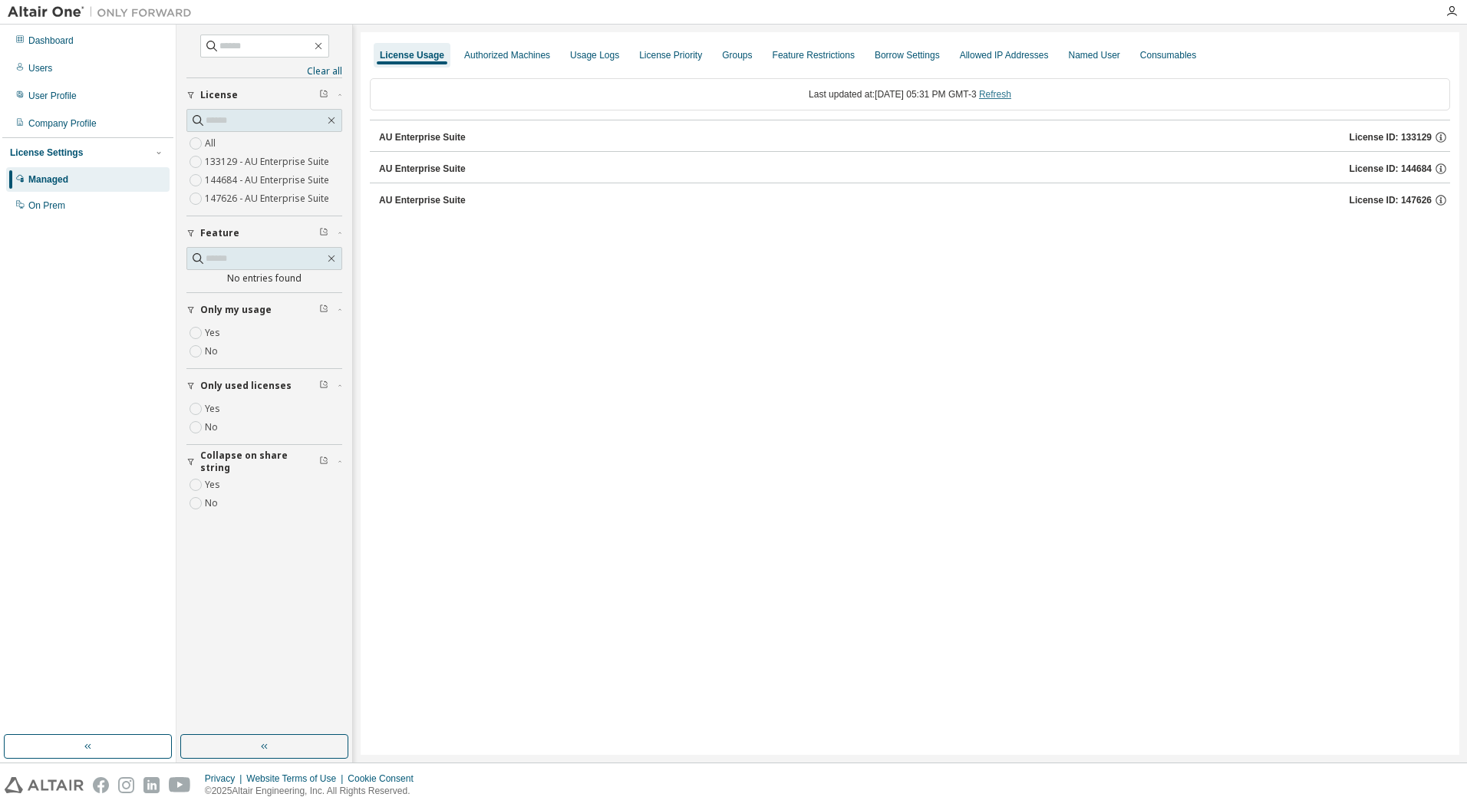
click at [1011, 97] on link "Refresh" at bounding box center [995, 94] width 32 height 11
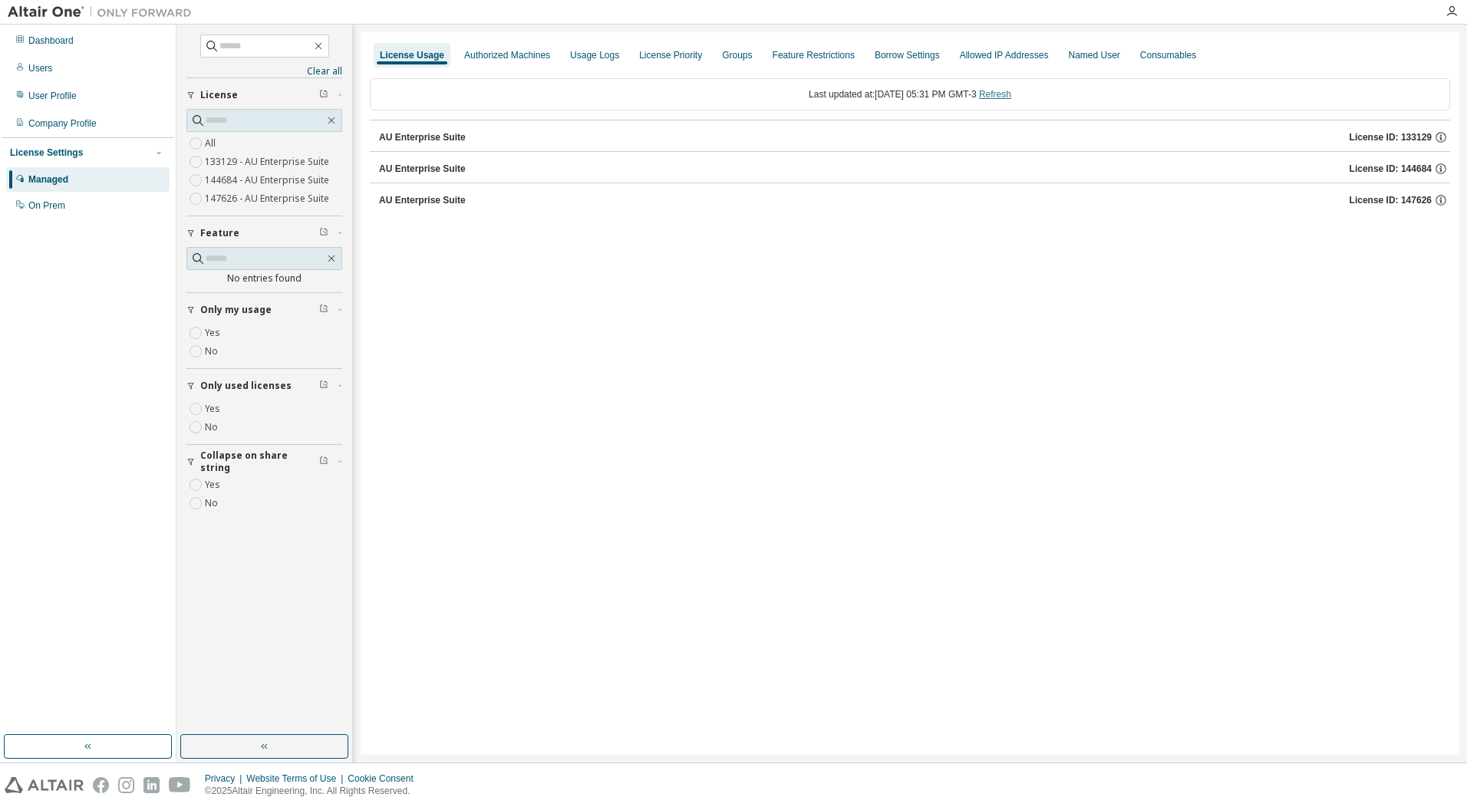
click at [1011, 97] on link "Refresh" at bounding box center [995, 94] width 32 height 11
click at [460, 180] on button "AU Enterprise Suite License ID: 144684" at bounding box center [910, 169] width 1081 height 34
click at [938, 203] on div "HWSimSolid 50000 of 2147483647 used v25.0 Expire date: [DATE]" at bounding box center [915, 200] width 1044 height 14
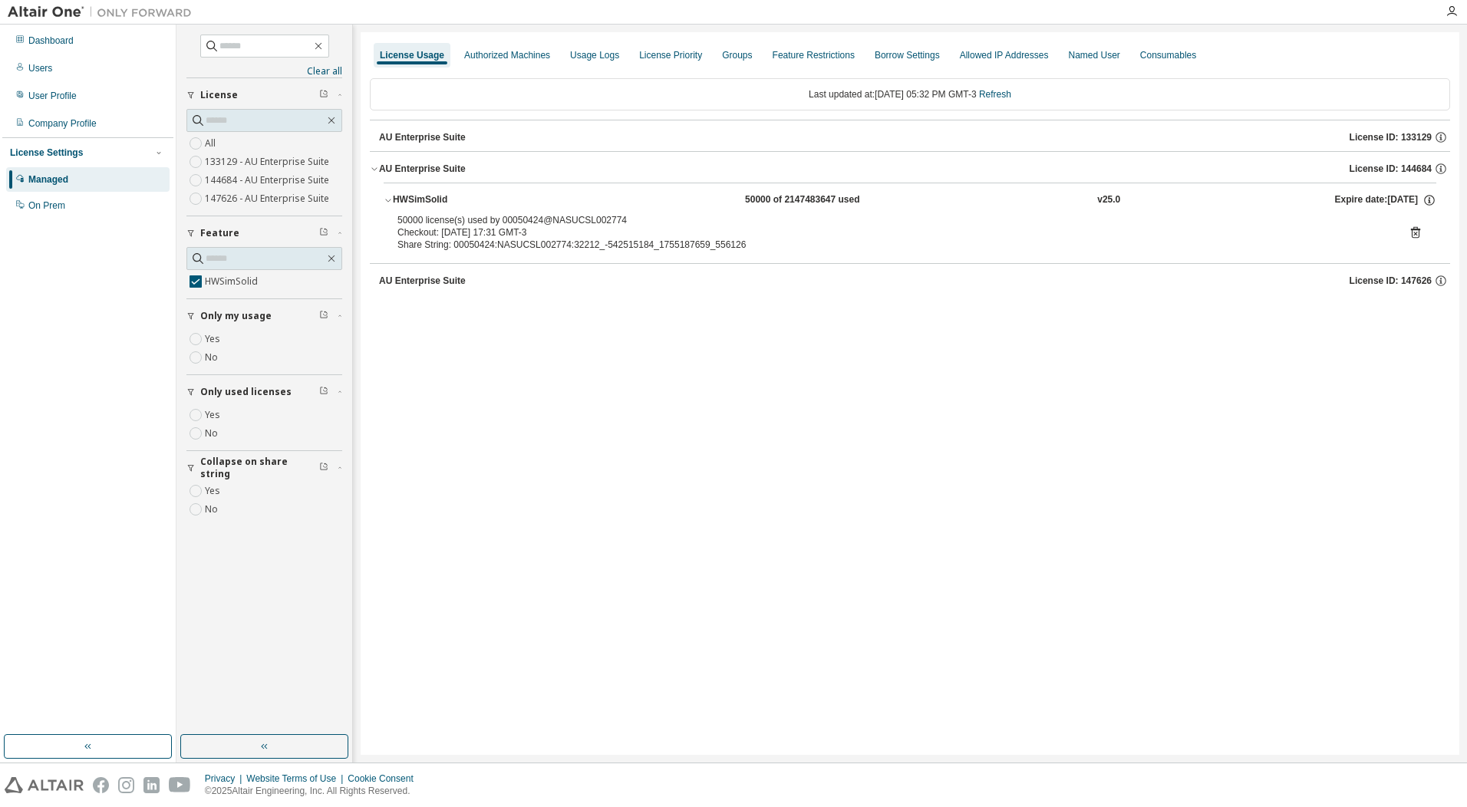
click at [1413, 233] on icon at bounding box center [1415, 233] width 9 height 12
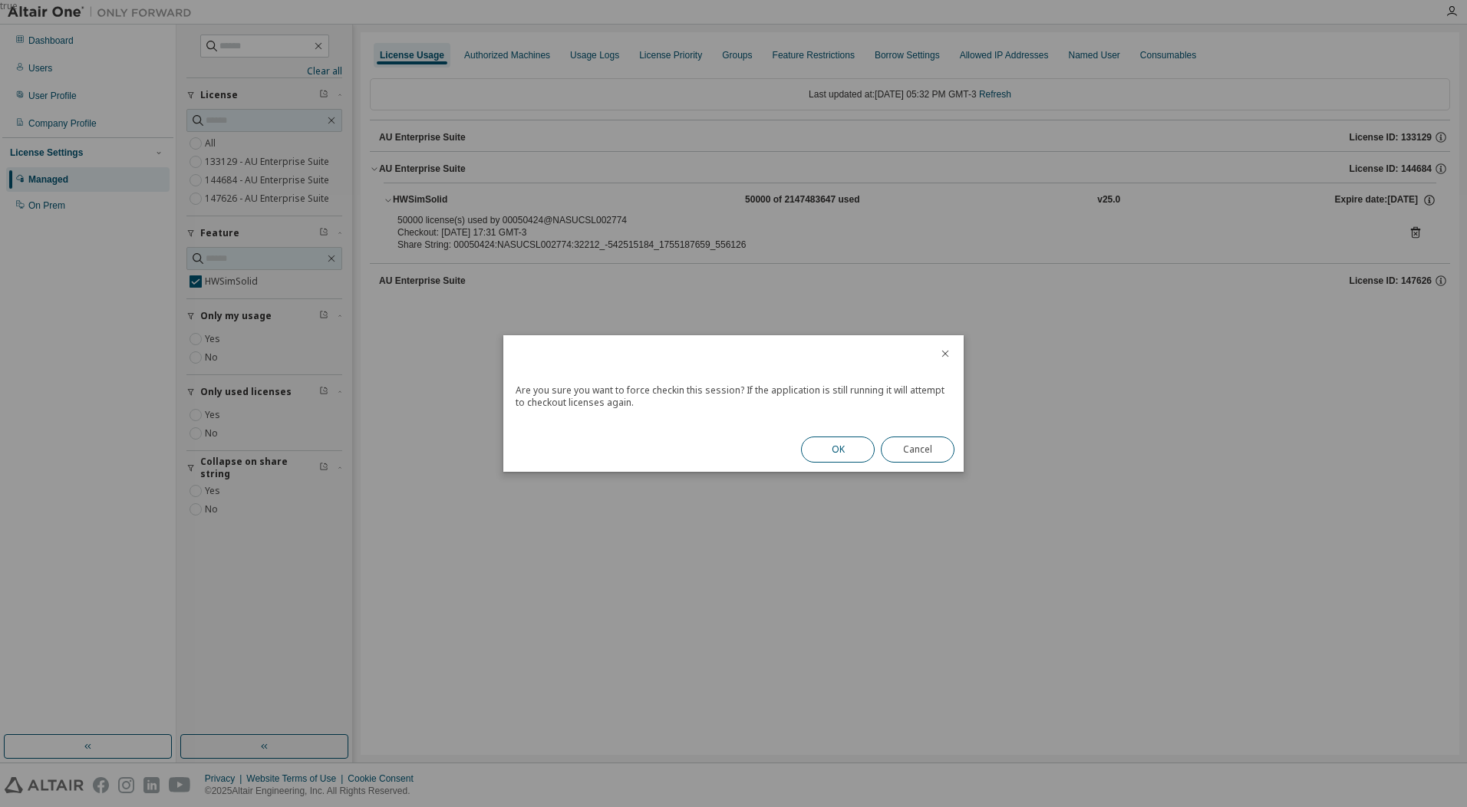
click at [809, 444] on button "OK" at bounding box center [838, 450] width 74 height 26
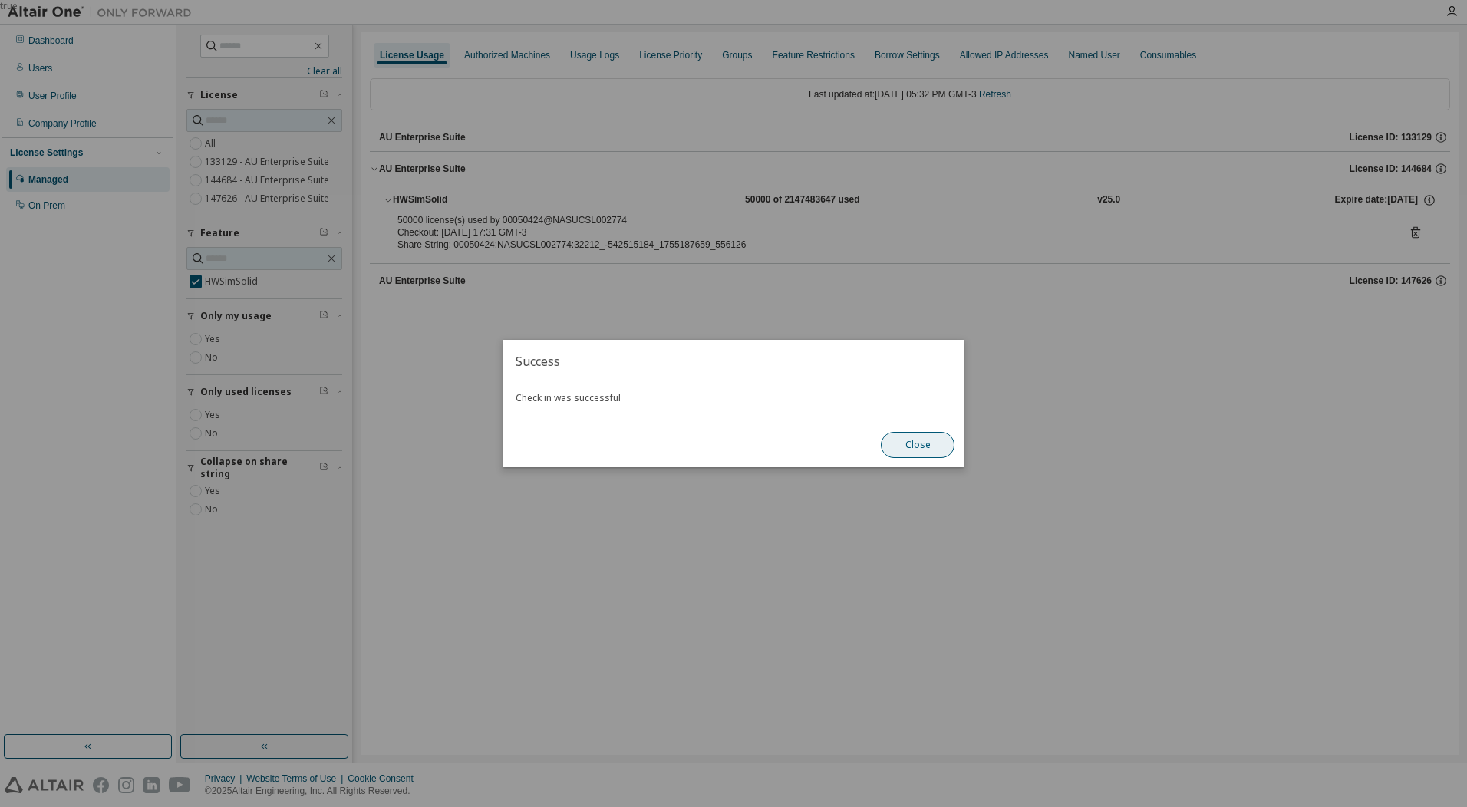
click at [921, 454] on button "Close" at bounding box center [918, 445] width 74 height 26
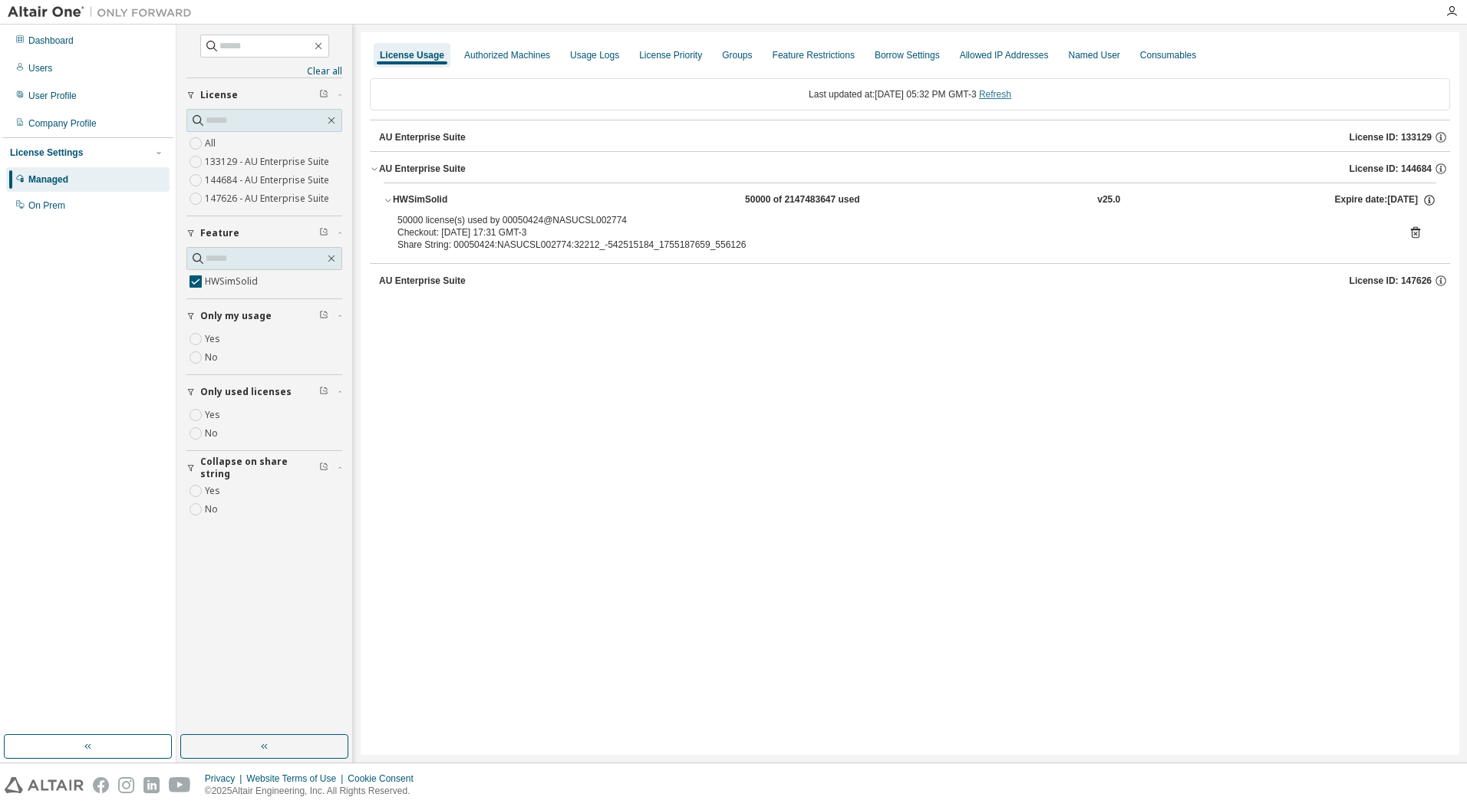
click at [1011, 94] on link "Refresh" at bounding box center [995, 94] width 32 height 11
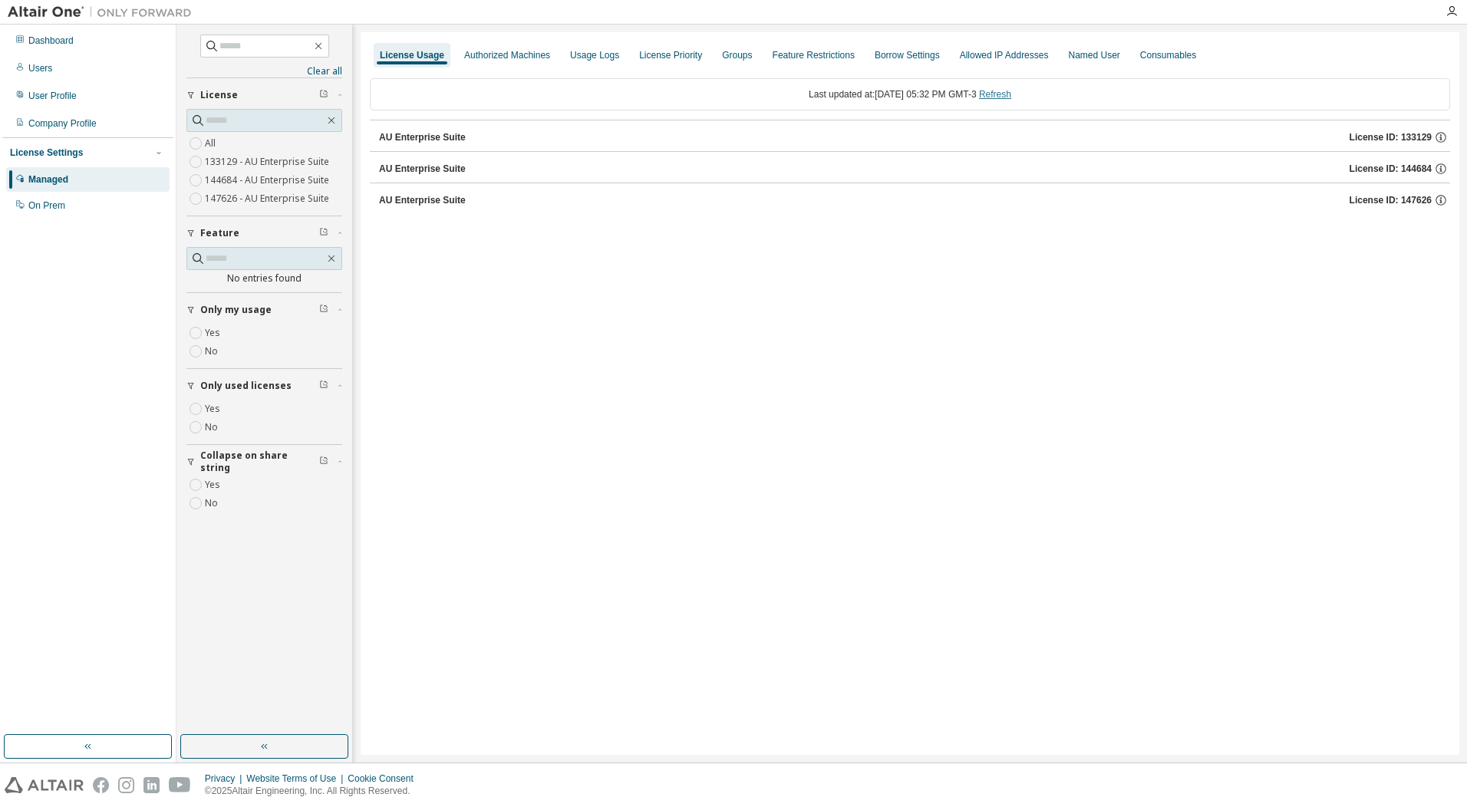
click at [1011, 94] on link "Refresh" at bounding box center [995, 94] width 32 height 11
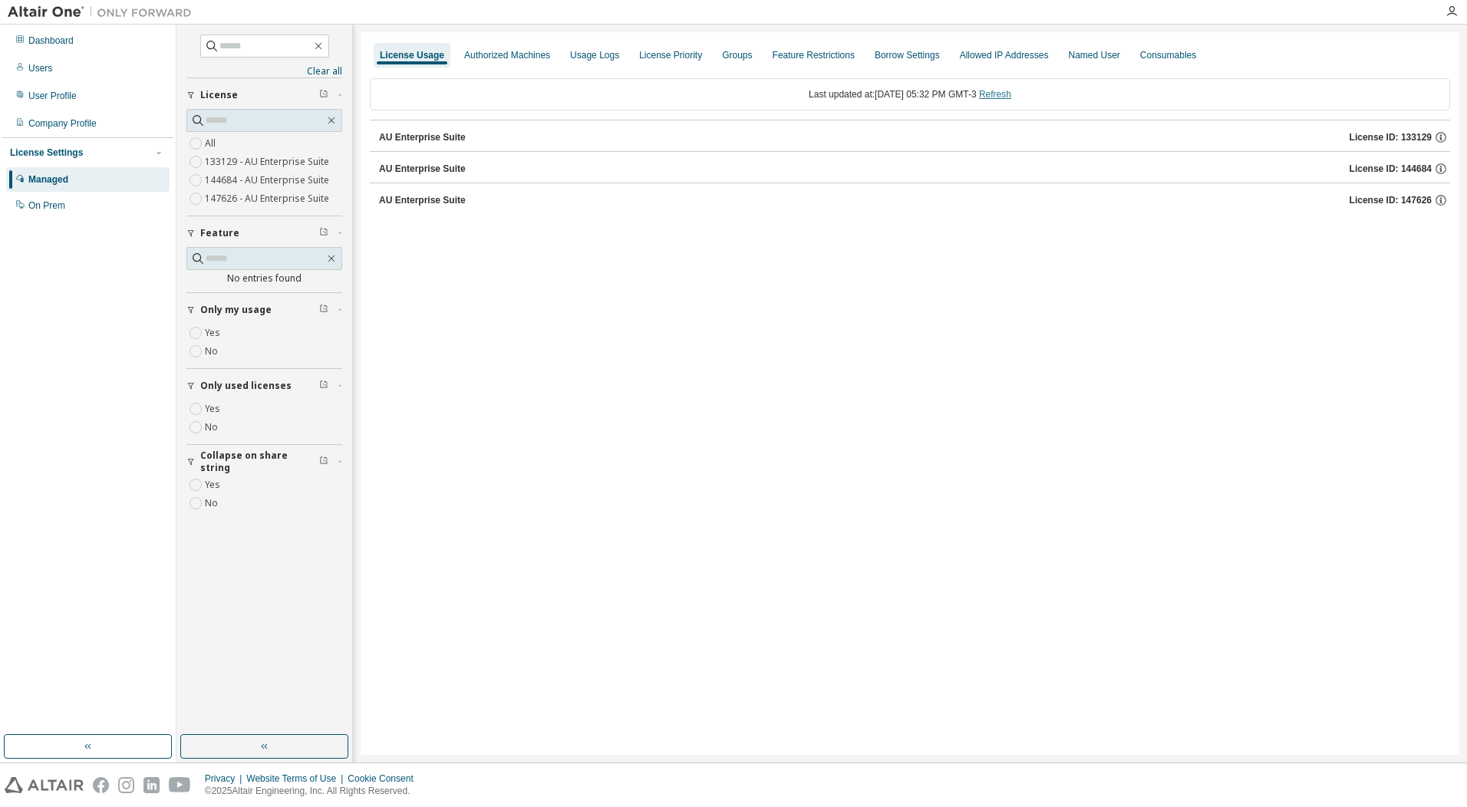
click at [1011, 94] on link "Refresh" at bounding box center [995, 94] width 32 height 11
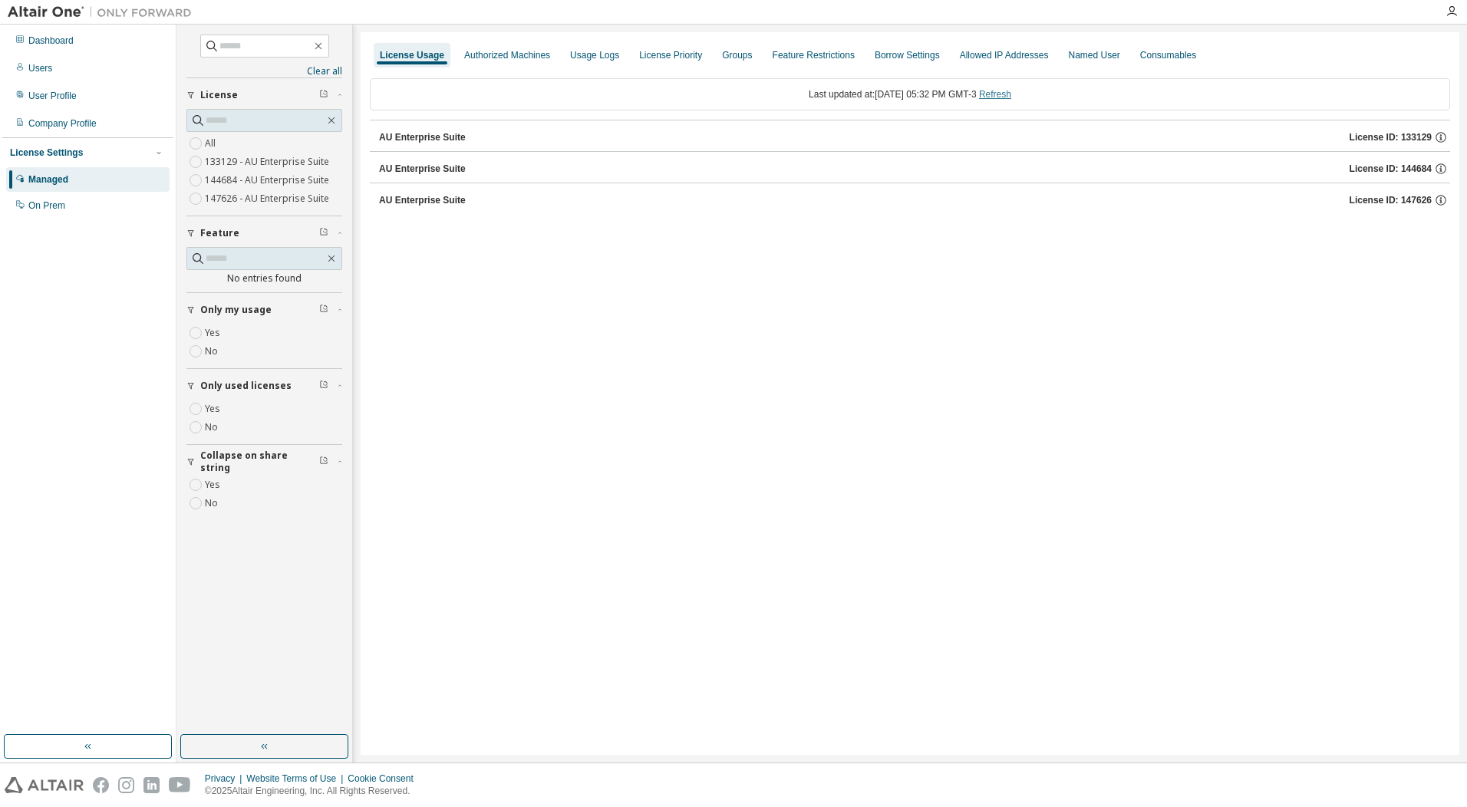
click at [1011, 94] on link "Refresh" at bounding box center [995, 94] width 32 height 11
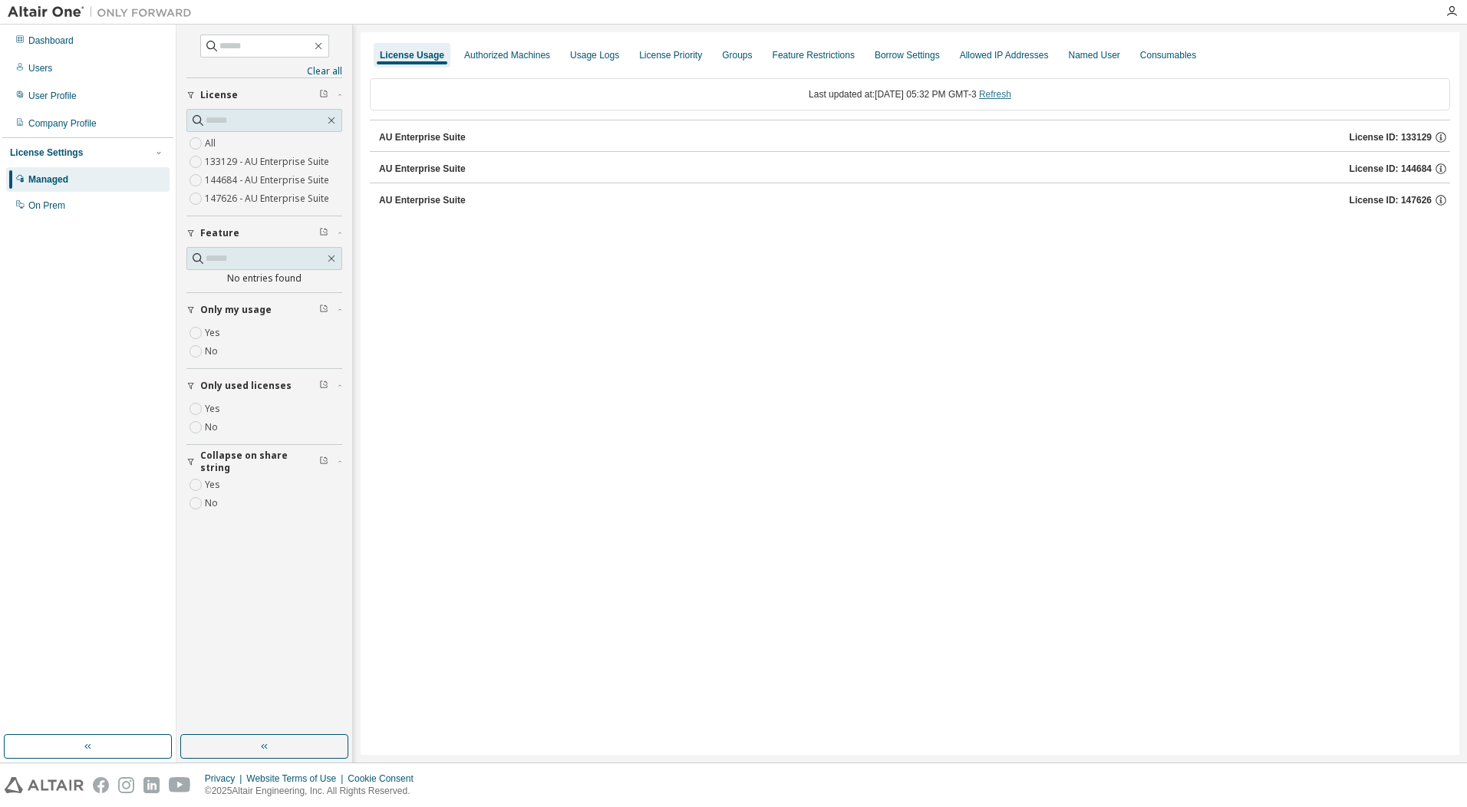
click at [1011, 94] on link "Refresh" at bounding box center [995, 94] width 32 height 11
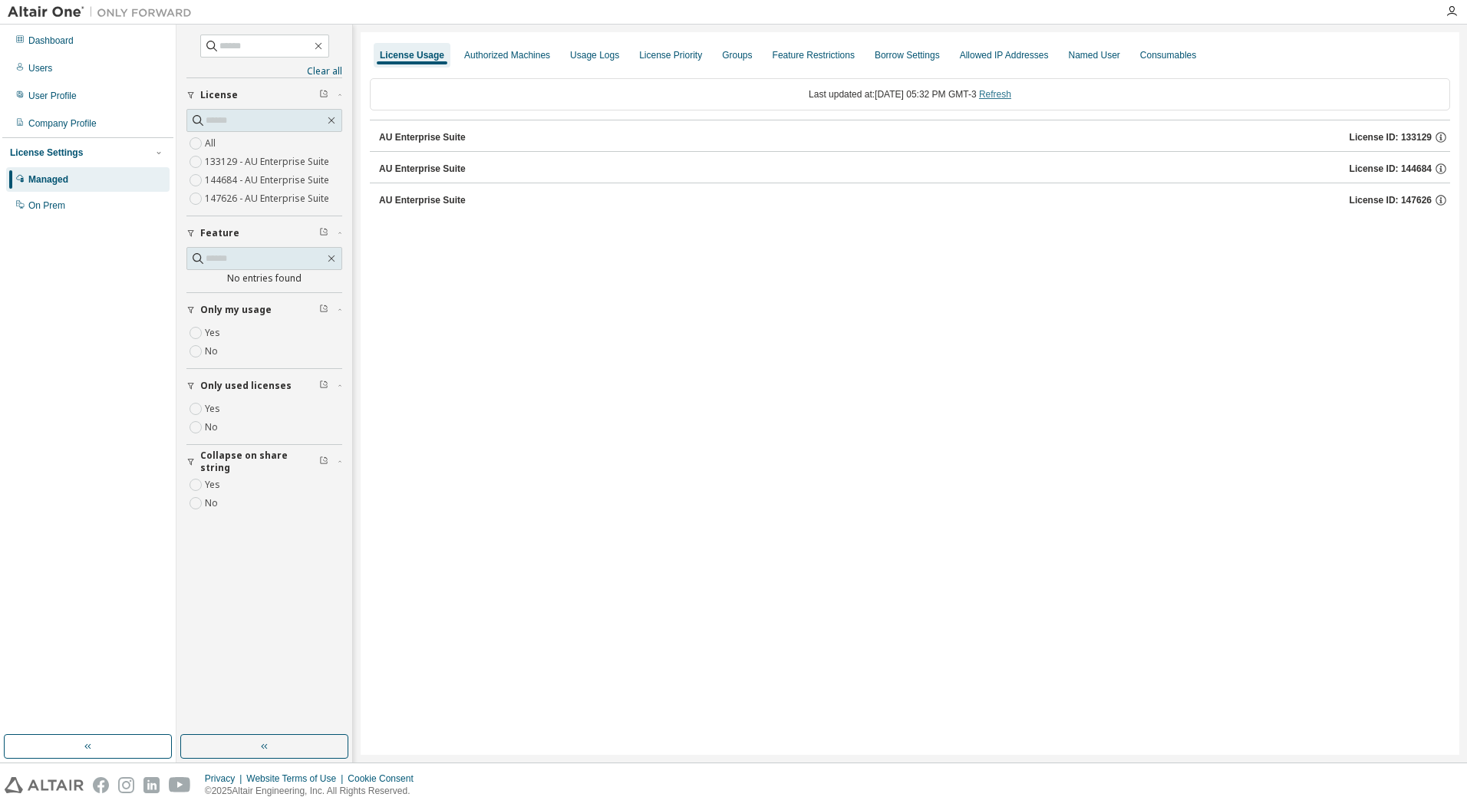
click at [1011, 94] on link "Refresh" at bounding box center [995, 94] width 32 height 11
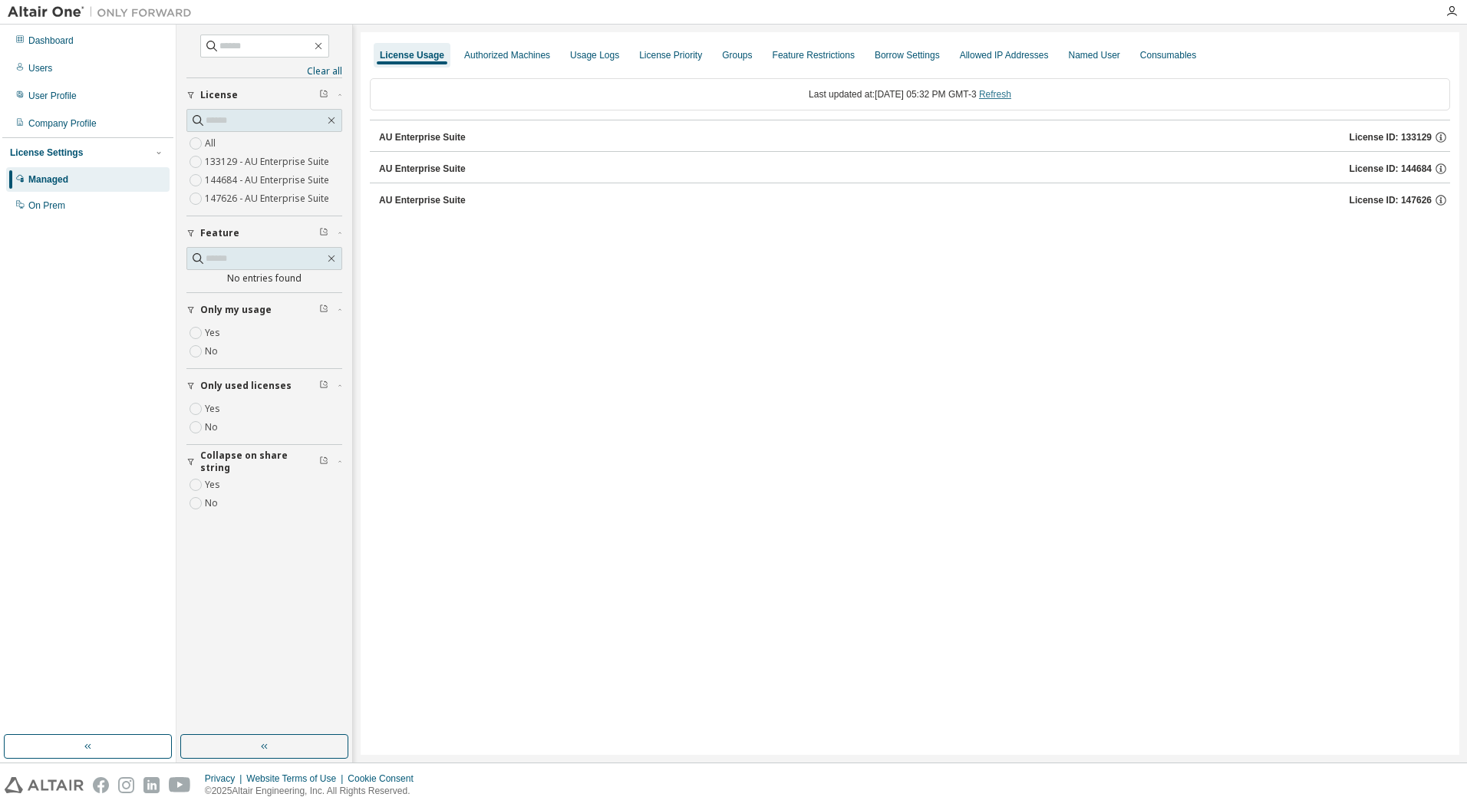
click at [1011, 94] on link "Refresh" at bounding box center [995, 94] width 32 height 11
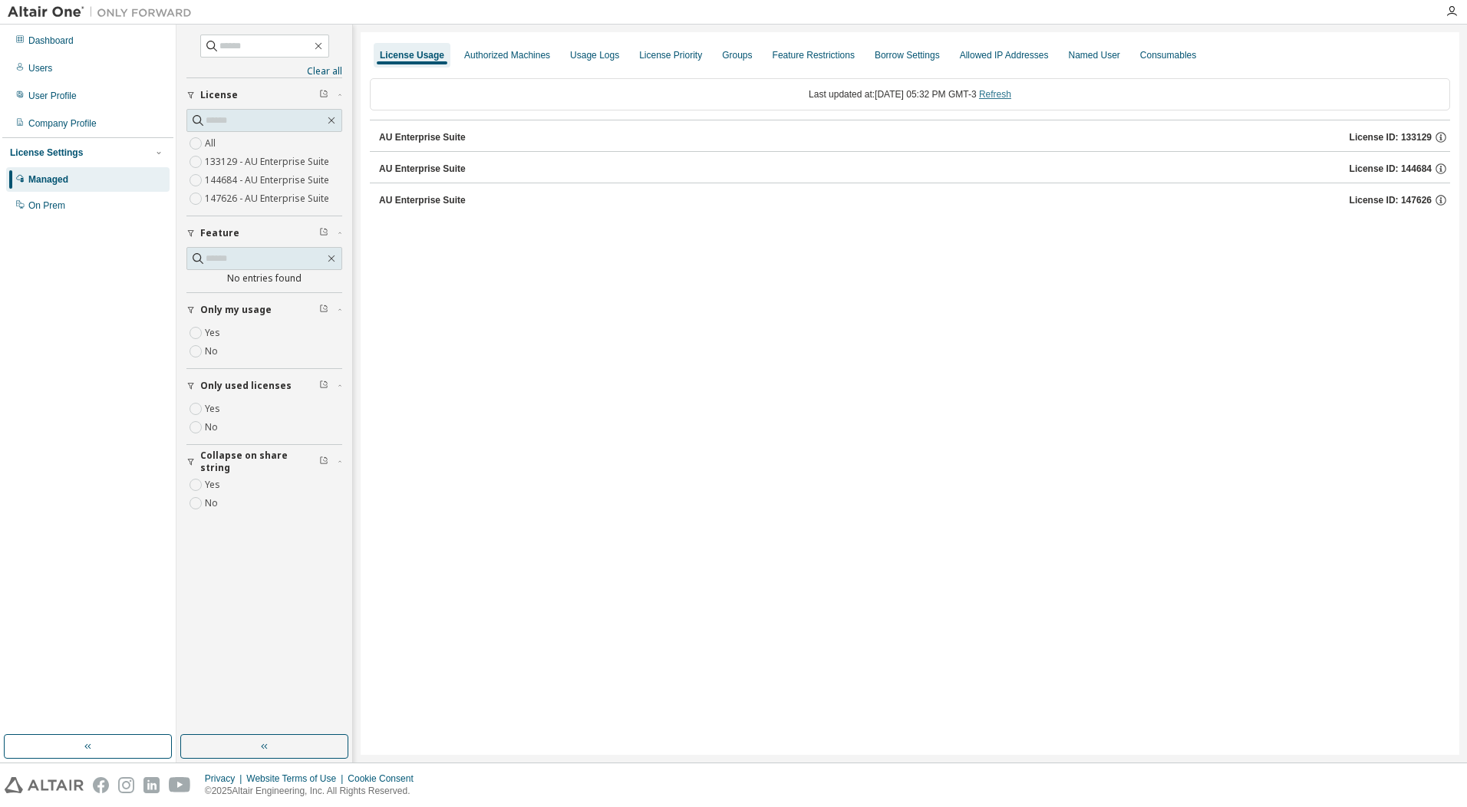
click at [1011, 94] on link "Refresh" at bounding box center [995, 94] width 32 height 11
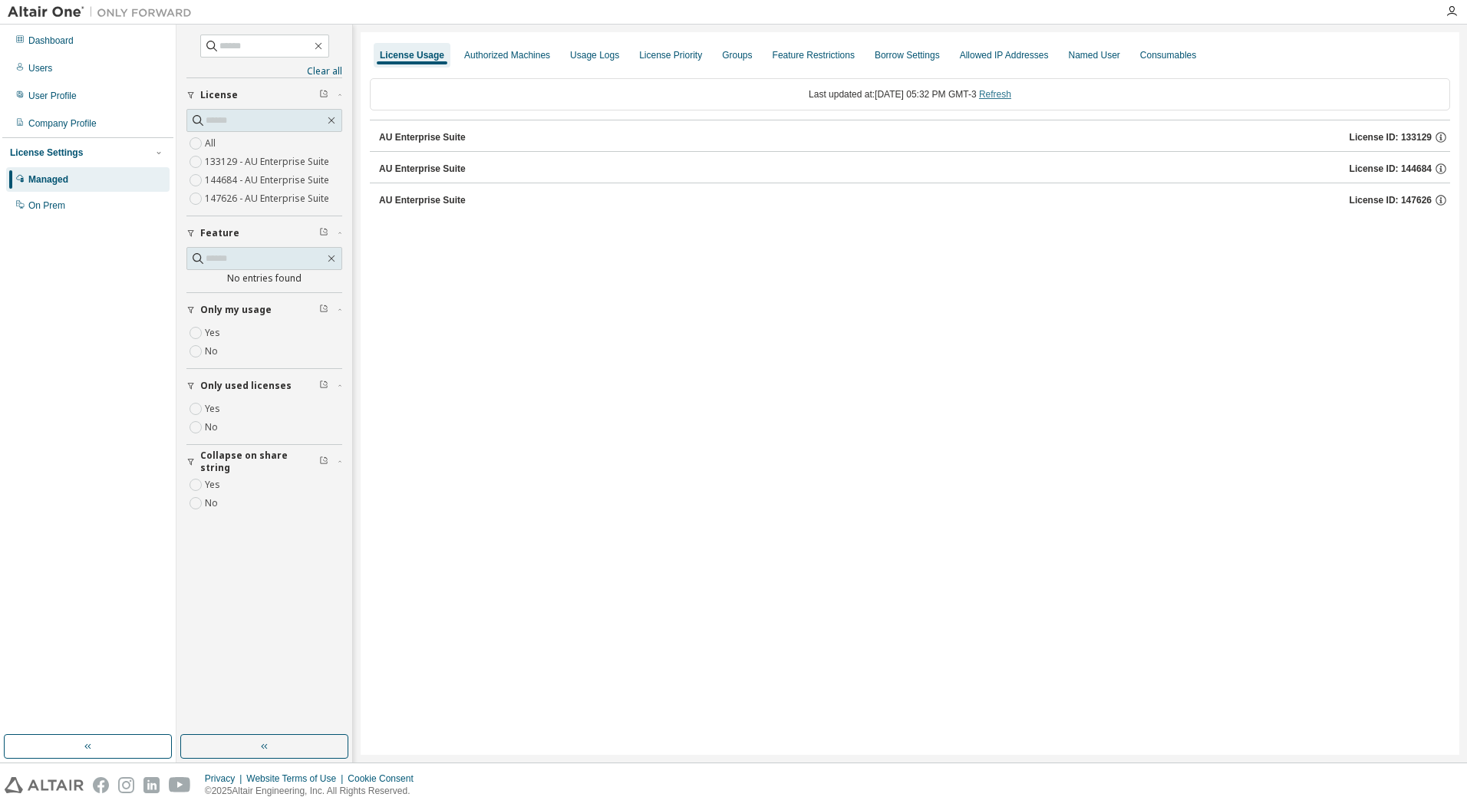
click at [1011, 94] on link "Refresh" at bounding box center [995, 94] width 32 height 11
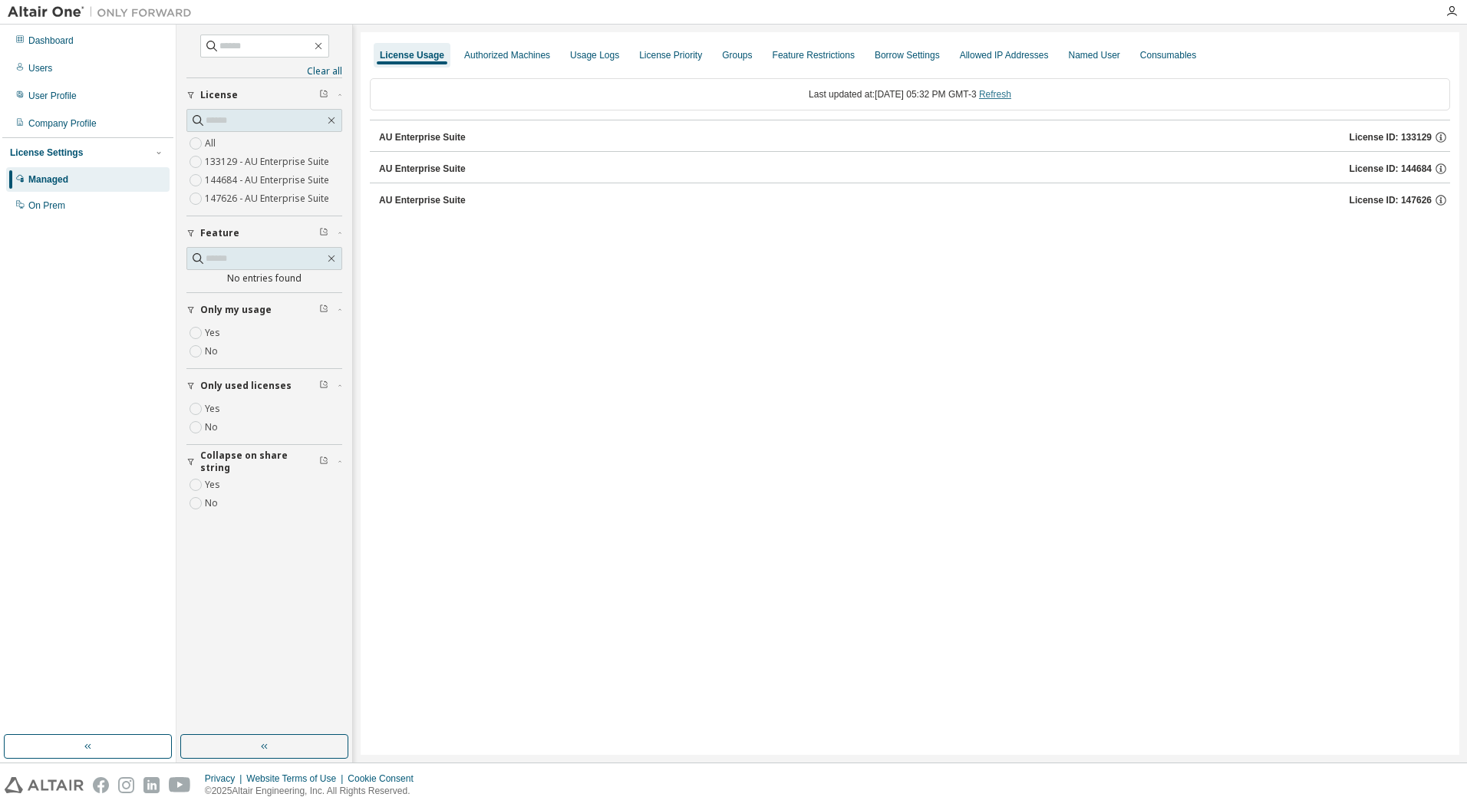
click at [1011, 94] on link "Refresh" at bounding box center [995, 94] width 32 height 11
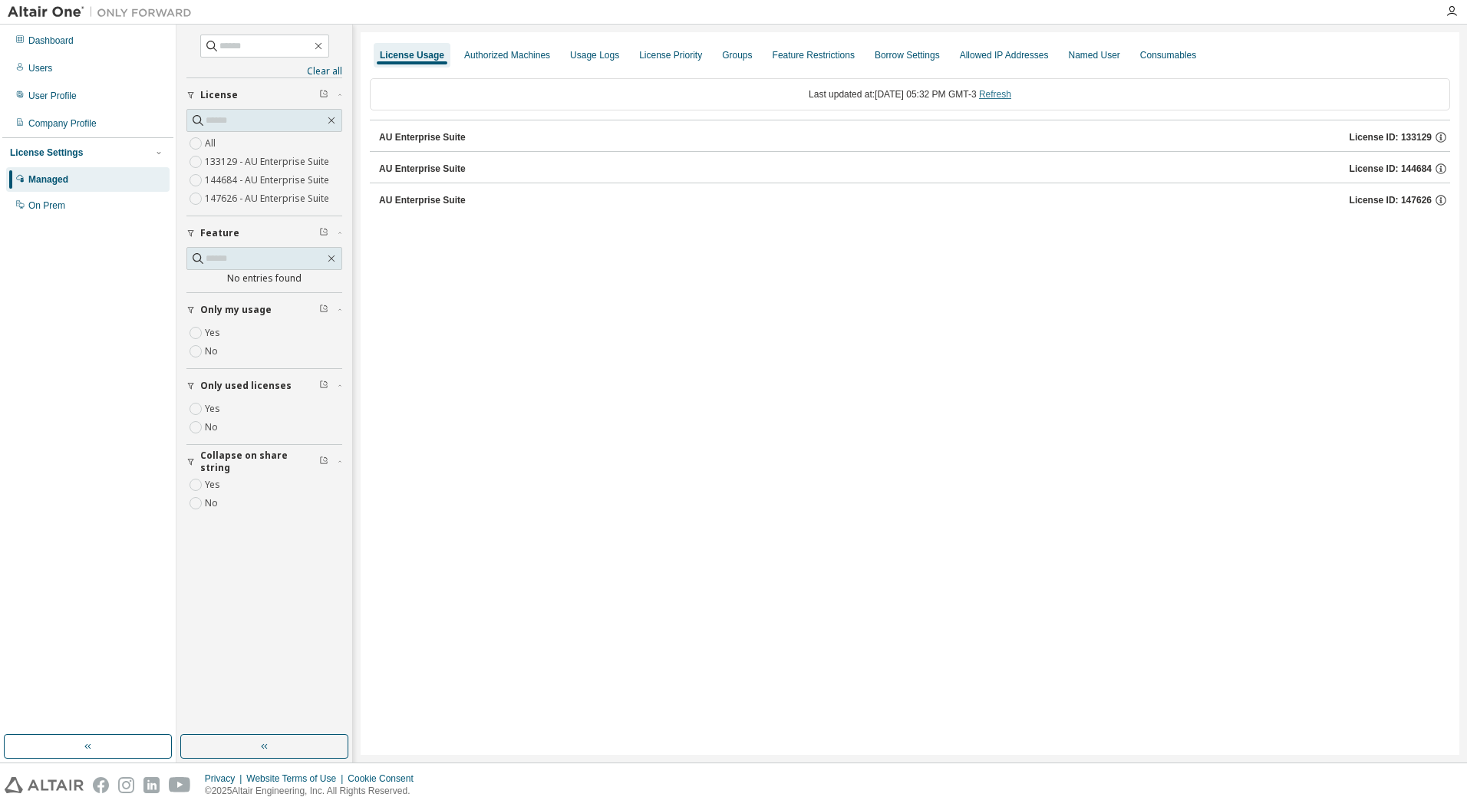
click at [1011, 94] on link "Refresh" at bounding box center [995, 94] width 32 height 11
click at [477, 176] on button "AU Enterprise Suite License ID: 144684" at bounding box center [910, 169] width 1081 height 34
click at [704, 209] on button "HWSimSolid 50000 of 2147483647 used v25.0 Expire date: [DATE]" at bounding box center [910, 200] width 1053 height 34
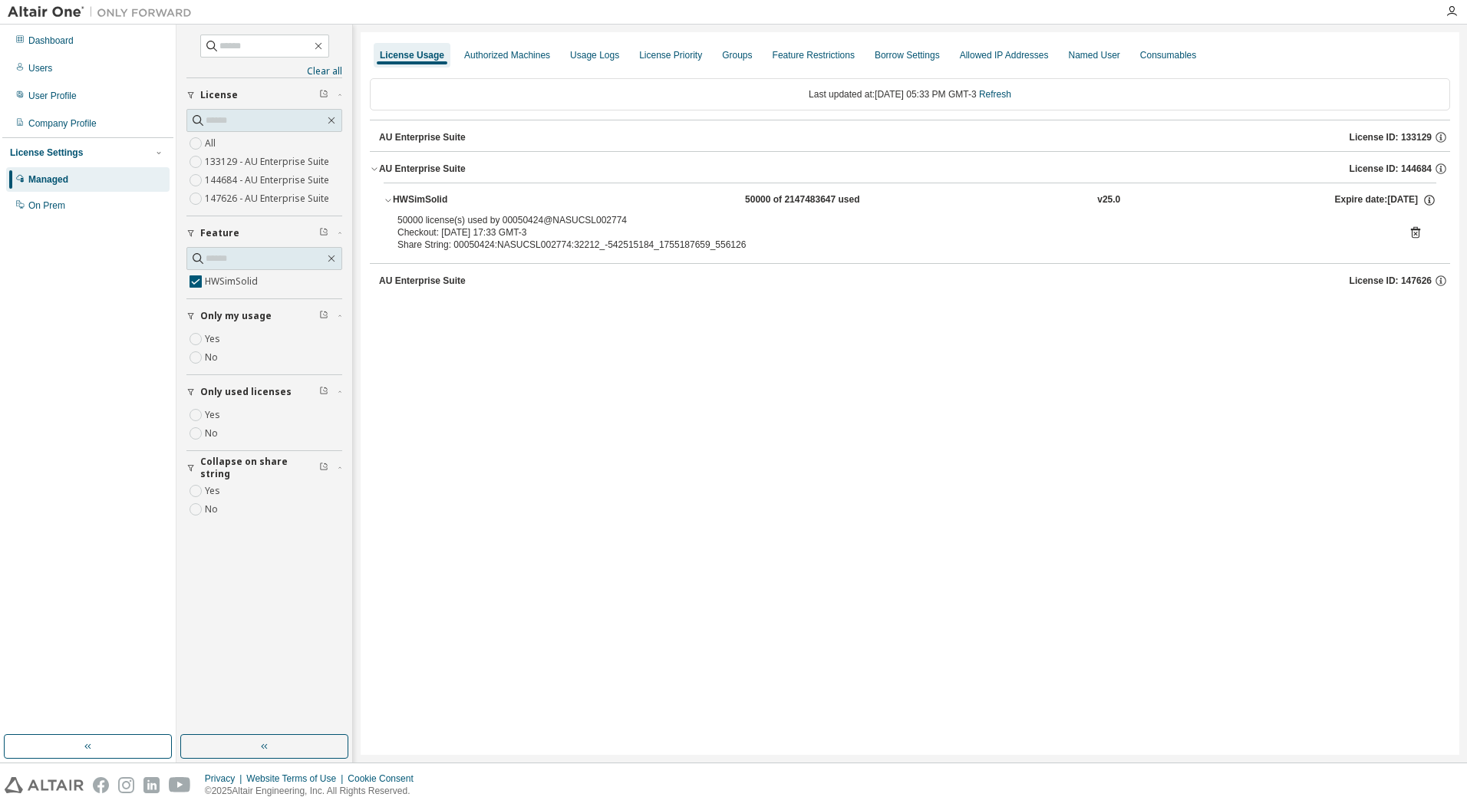
click at [1411, 229] on icon at bounding box center [1415, 233] width 9 height 12
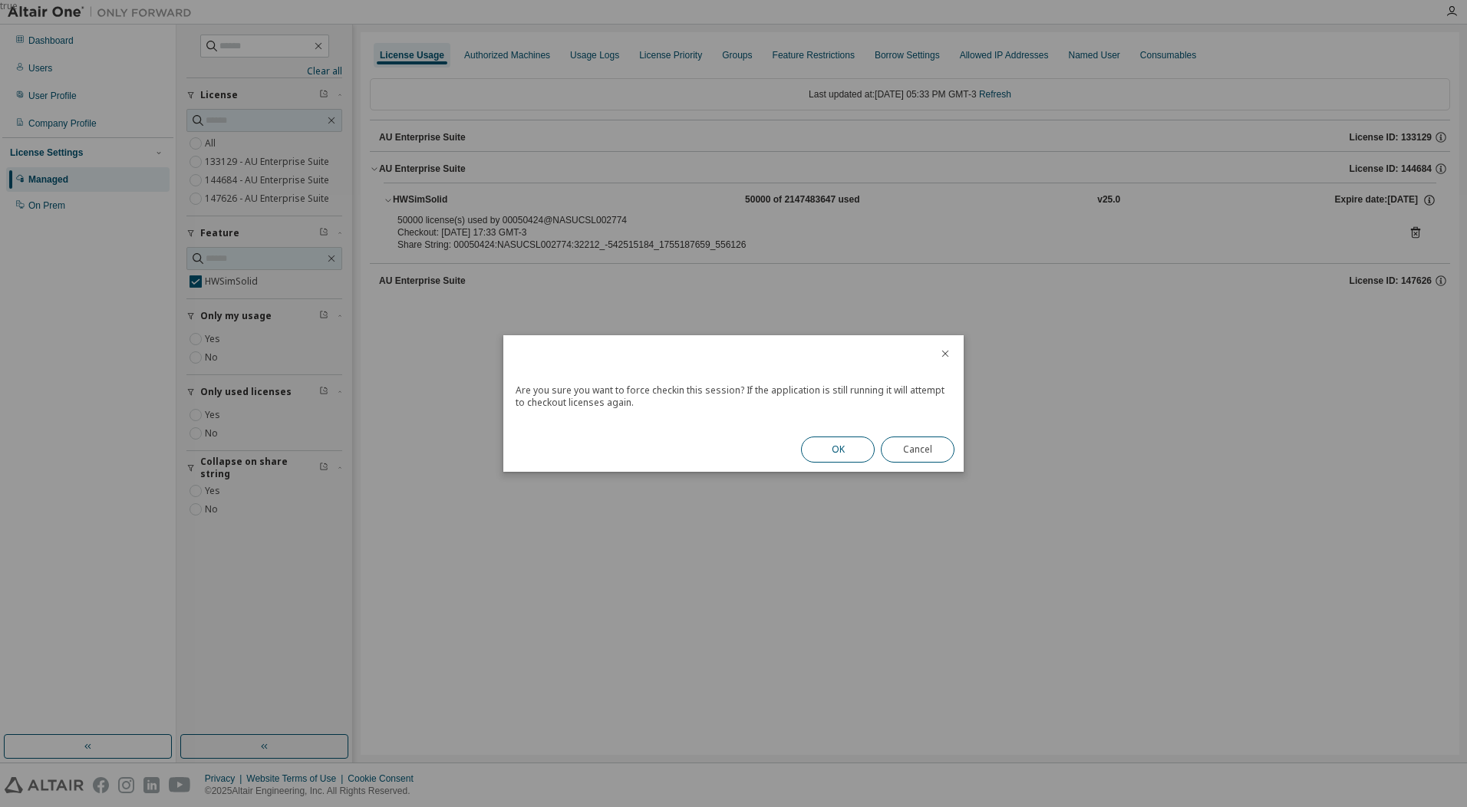
click at [828, 458] on button "OK" at bounding box center [838, 450] width 74 height 26
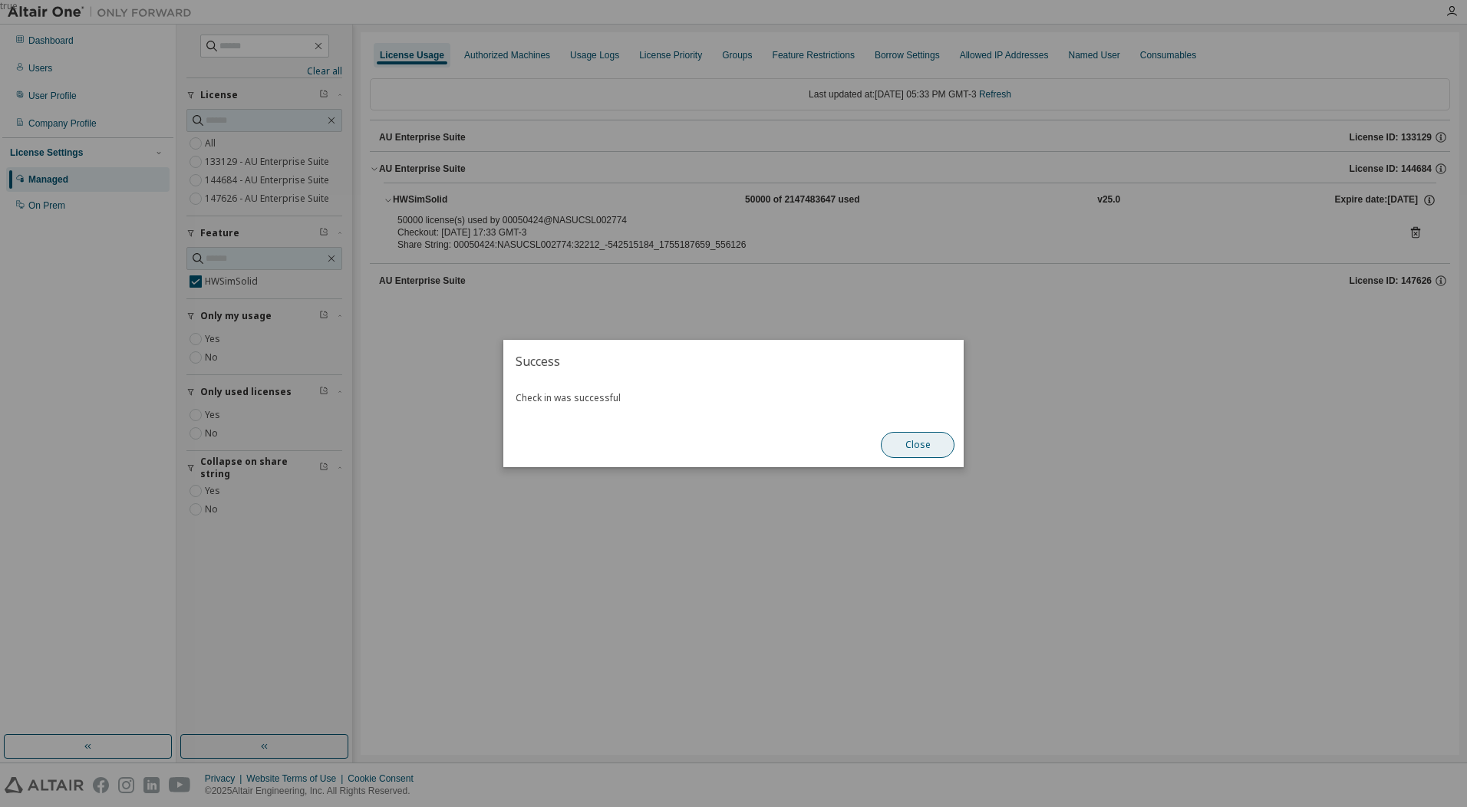
click at [905, 440] on button "Close" at bounding box center [918, 445] width 74 height 26
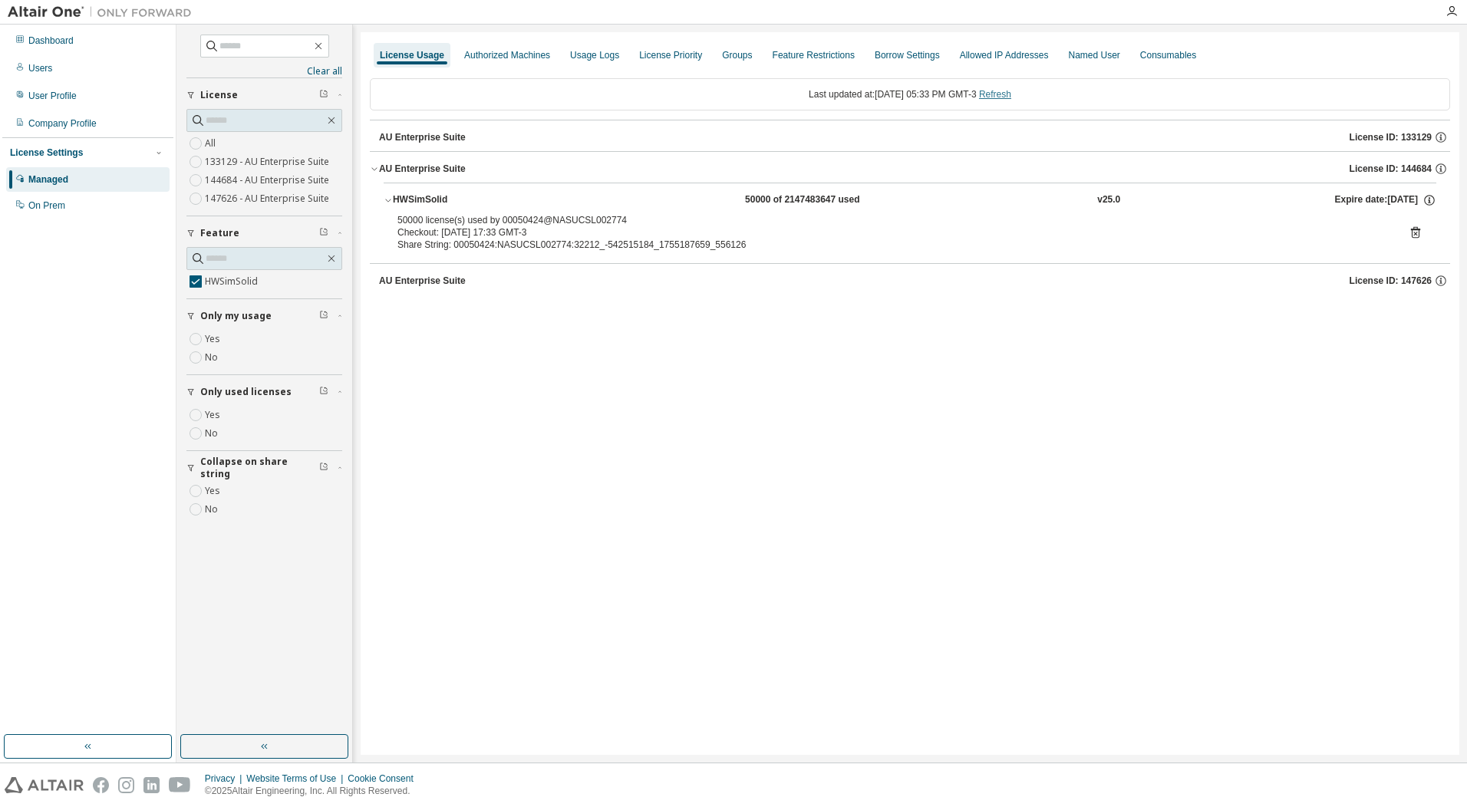
click at [999, 96] on link "Refresh" at bounding box center [995, 94] width 32 height 11
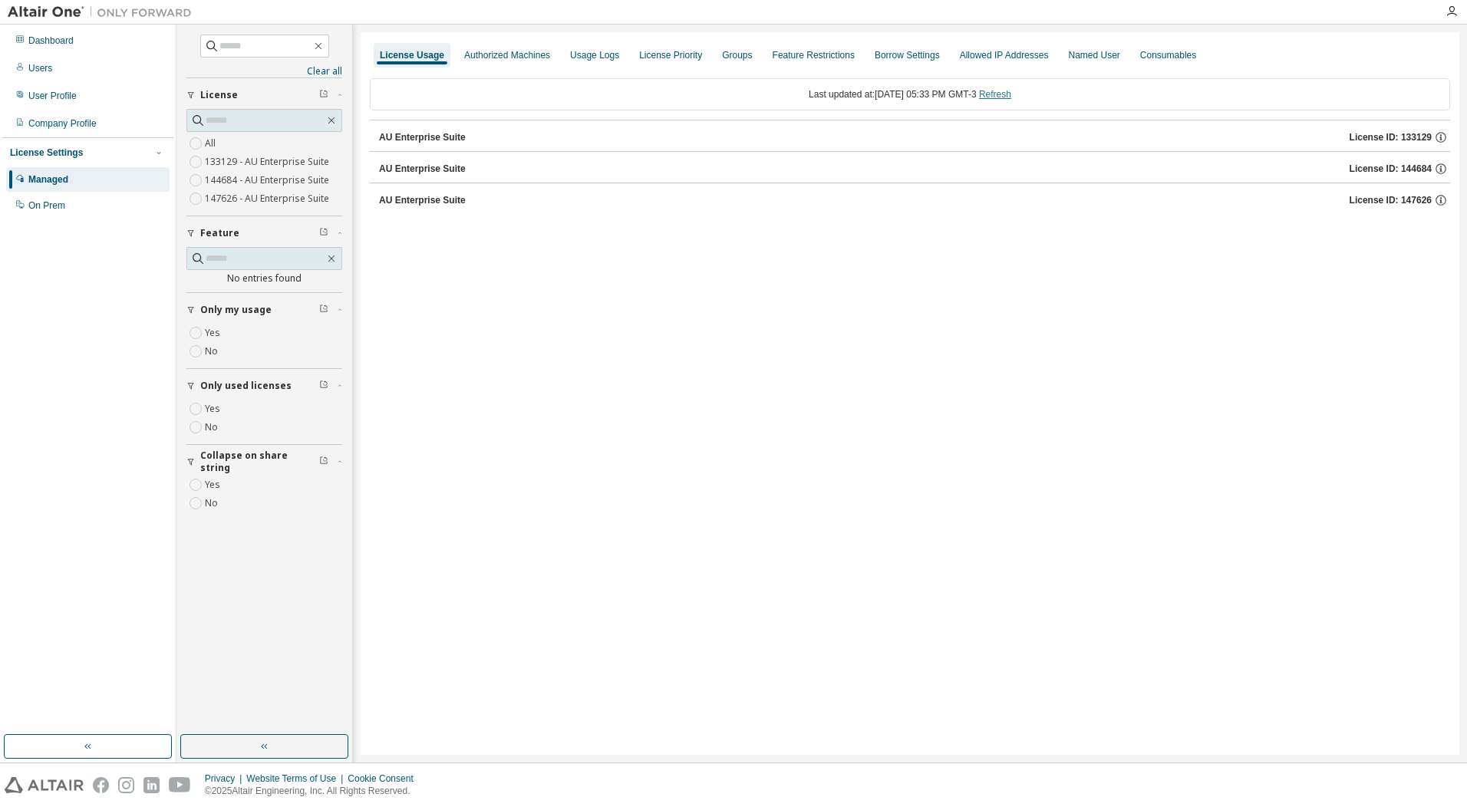
click at [999, 96] on link "Refresh" at bounding box center [995, 94] width 32 height 11
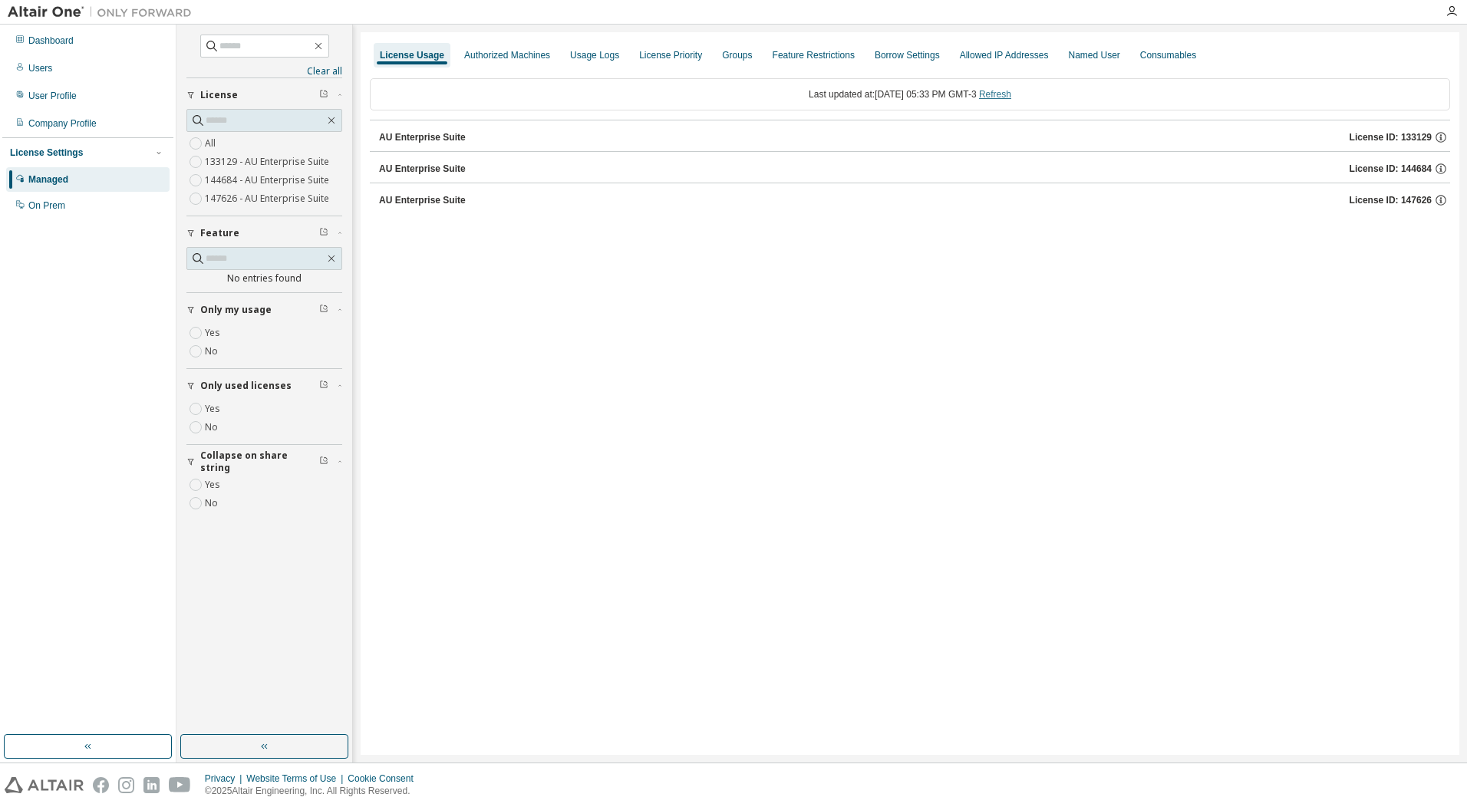
click at [999, 96] on link "Refresh" at bounding box center [995, 94] width 32 height 11
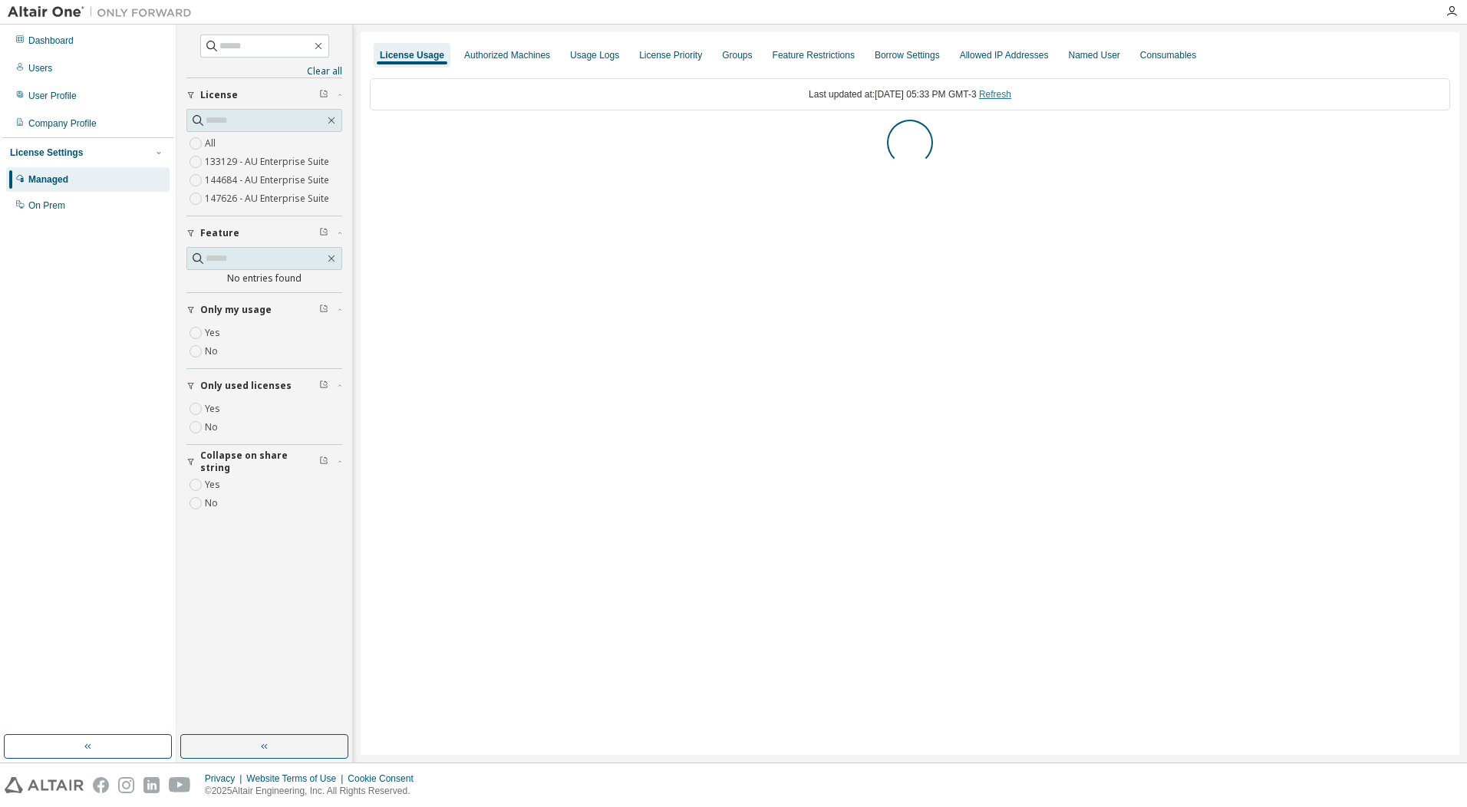
click at [999, 96] on link "Refresh" at bounding box center [995, 94] width 32 height 11
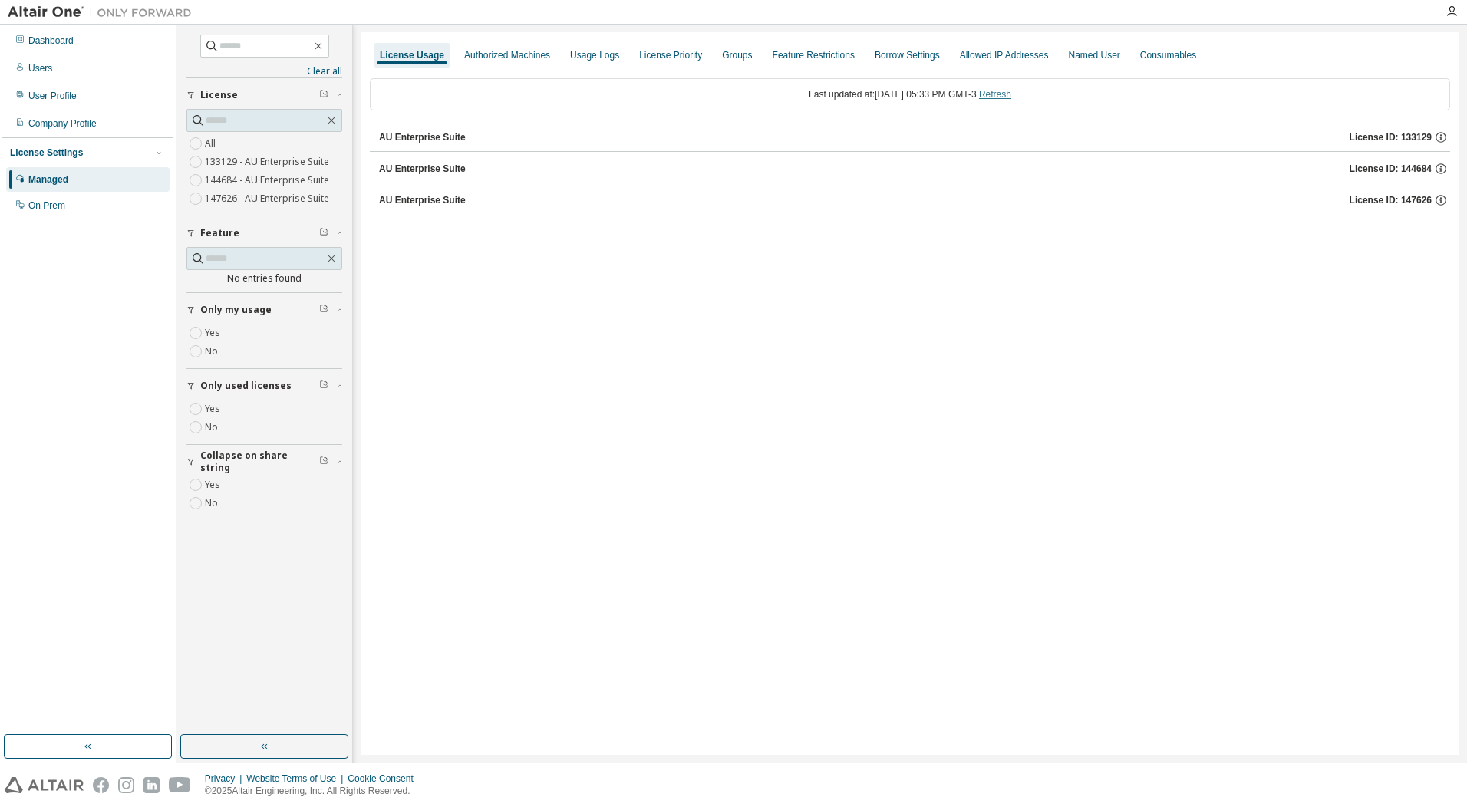
click at [999, 96] on link "Refresh" at bounding box center [995, 94] width 32 height 11
click at [1011, 90] on link "Refresh" at bounding box center [995, 94] width 32 height 11
click at [403, 163] on div "AU Enterprise Suite License ID: 144684" at bounding box center [914, 169] width 1071 height 14
click at [1006, 196] on div "HWSimSolid 50000 of 2147483647 used v25.0 Expire date: [DATE]" at bounding box center [915, 200] width 1044 height 14
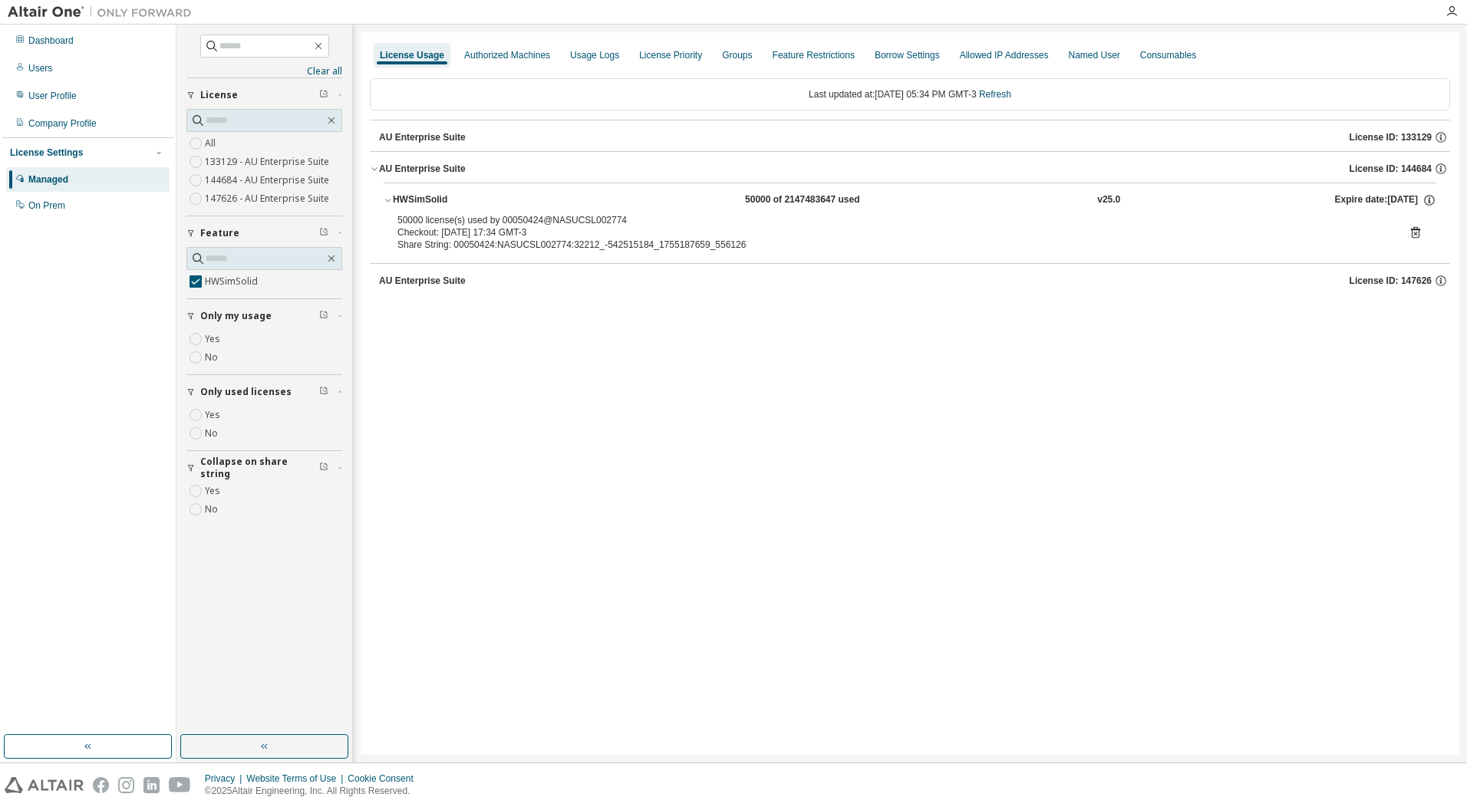
click at [1414, 231] on icon at bounding box center [1416, 233] width 14 height 14
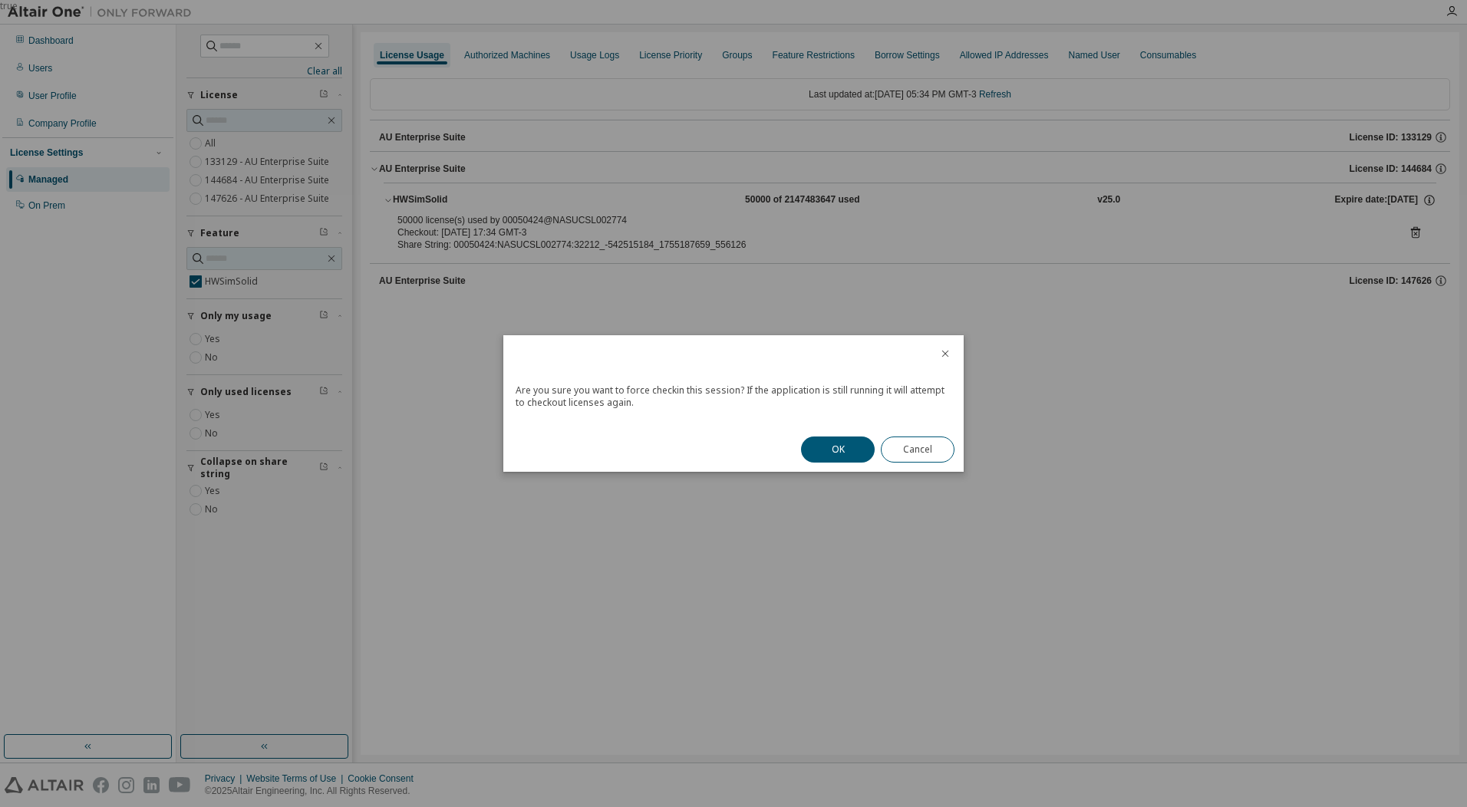
click at [837, 440] on button "OK" at bounding box center [838, 450] width 74 height 26
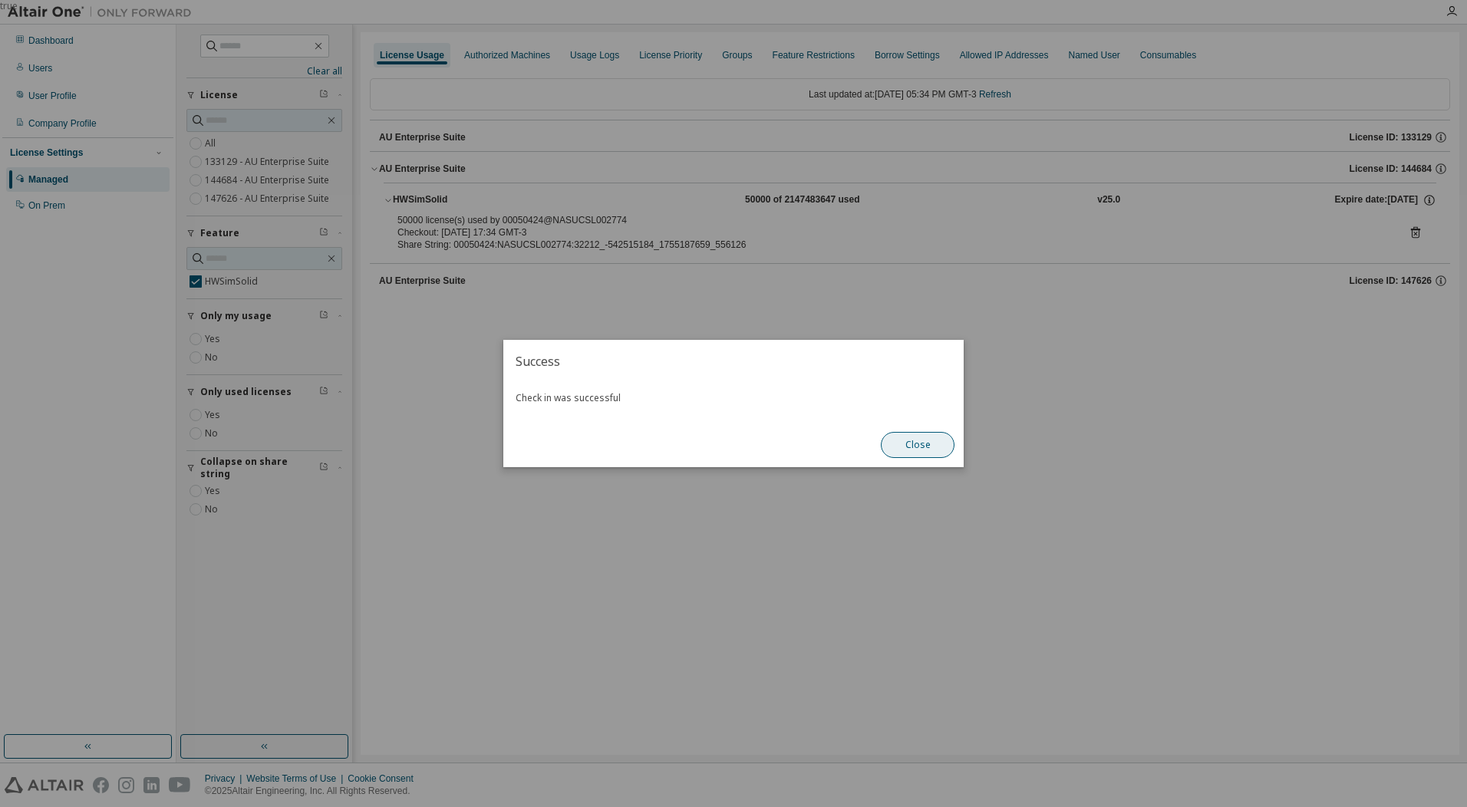
click at [902, 448] on button "Close" at bounding box center [918, 445] width 74 height 26
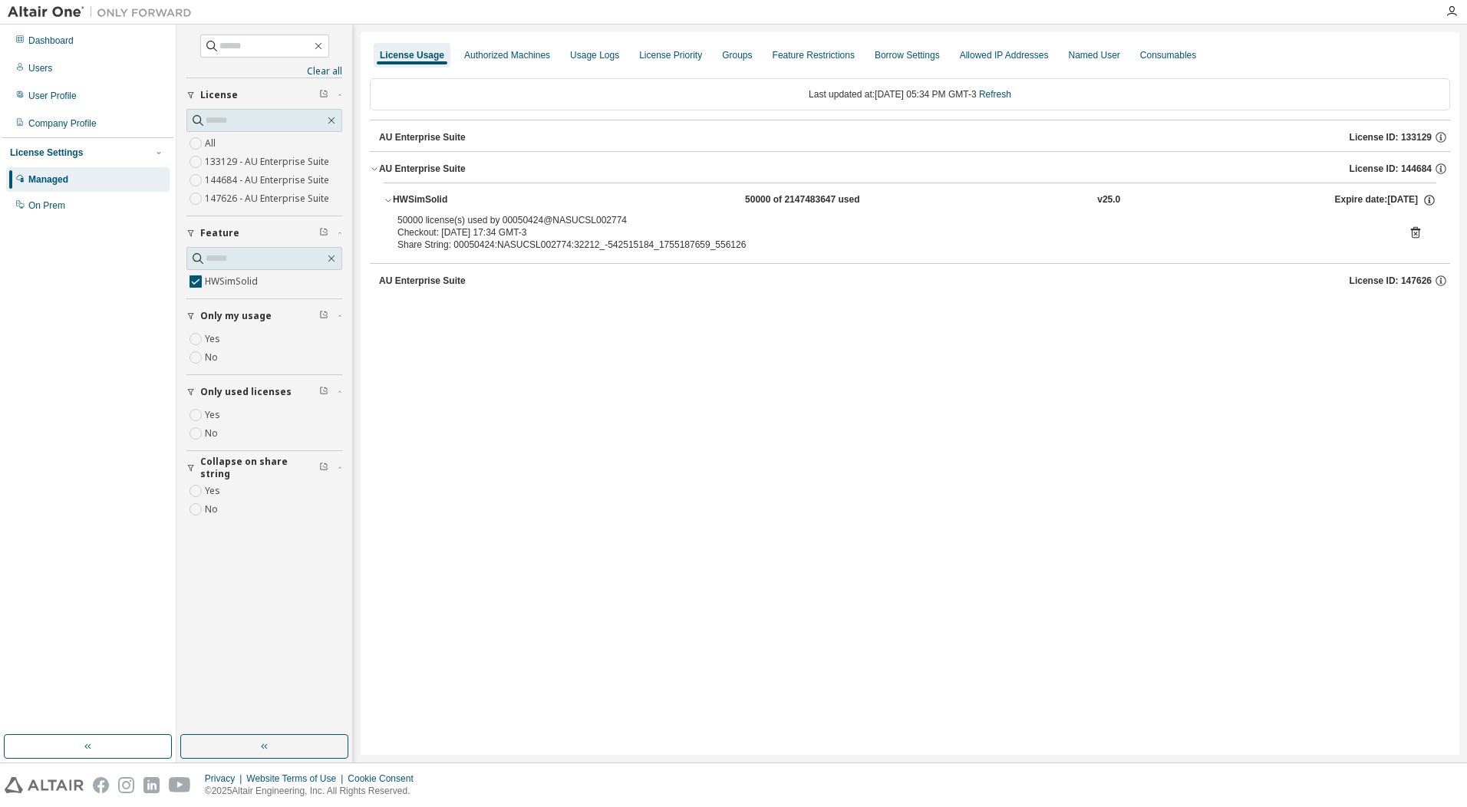
click at [1414, 227] on icon at bounding box center [1416, 233] width 14 height 14
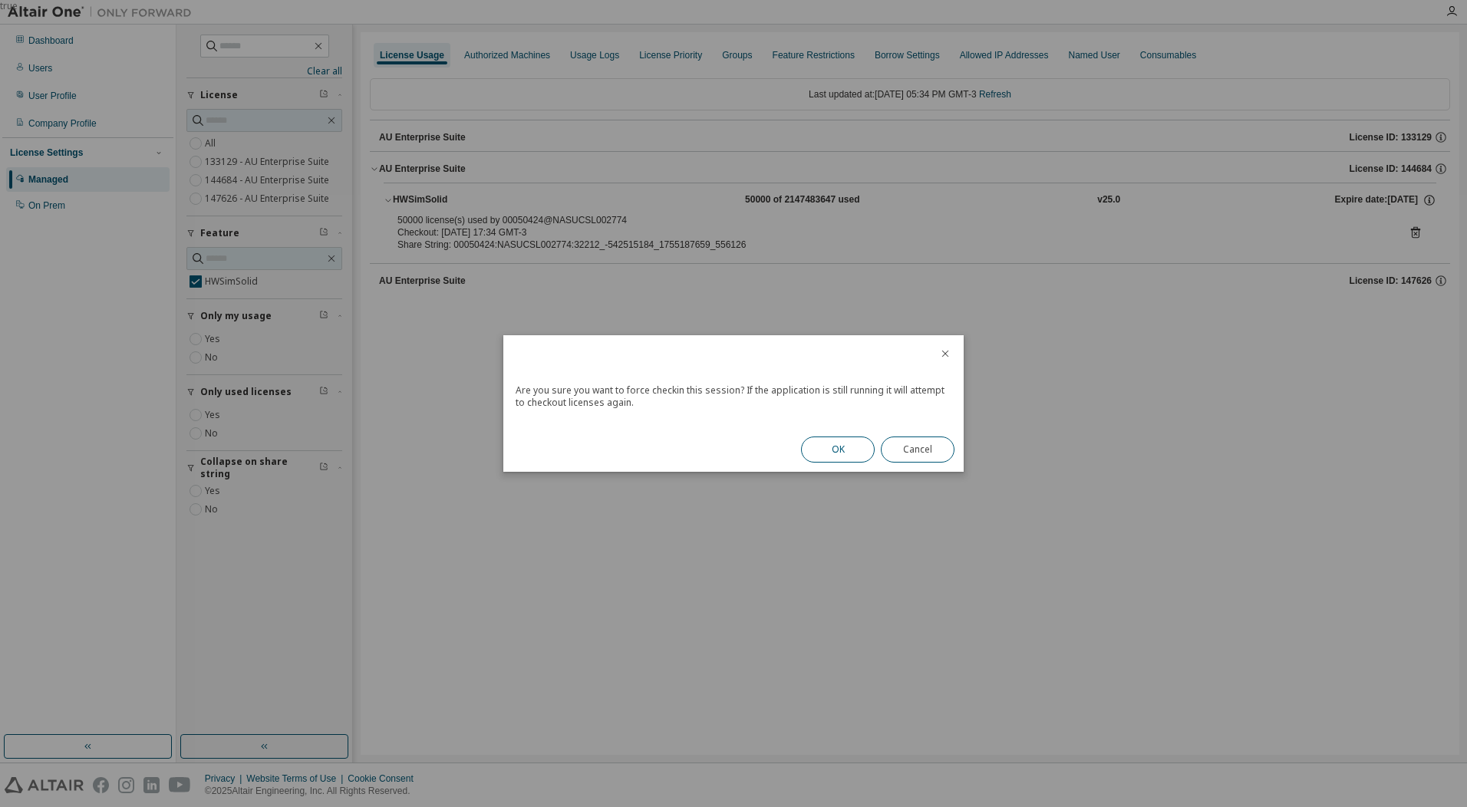
click at [850, 444] on button "OK" at bounding box center [838, 450] width 74 height 26
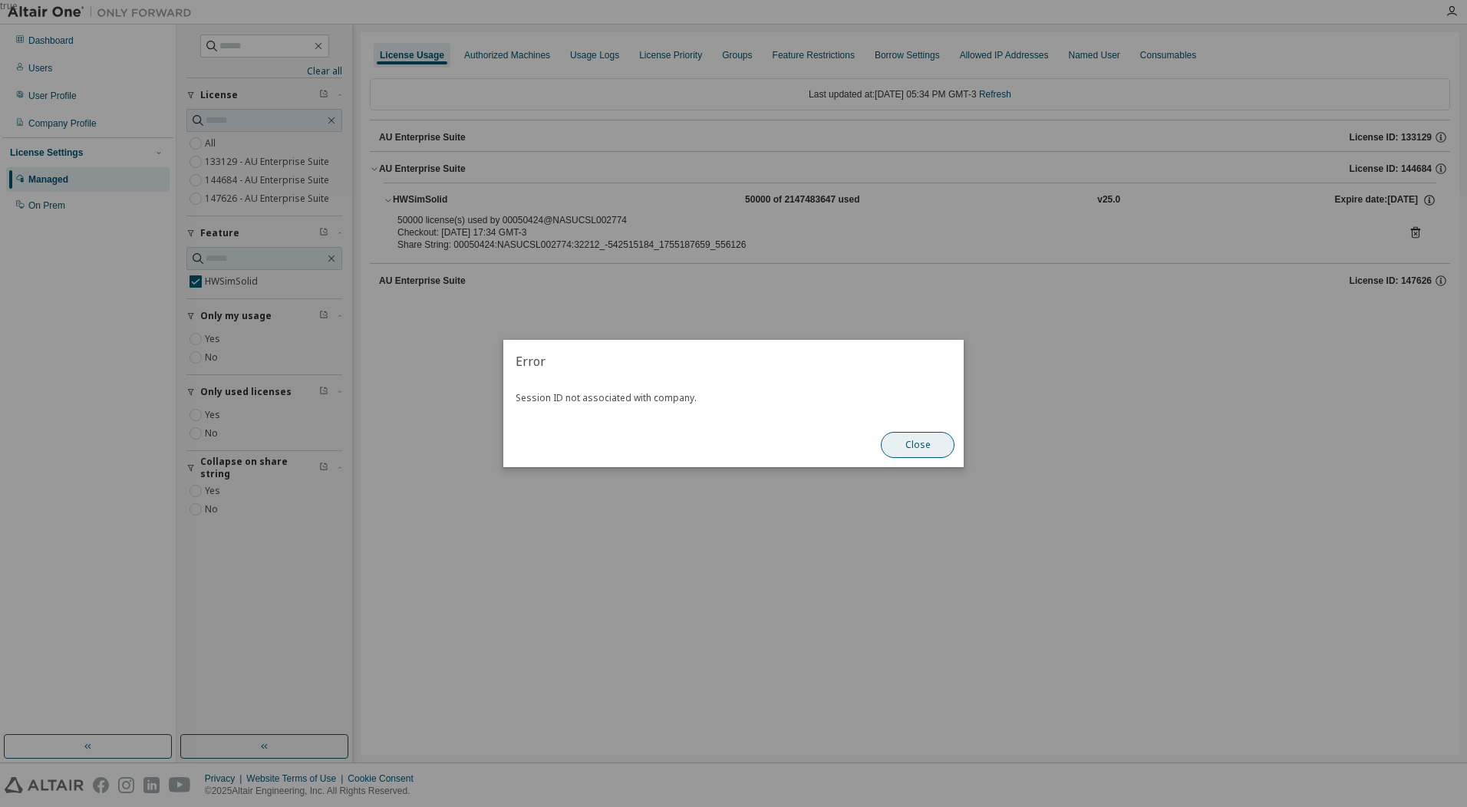
click at [907, 438] on button "Close" at bounding box center [918, 445] width 74 height 26
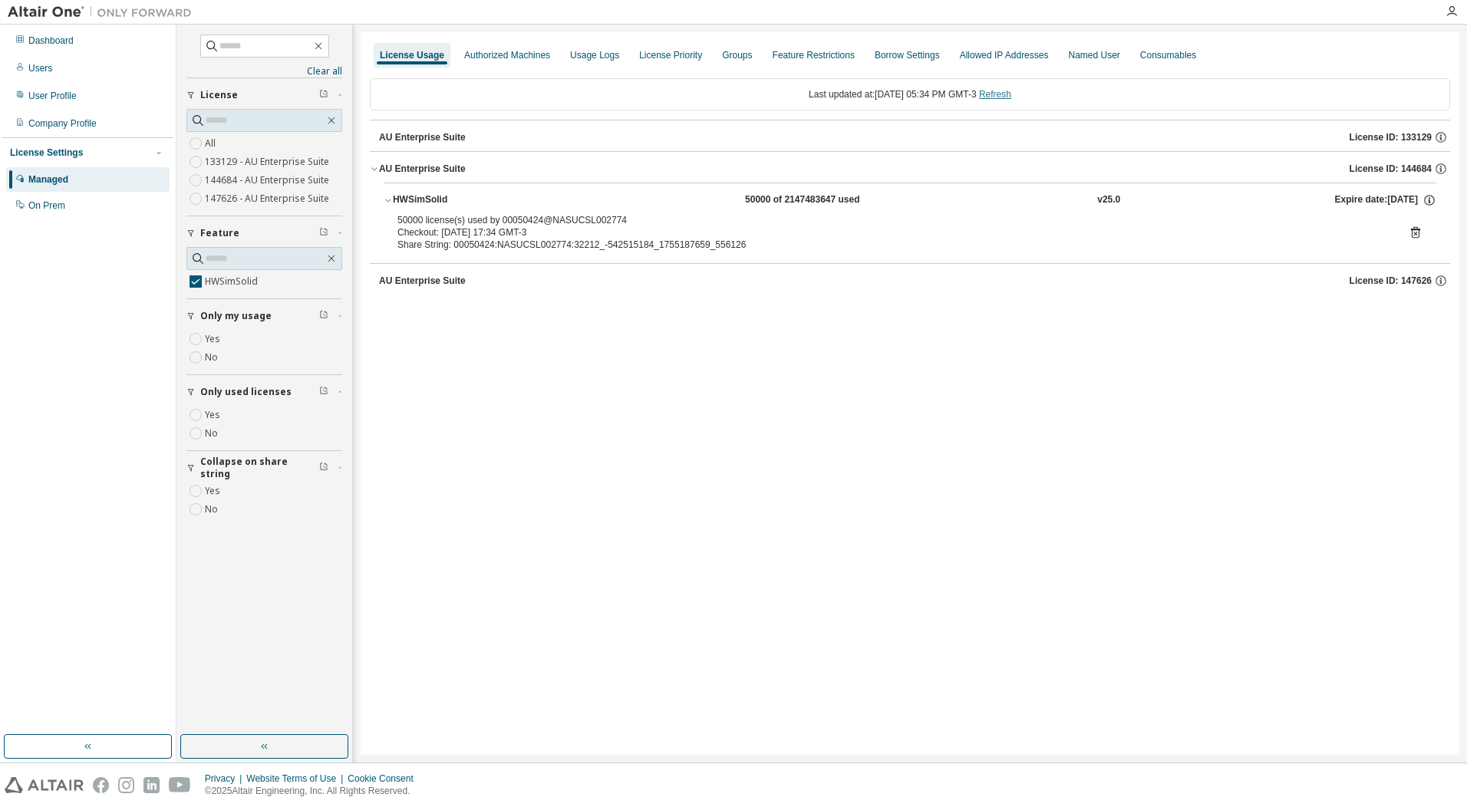
click at [1011, 95] on link "Refresh" at bounding box center [995, 94] width 32 height 11
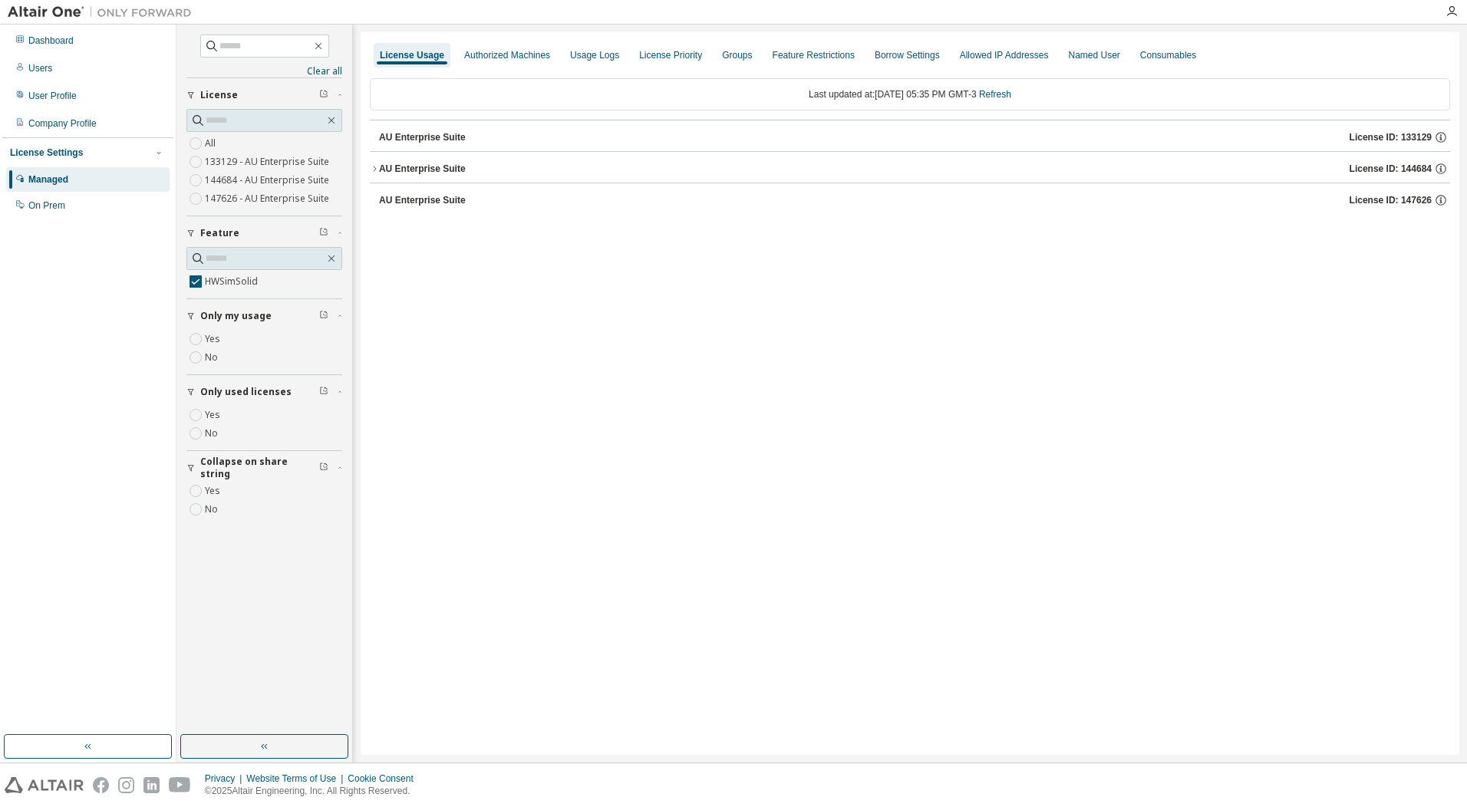
click at [571, 177] on button "AU Enterprise Suite License ID: 144684" at bounding box center [910, 169] width 1081 height 34
click at [1297, 205] on div "HWSimSolid 50000 of 2147483647 used v25.0 Expire date: [DATE]" at bounding box center [915, 200] width 1044 height 14
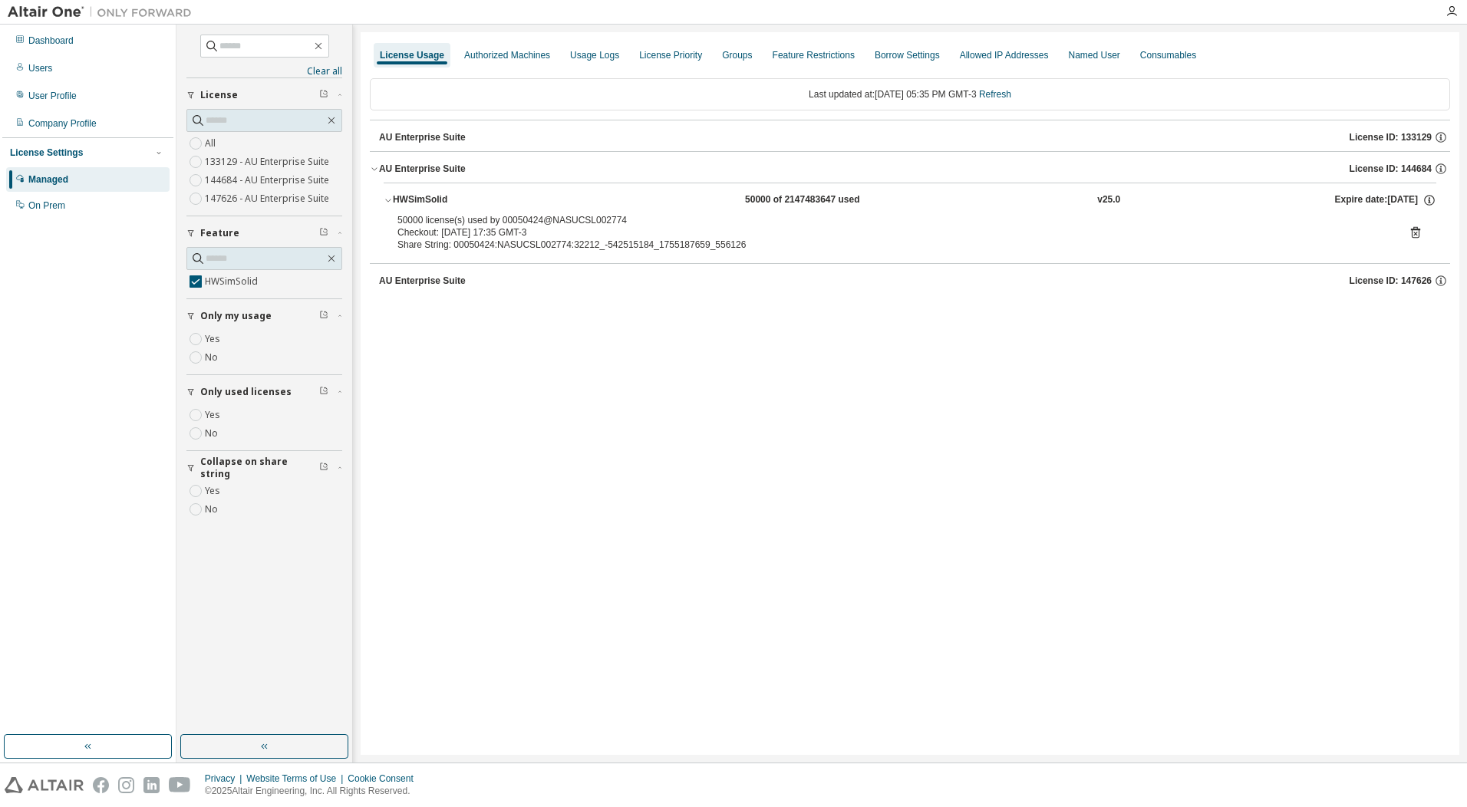
click at [1422, 231] on icon at bounding box center [1416, 233] width 14 height 14
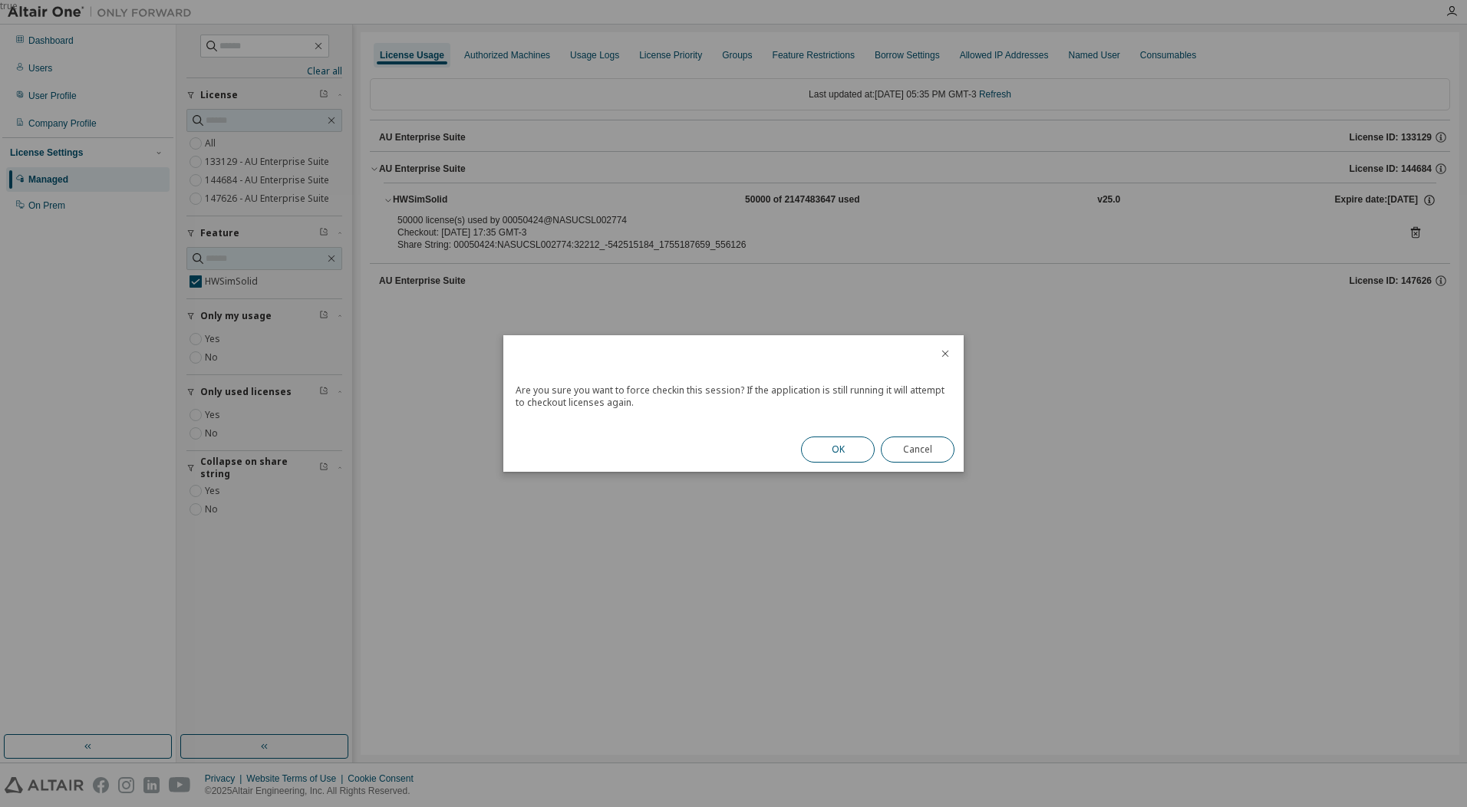
click at [836, 450] on button "OK" at bounding box center [838, 450] width 74 height 26
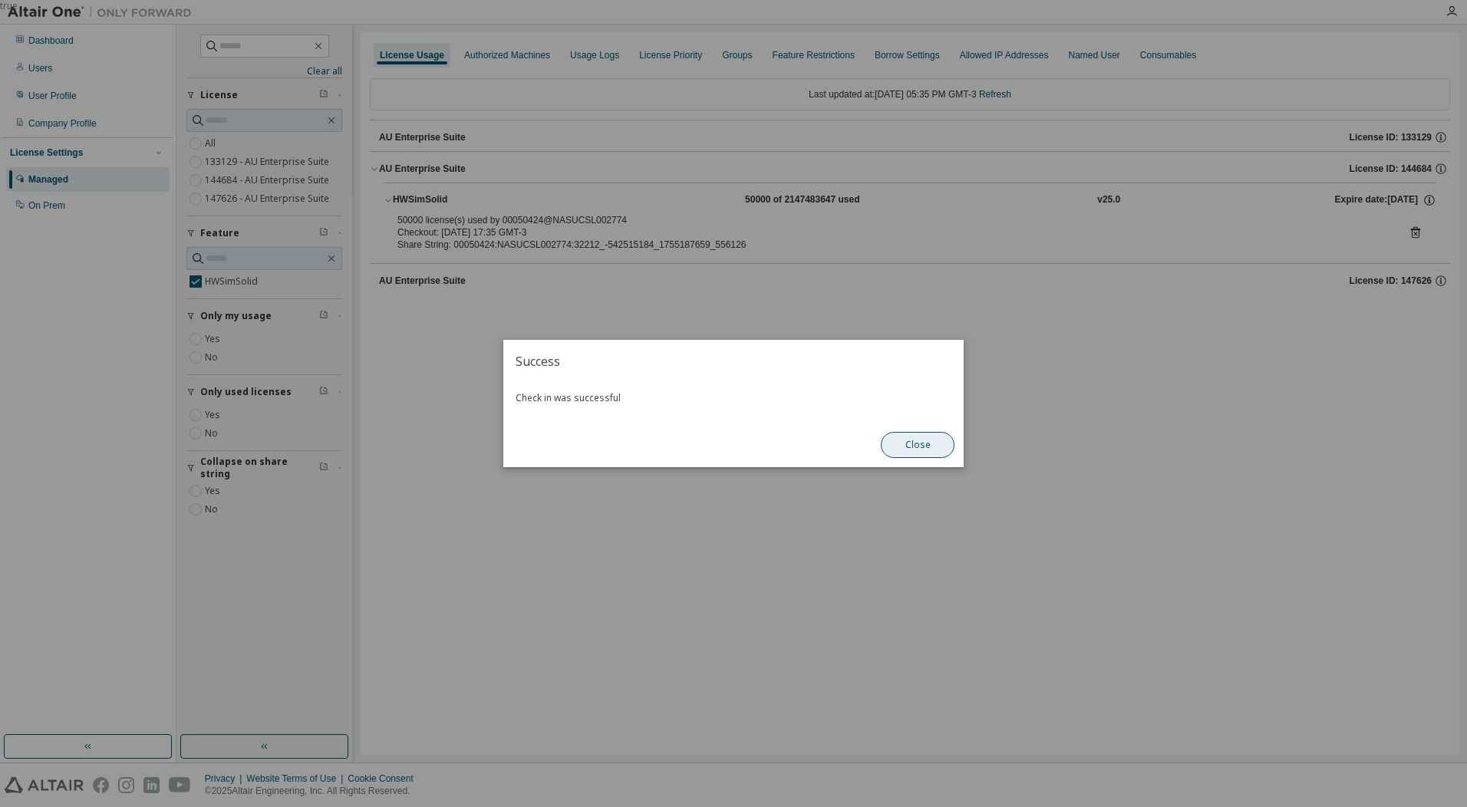
click at [941, 454] on button "Close" at bounding box center [918, 445] width 74 height 26
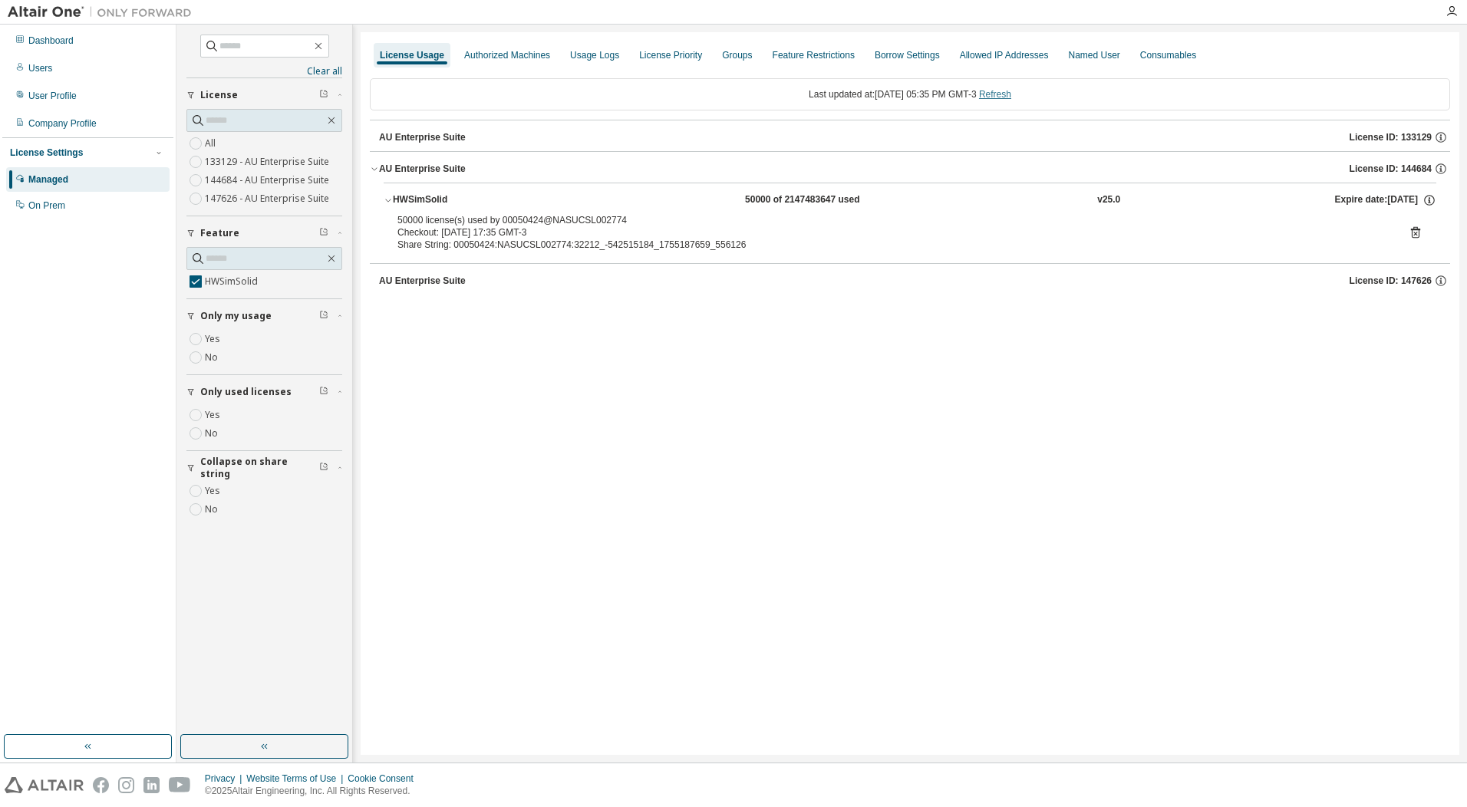
click at [1011, 99] on link "Refresh" at bounding box center [995, 94] width 32 height 11
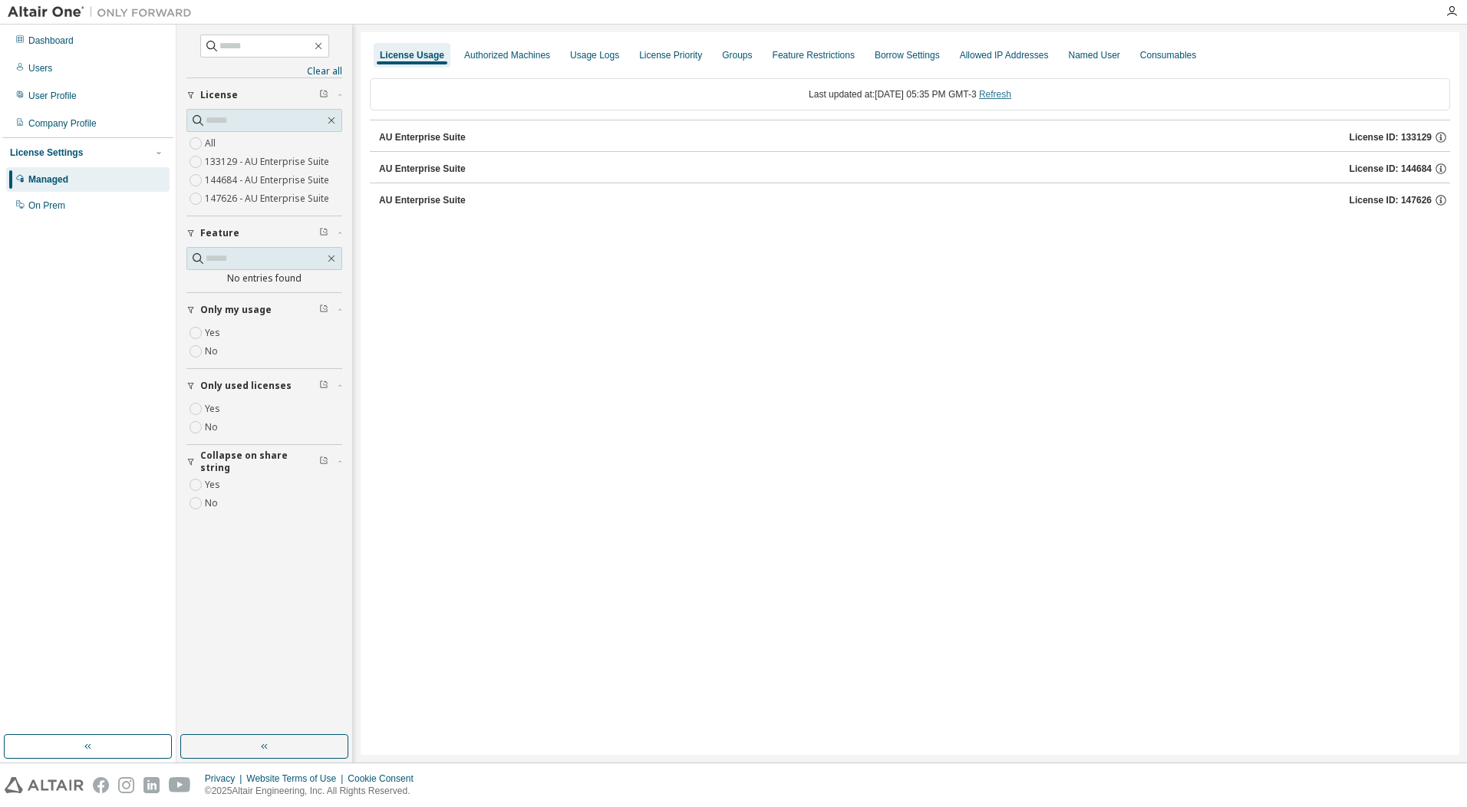
click at [1011, 93] on link "Refresh" at bounding box center [995, 94] width 32 height 11
click at [434, 169] on div "AU Enterprise Suite" at bounding box center [422, 169] width 87 height 12
click at [481, 200] on div "HWSimSolid" at bounding box center [462, 200] width 138 height 14
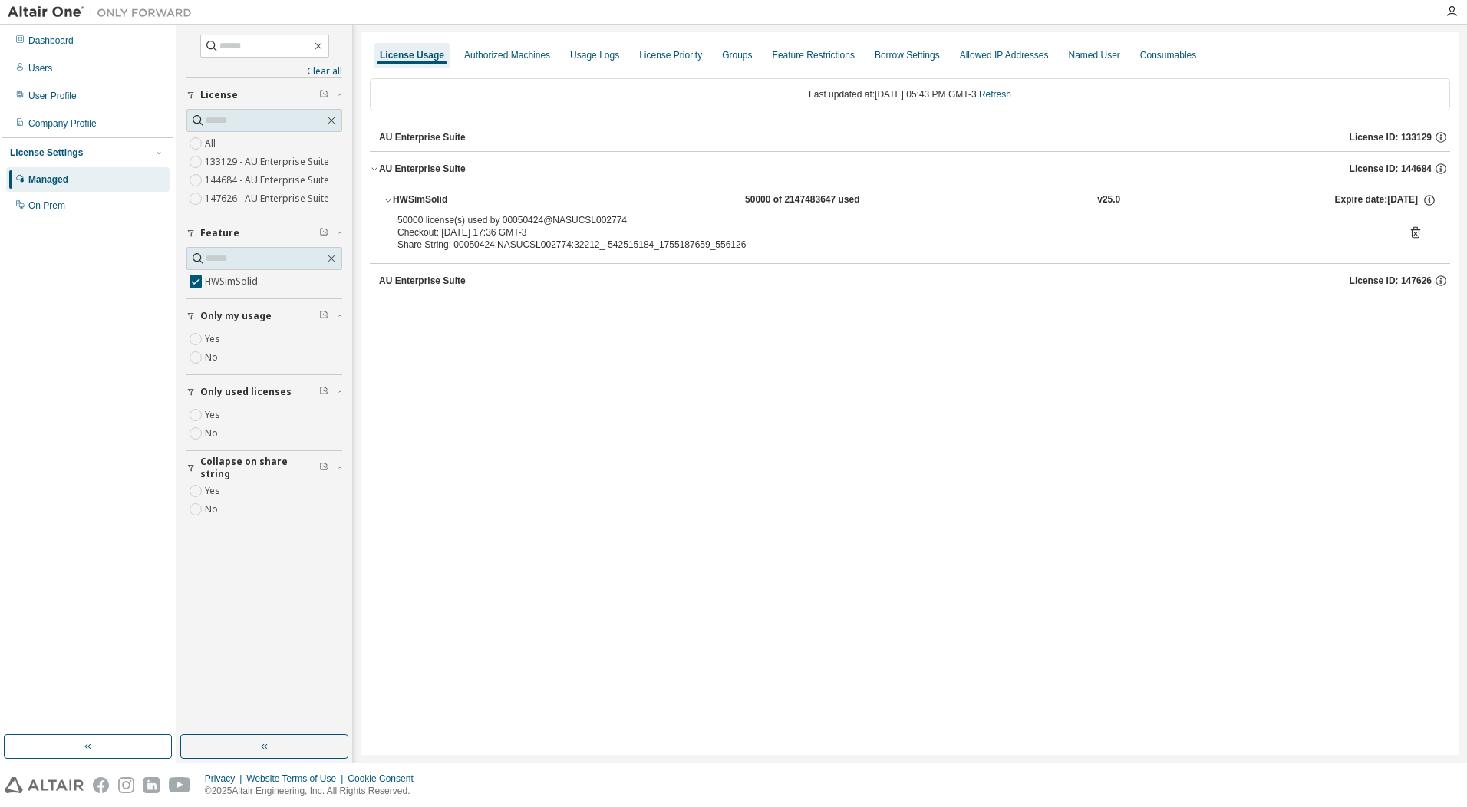
click at [1411, 233] on icon at bounding box center [1416, 233] width 14 height 14
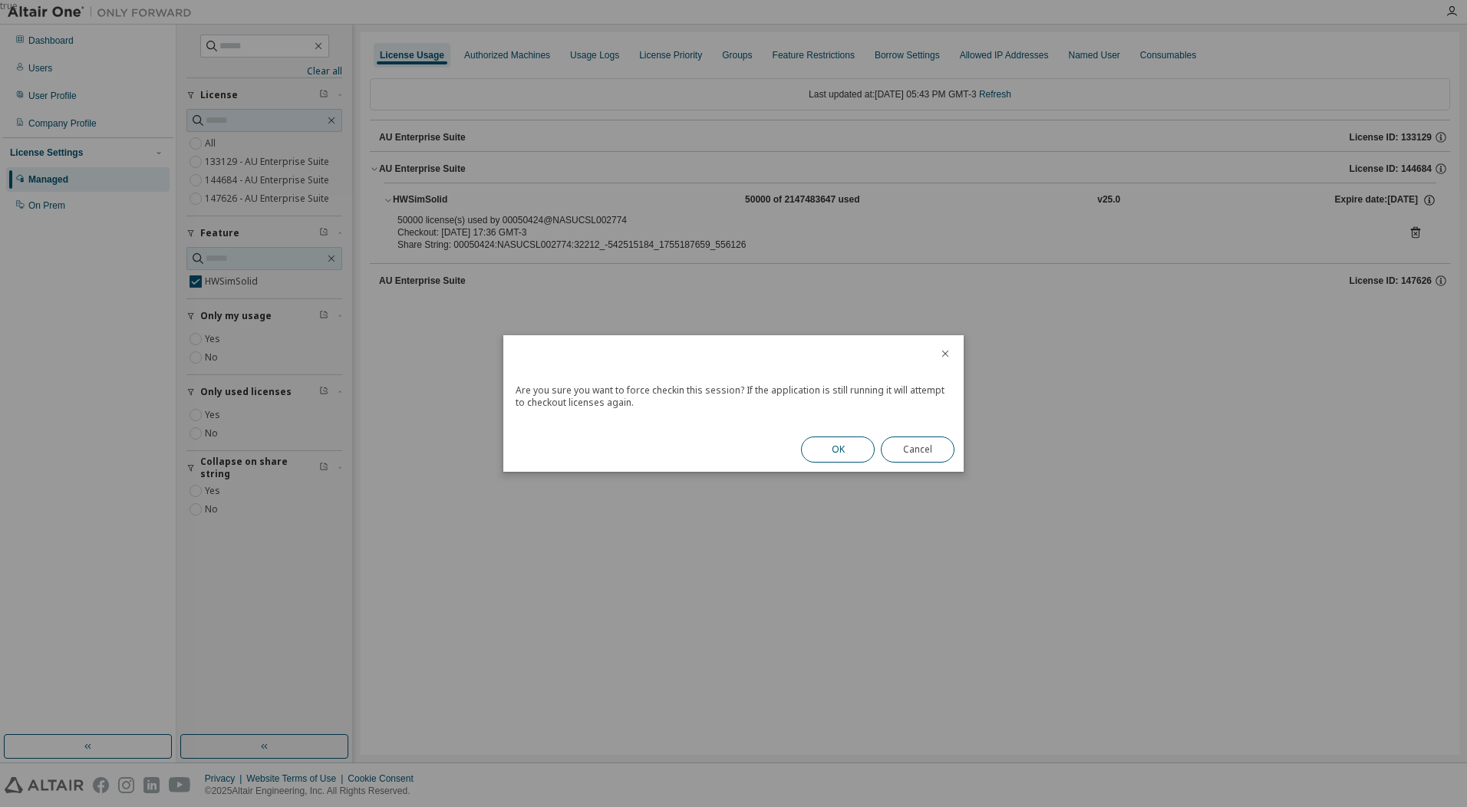
click at [830, 449] on button "OK" at bounding box center [838, 450] width 74 height 26
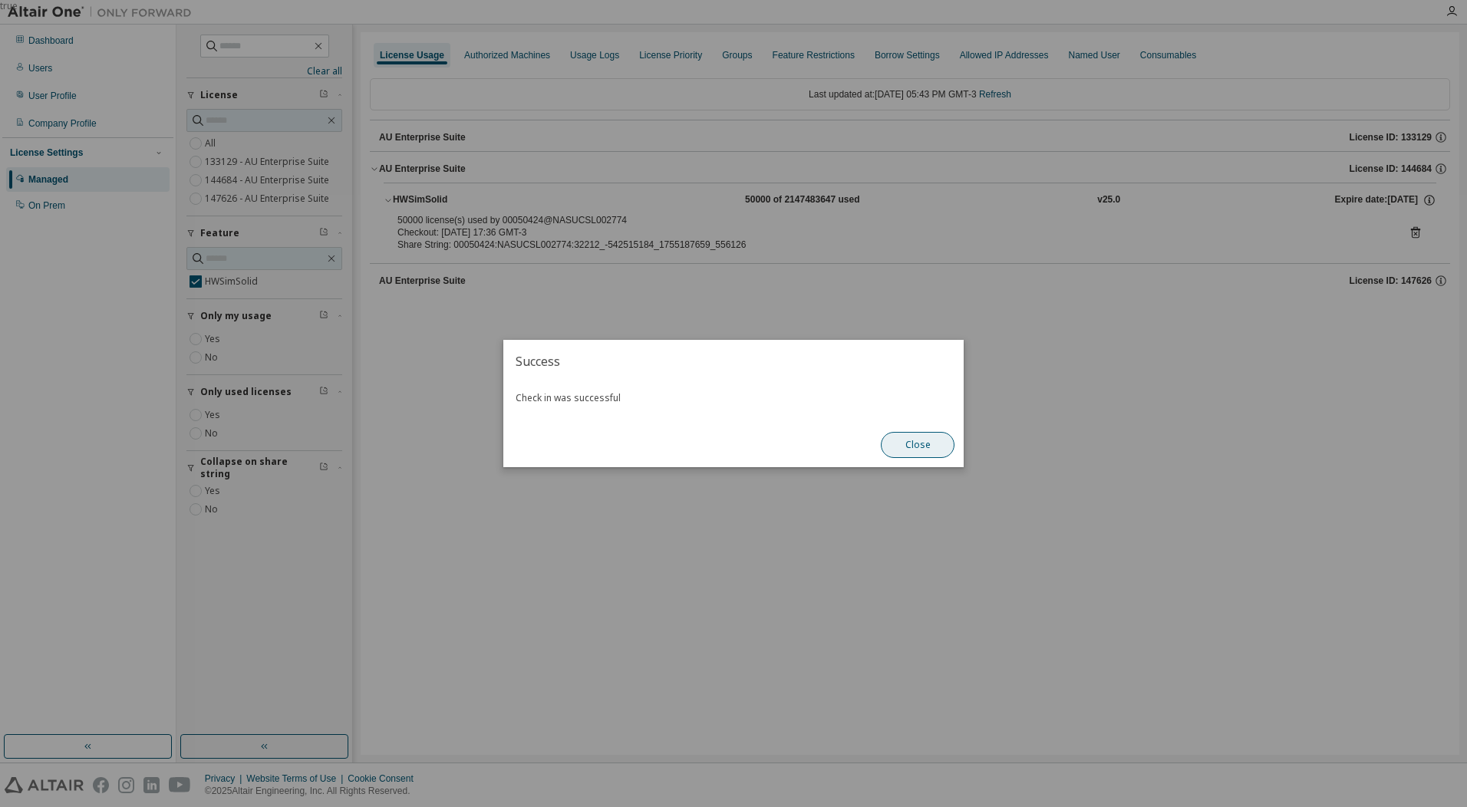
click at [893, 449] on button "Close" at bounding box center [918, 445] width 74 height 26
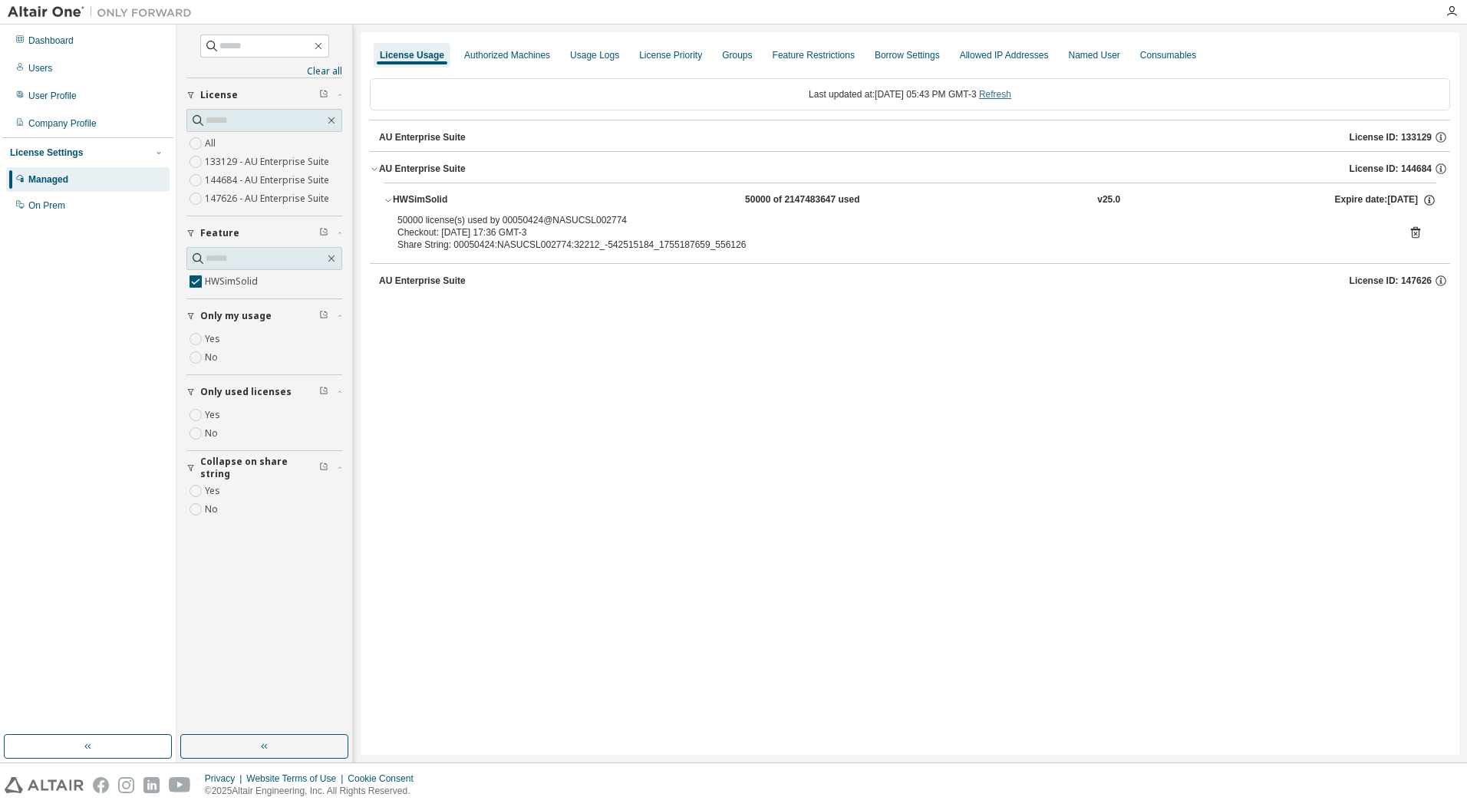
click at [1001, 91] on link "Refresh" at bounding box center [995, 94] width 32 height 11
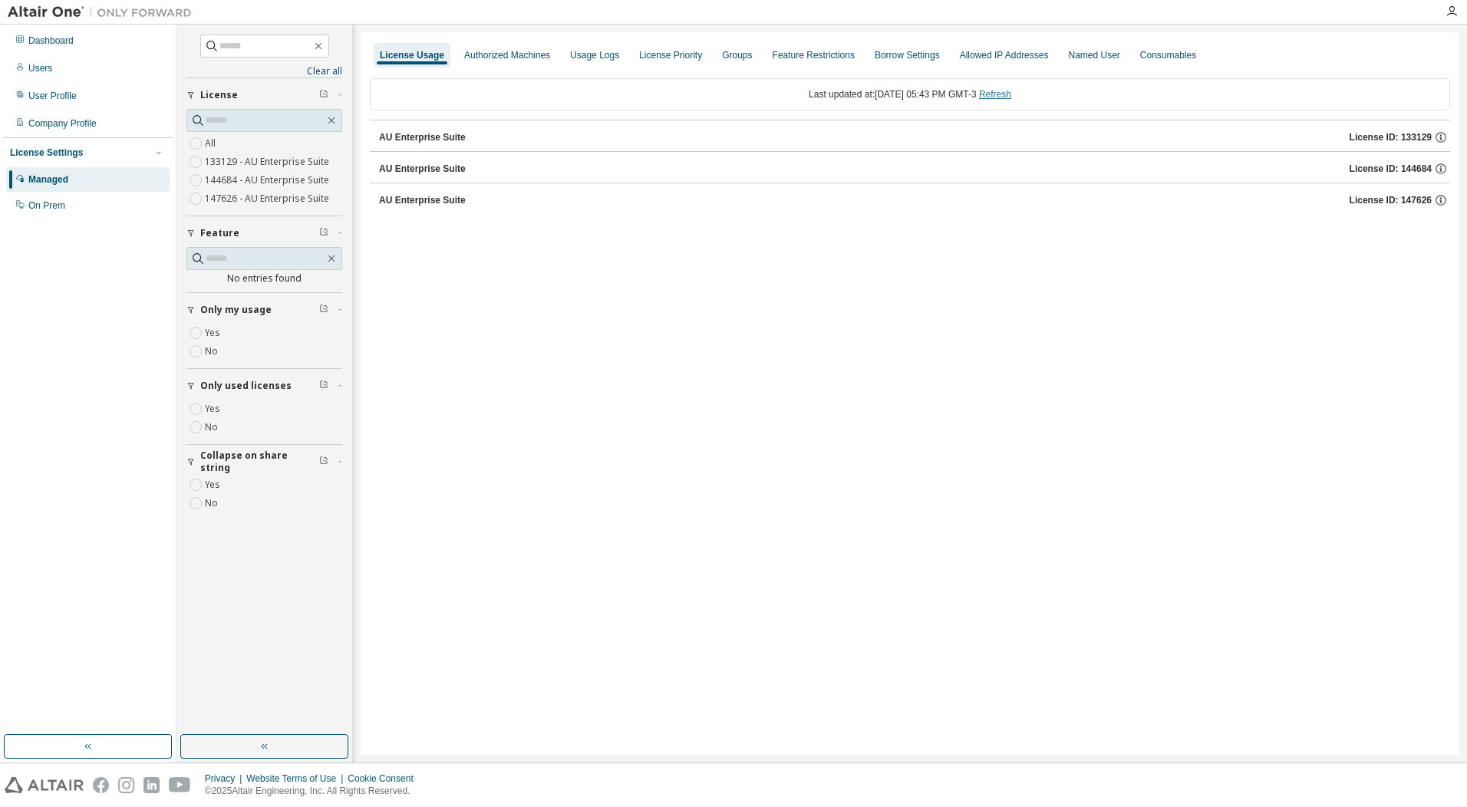
click at [1011, 99] on link "Refresh" at bounding box center [995, 94] width 32 height 11
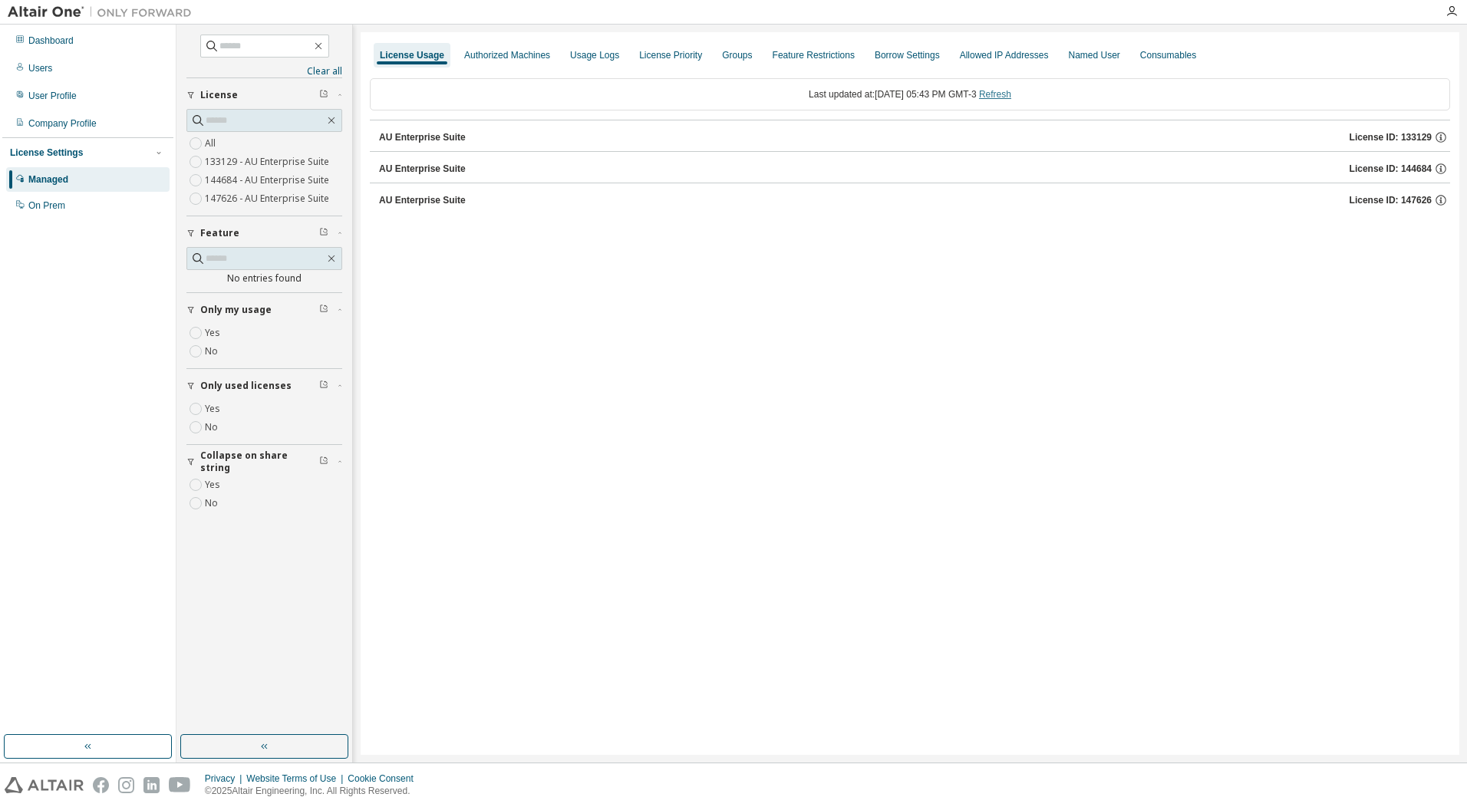
click at [1011, 99] on link "Refresh" at bounding box center [995, 94] width 32 height 11
click at [820, 58] on div "Feature Restrictions" at bounding box center [814, 55] width 82 height 12
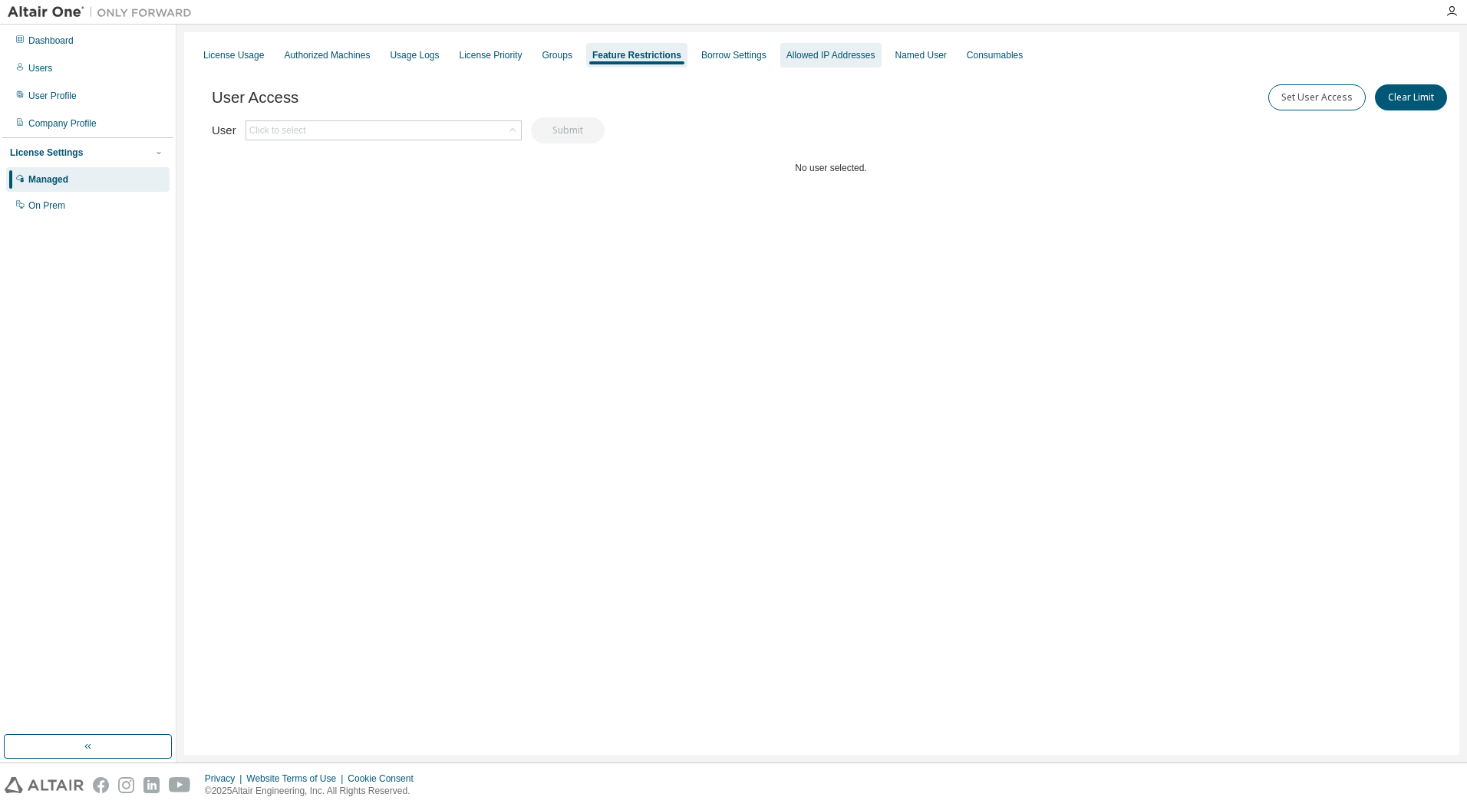
click at [844, 51] on div "Allowed IP Addresses" at bounding box center [831, 55] width 89 height 12
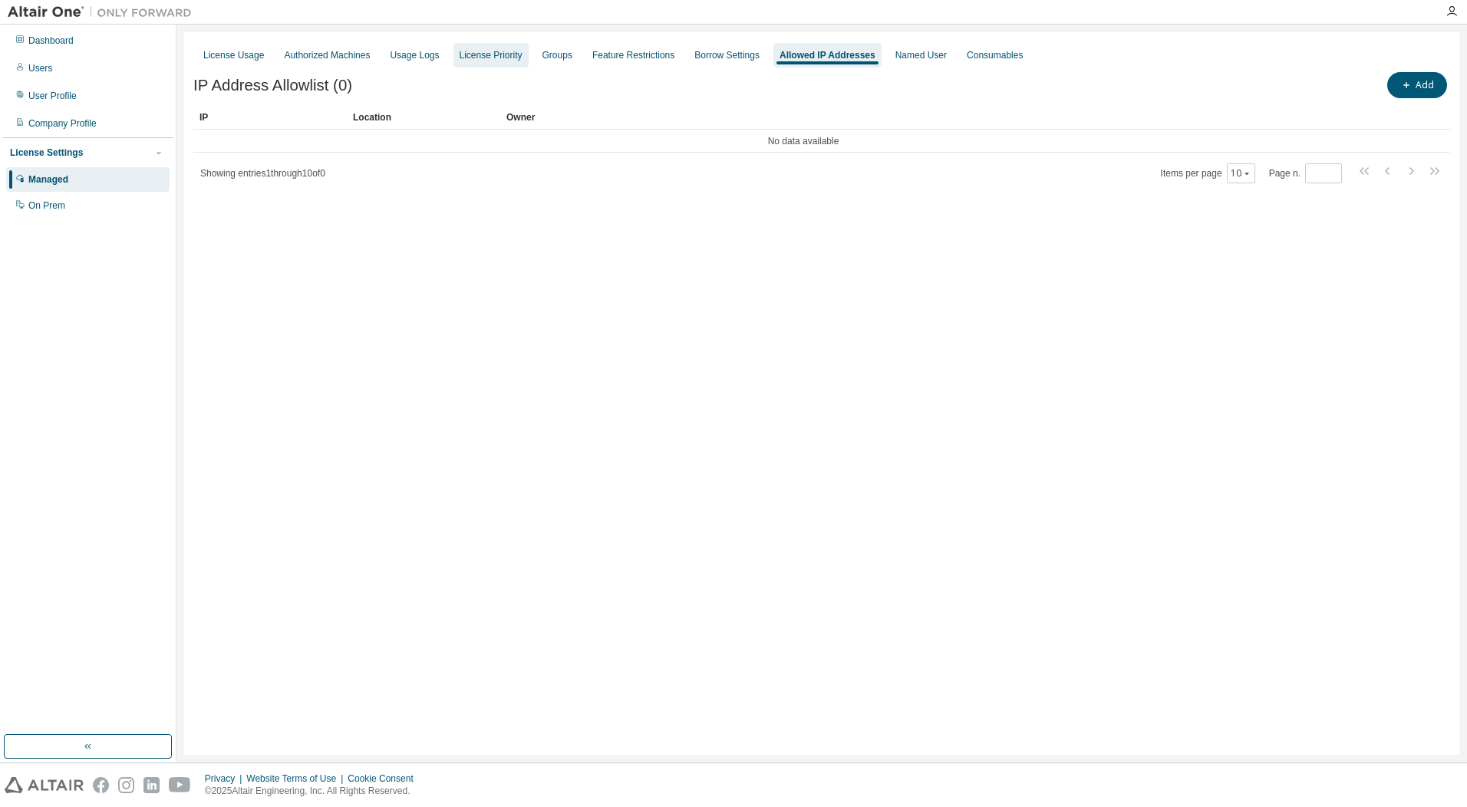
click at [481, 59] on div "License Priority" at bounding box center [491, 55] width 63 height 12
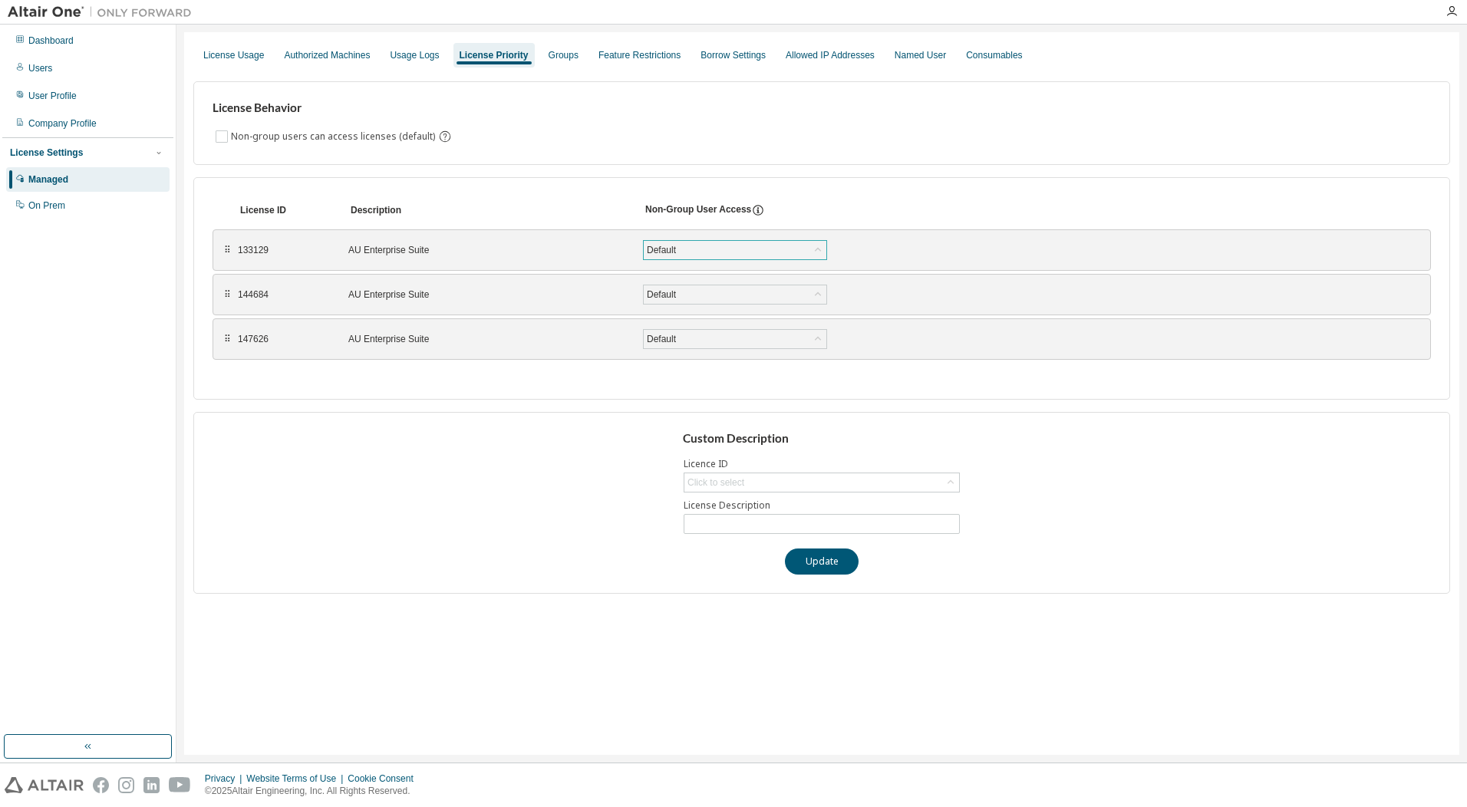
click at [698, 248] on div "Default" at bounding box center [735, 250] width 183 height 18
click at [586, 244] on div "AU Enterprise Suite" at bounding box center [486, 250] width 276 height 12
click at [689, 246] on div "Default" at bounding box center [735, 250] width 183 height 18
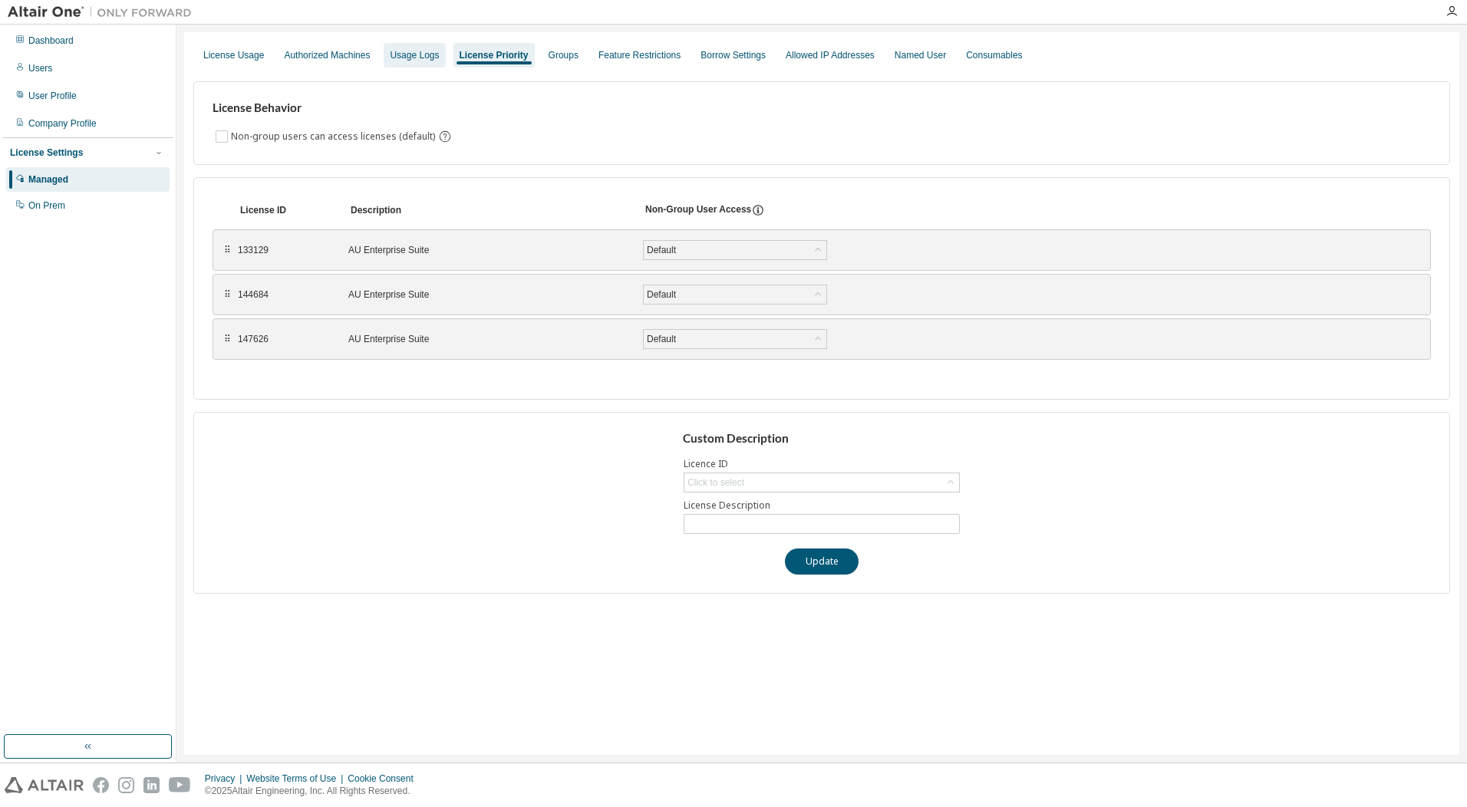
click at [430, 55] on div "Usage Logs" at bounding box center [414, 55] width 49 height 12
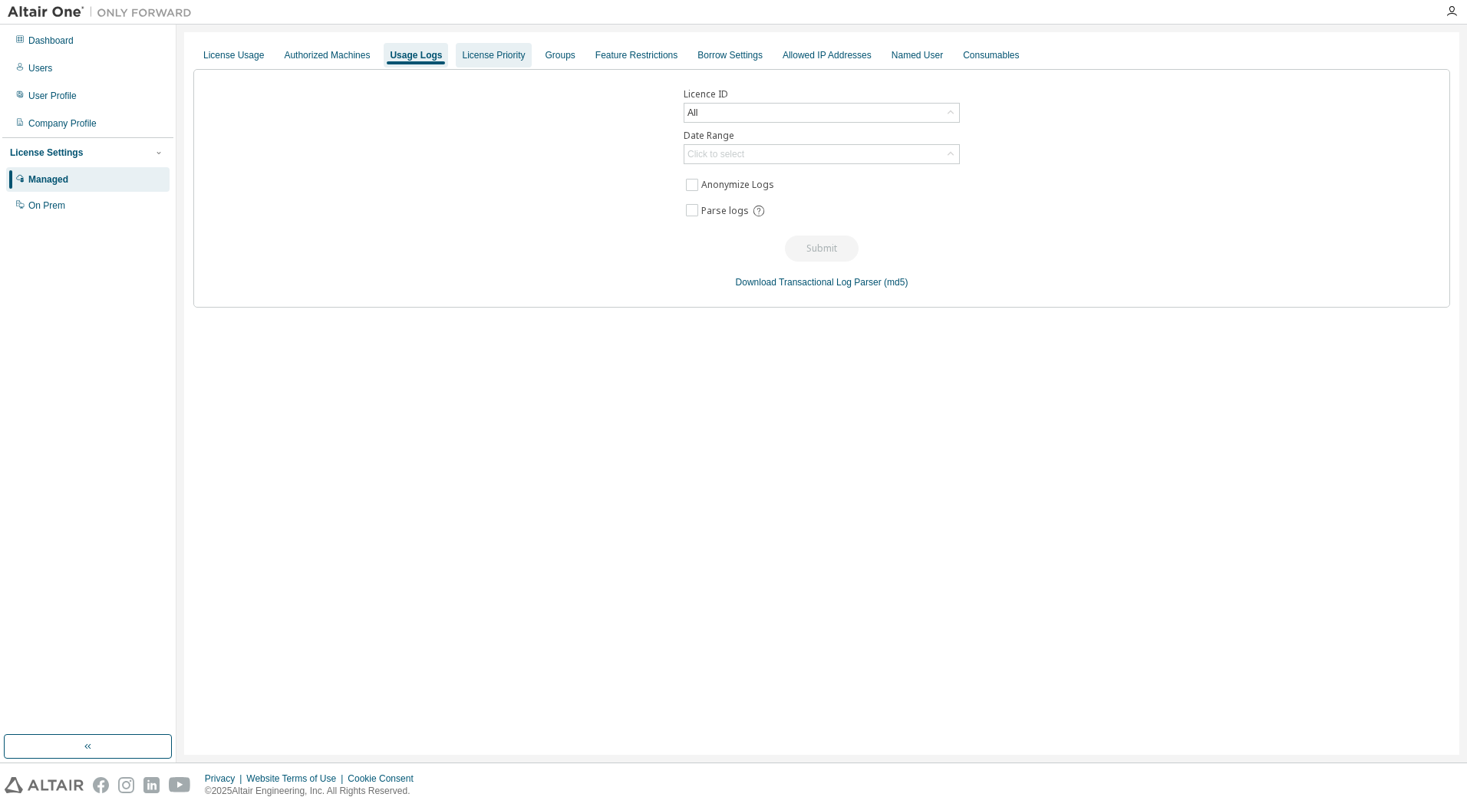
click at [483, 61] on div "License Priority" at bounding box center [493, 55] width 63 height 12
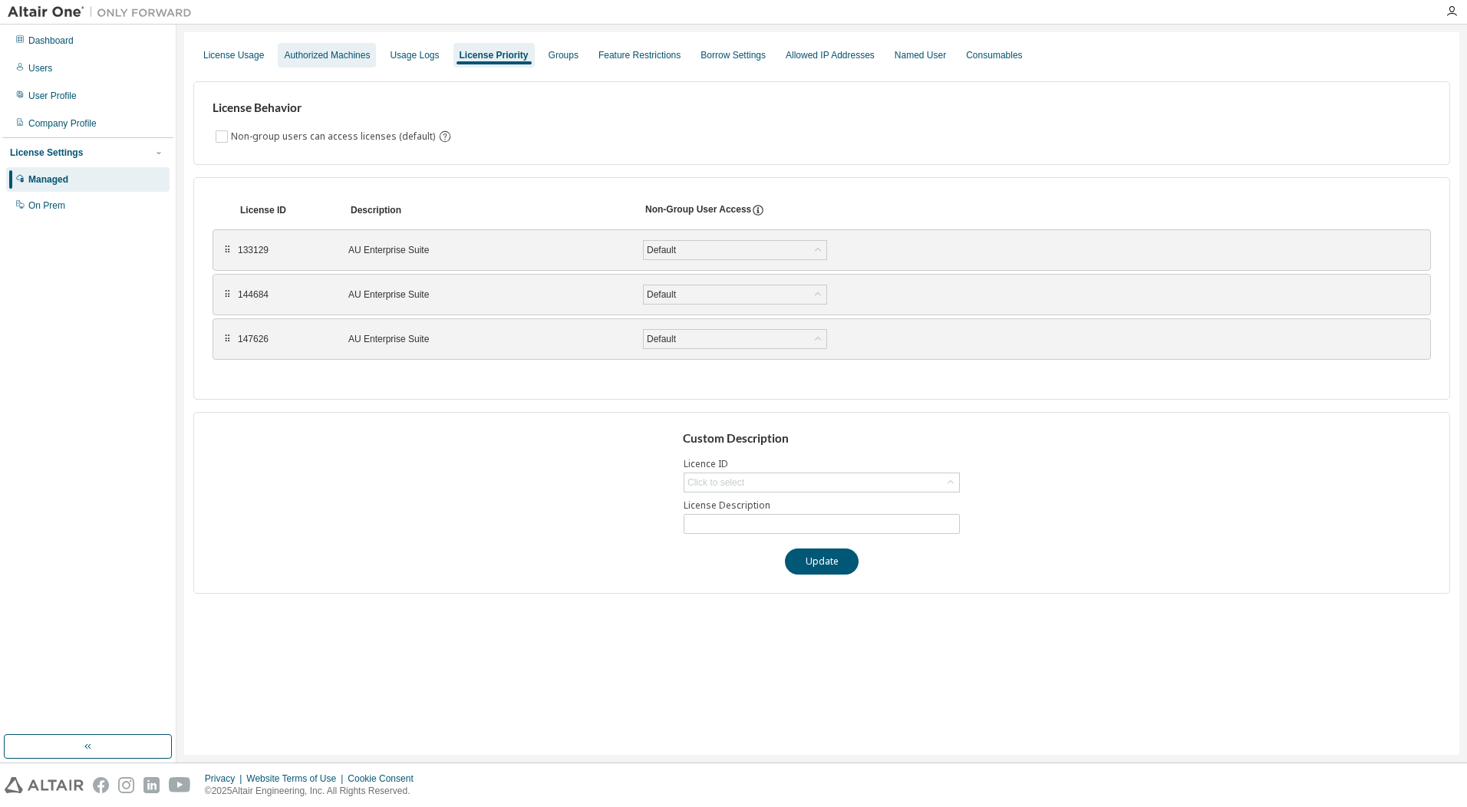
click at [333, 58] on div "Authorized Machines" at bounding box center [327, 55] width 86 height 12
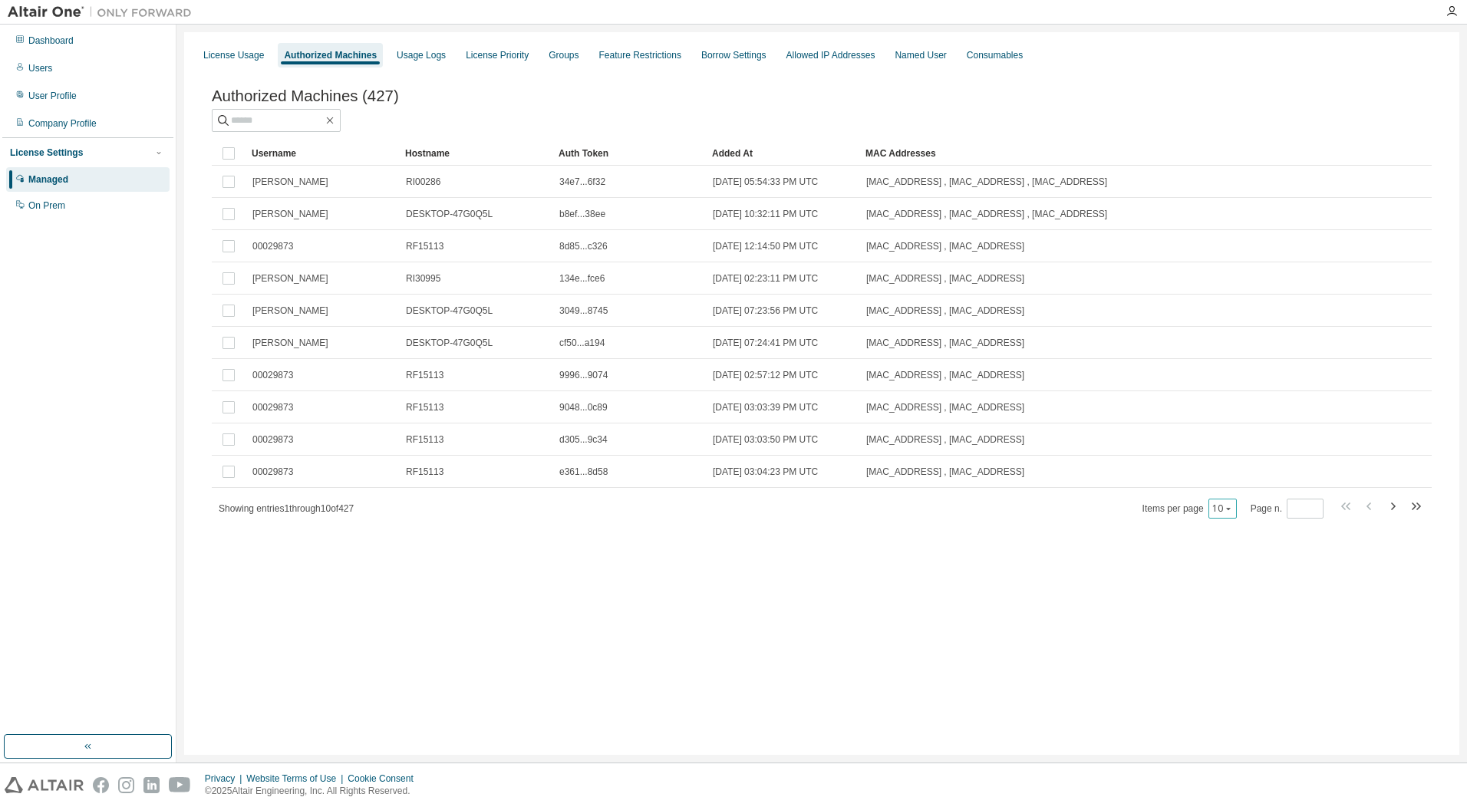
click at [1236, 509] on div "10" at bounding box center [1223, 509] width 28 height 20
click at [1233, 513] on icon "button" at bounding box center [1228, 508] width 9 height 9
click at [1246, 589] on div "50" at bounding box center [1272, 588] width 123 height 18
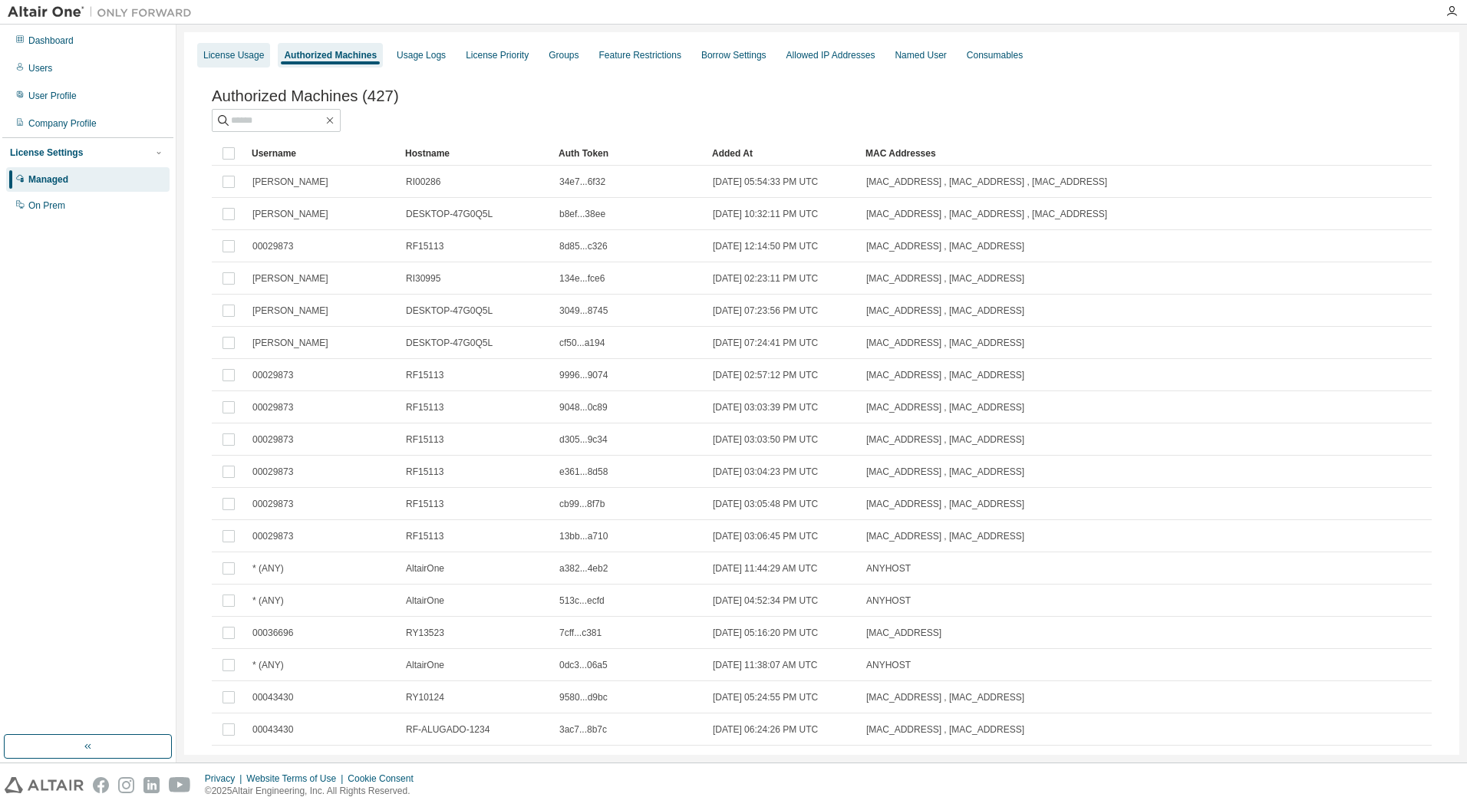
type button "50"
click at [407, 59] on div "Usage Logs" at bounding box center [421, 55] width 49 height 12
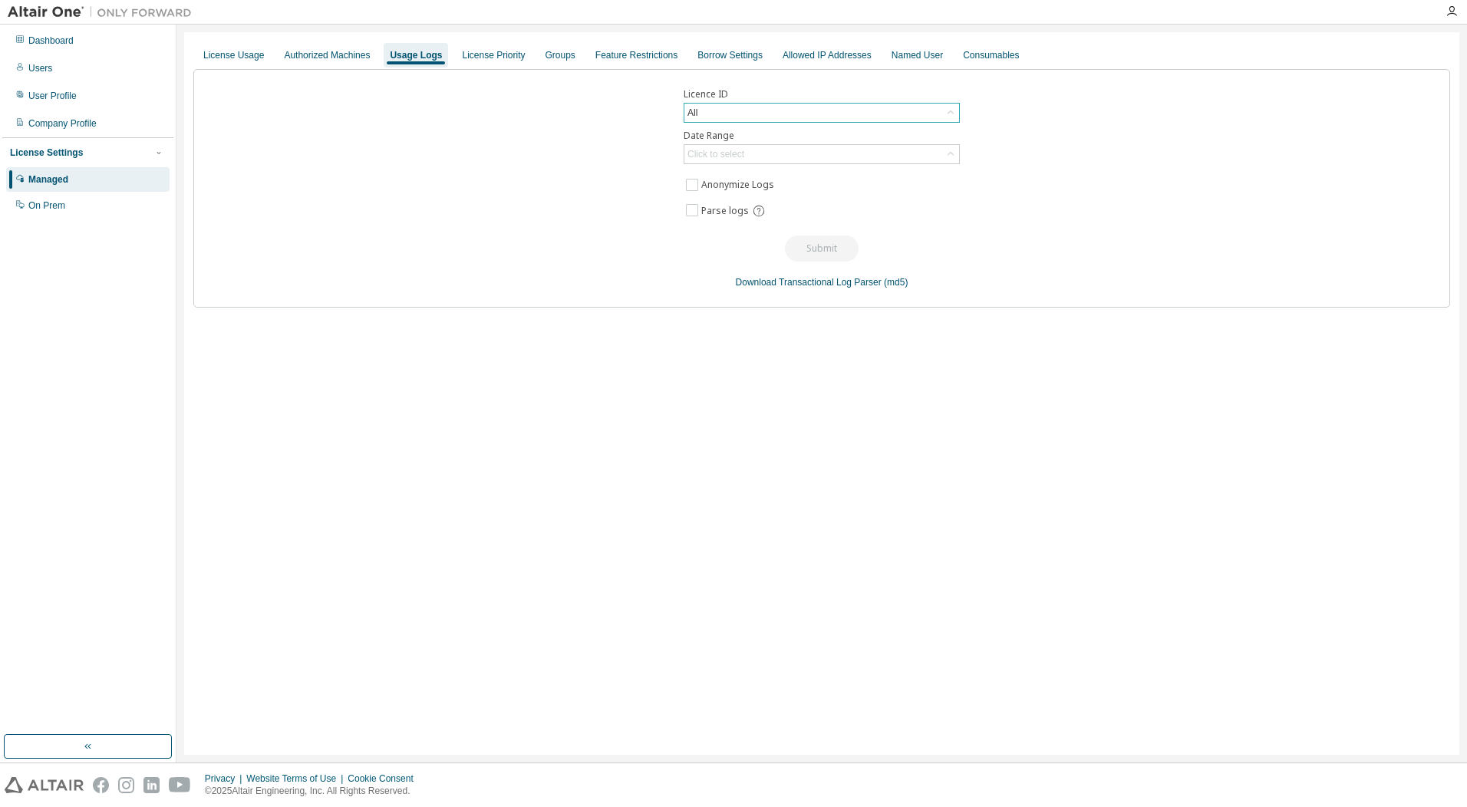
click at [708, 111] on div "All" at bounding box center [822, 113] width 275 height 18
click at [522, 230] on div "Licence ID All All 271 - HyperWorks Units (Expired) 32550 - AU Concept Engineer…" at bounding box center [821, 188] width 1257 height 239
click at [700, 61] on div "Borrow Settings" at bounding box center [730, 55] width 65 height 12
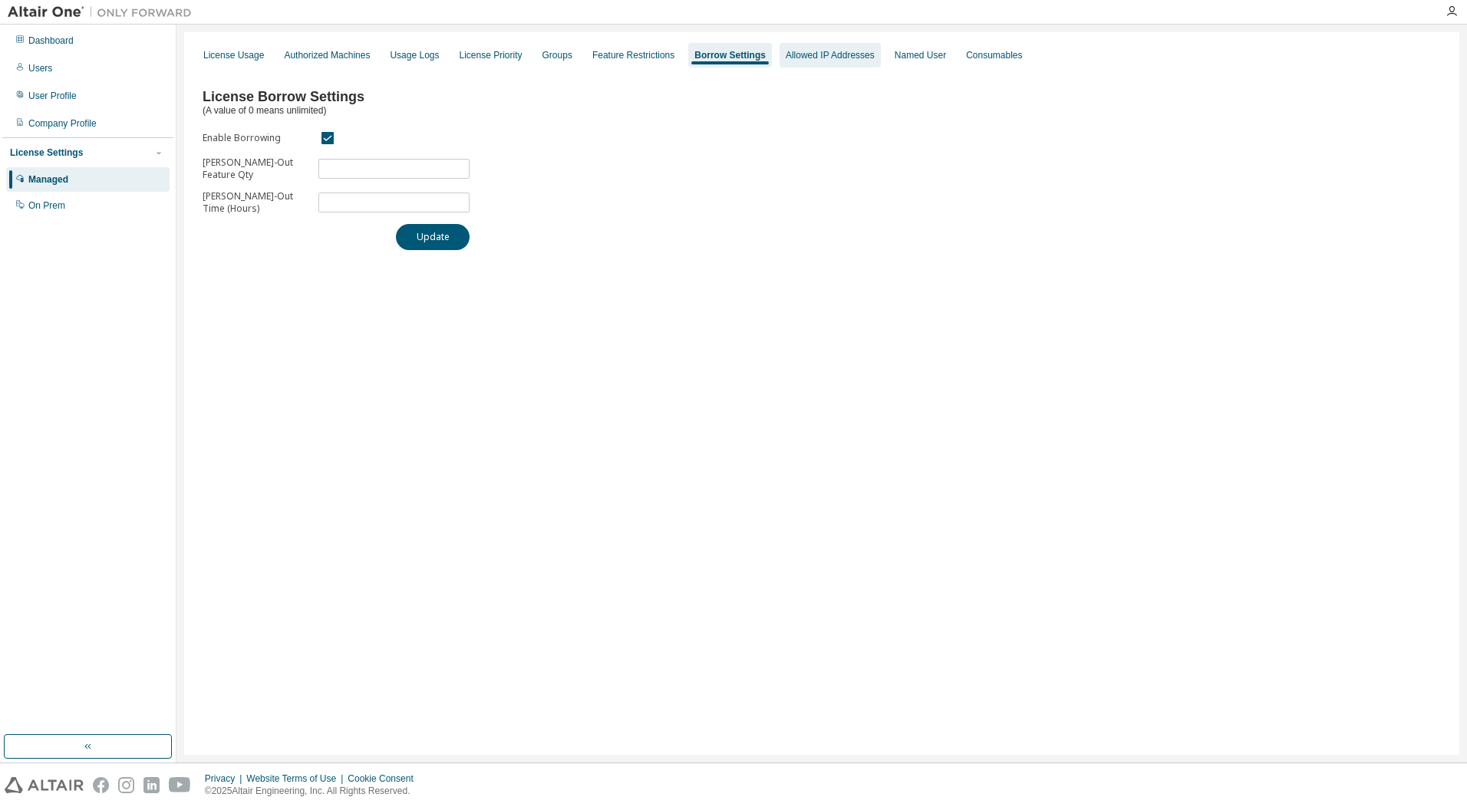
click at [808, 61] on div "Allowed IP Addresses" at bounding box center [830, 55] width 89 height 12
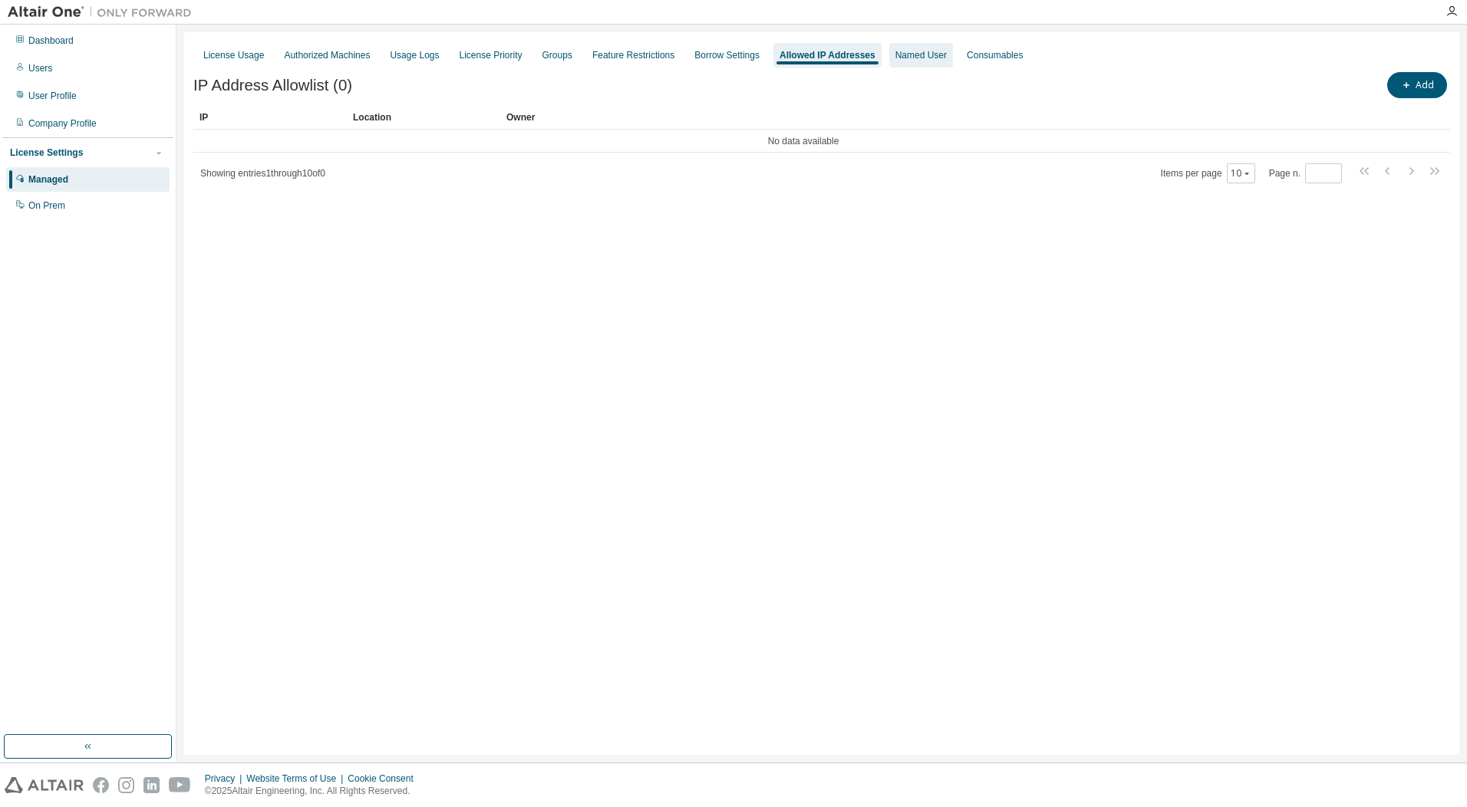
click at [896, 56] on div "Named User" at bounding box center [921, 55] width 51 height 12
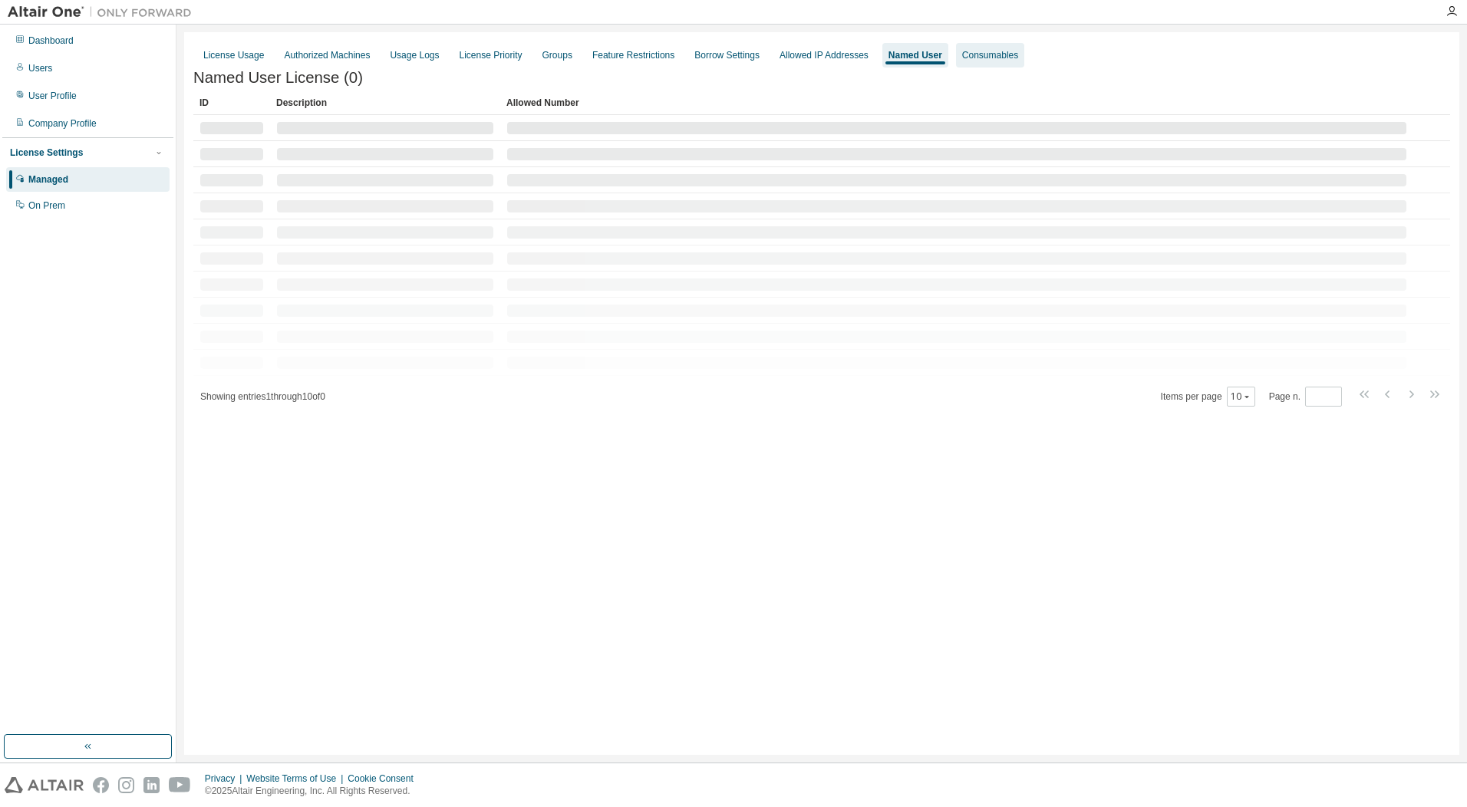
click at [983, 50] on div "Consumables" at bounding box center [990, 55] width 56 height 12
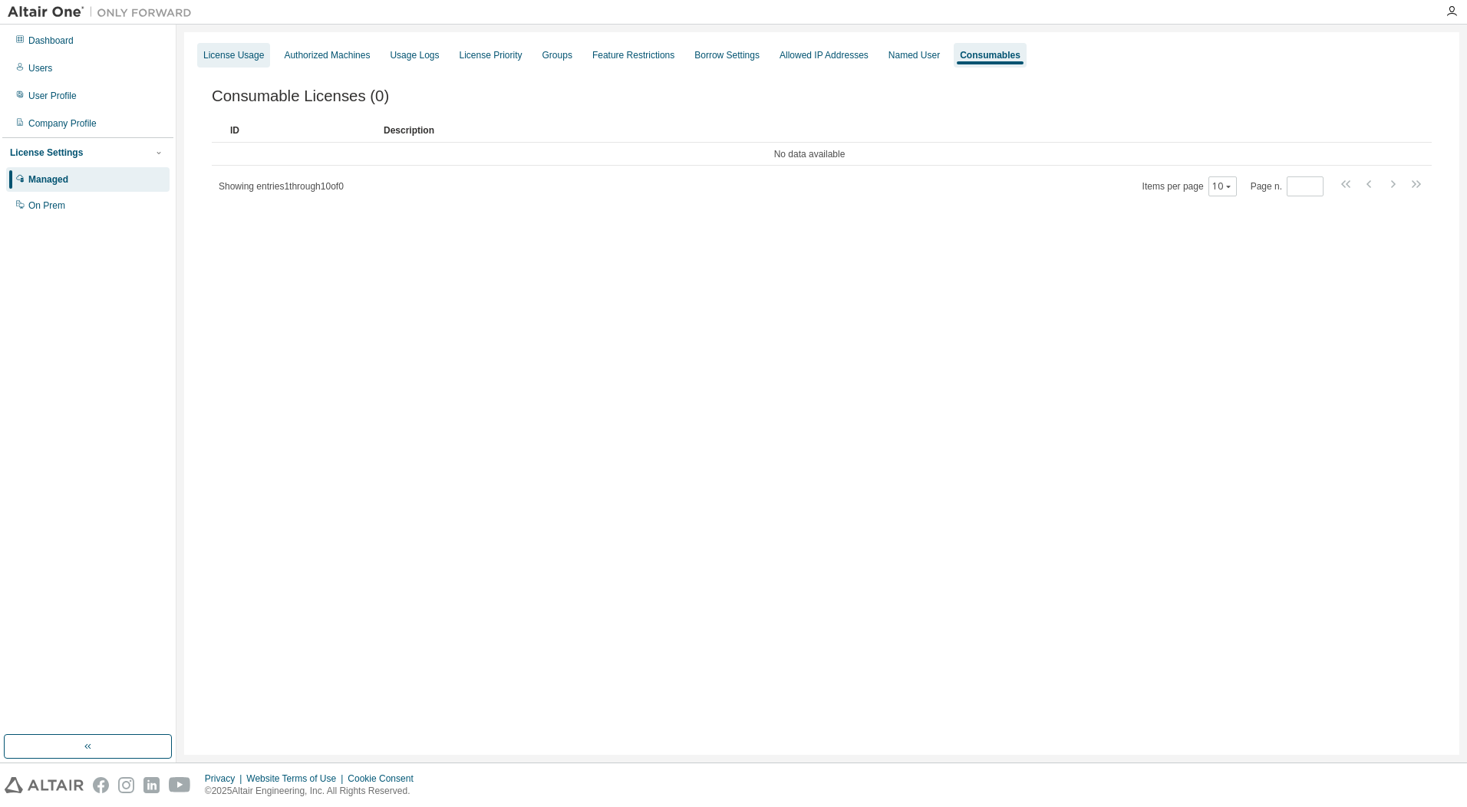
click at [233, 58] on div "License Usage" at bounding box center [233, 55] width 61 height 12
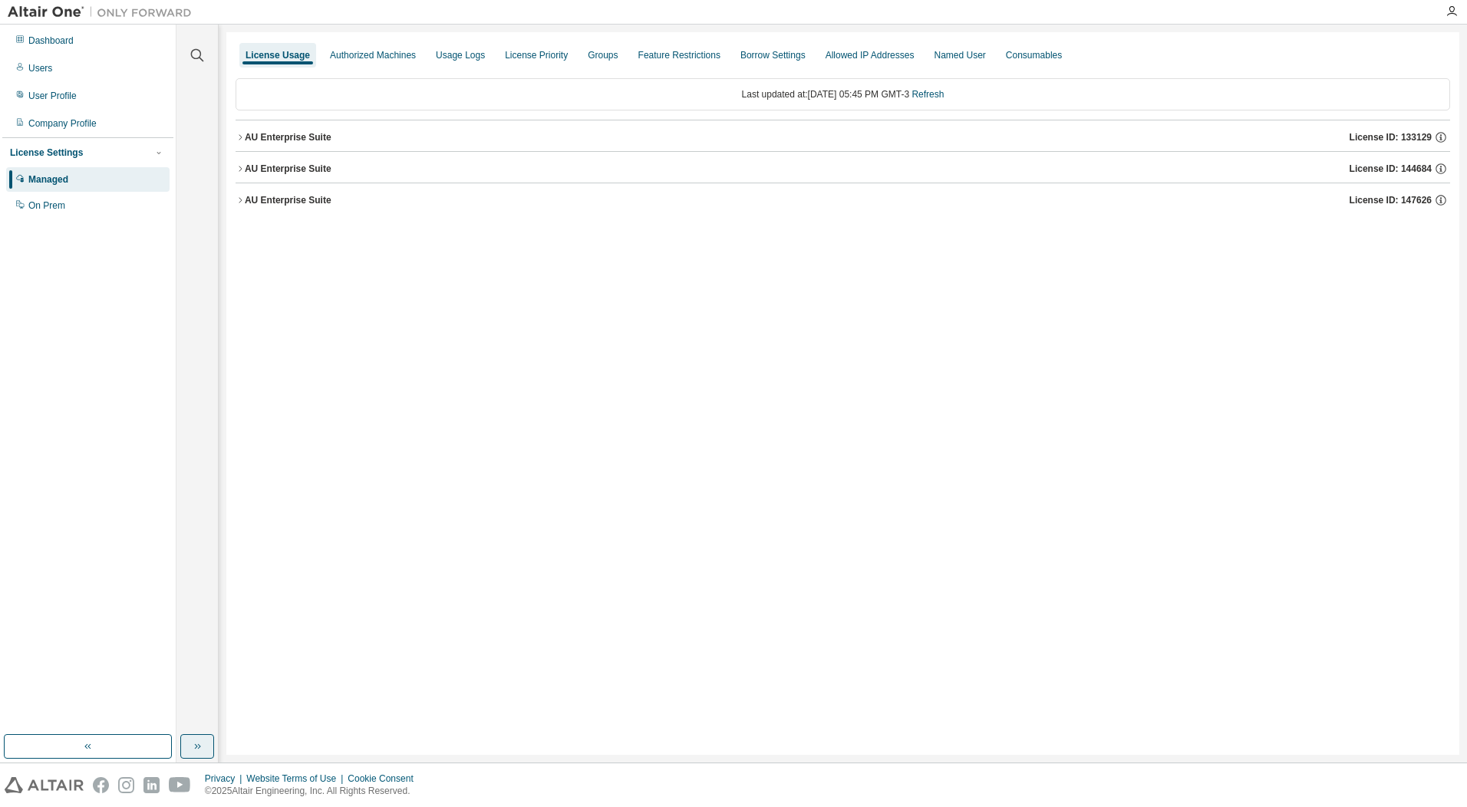
click at [197, 757] on button "button" at bounding box center [197, 746] width 34 height 25
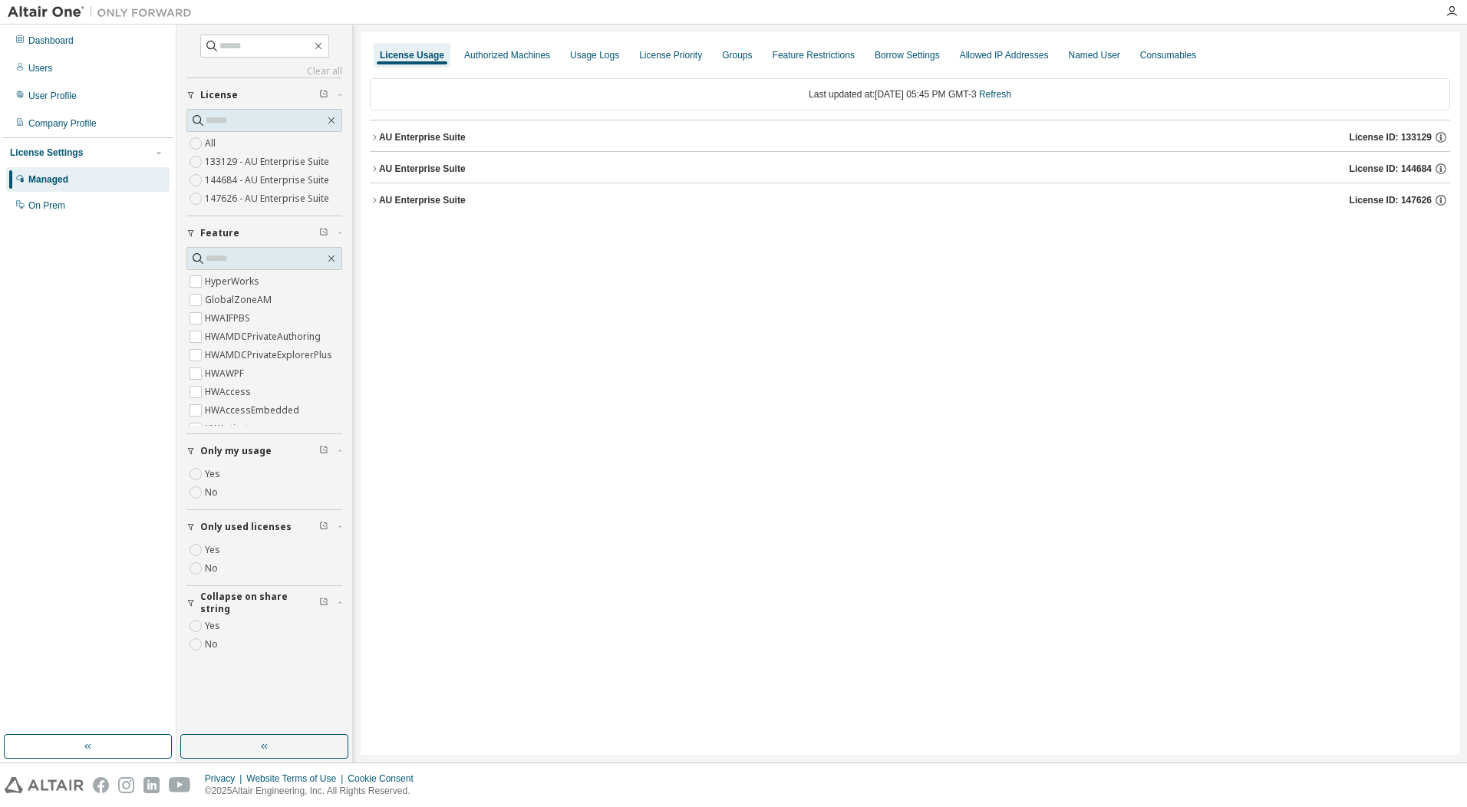
click at [213, 537] on button "Only used licenses" at bounding box center [264, 527] width 156 height 34
click at [216, 527] on span "Only used licenses" at bounding box center [245, 527] width 91 height 12
click at [212, 552] on label "Yes" at bounding box center [214, 550] width 18 height 18
click at [1011, 94] on link "Refresh" at bounding box center [995, 94] width 32 height 11
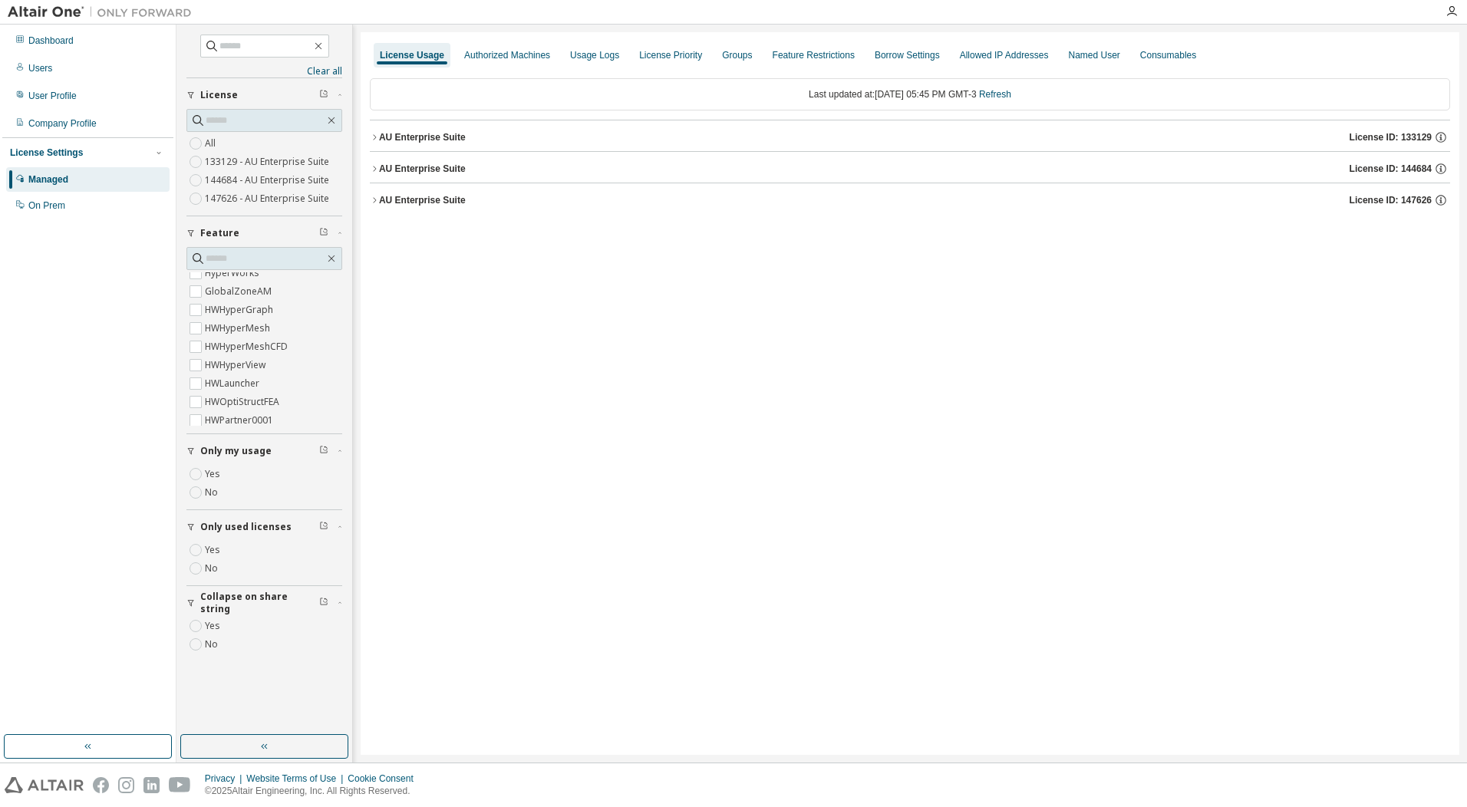
scroll to position [0, 0]
click at [997, 98] on div "Last updated at: [DATE] 05:45 PM GMT-3 Refresh" at bounding box center [910, 94] width 1081 height 32
click at [1011, 89] on link "Refresh" at bounding box center [995, 94] width 32 height 11
click at [71, 36] on div "Dashboard" at bounding box center [50, 41] width 45 height 12
